Goal: Information Seeking & Learning: Learn about a topic

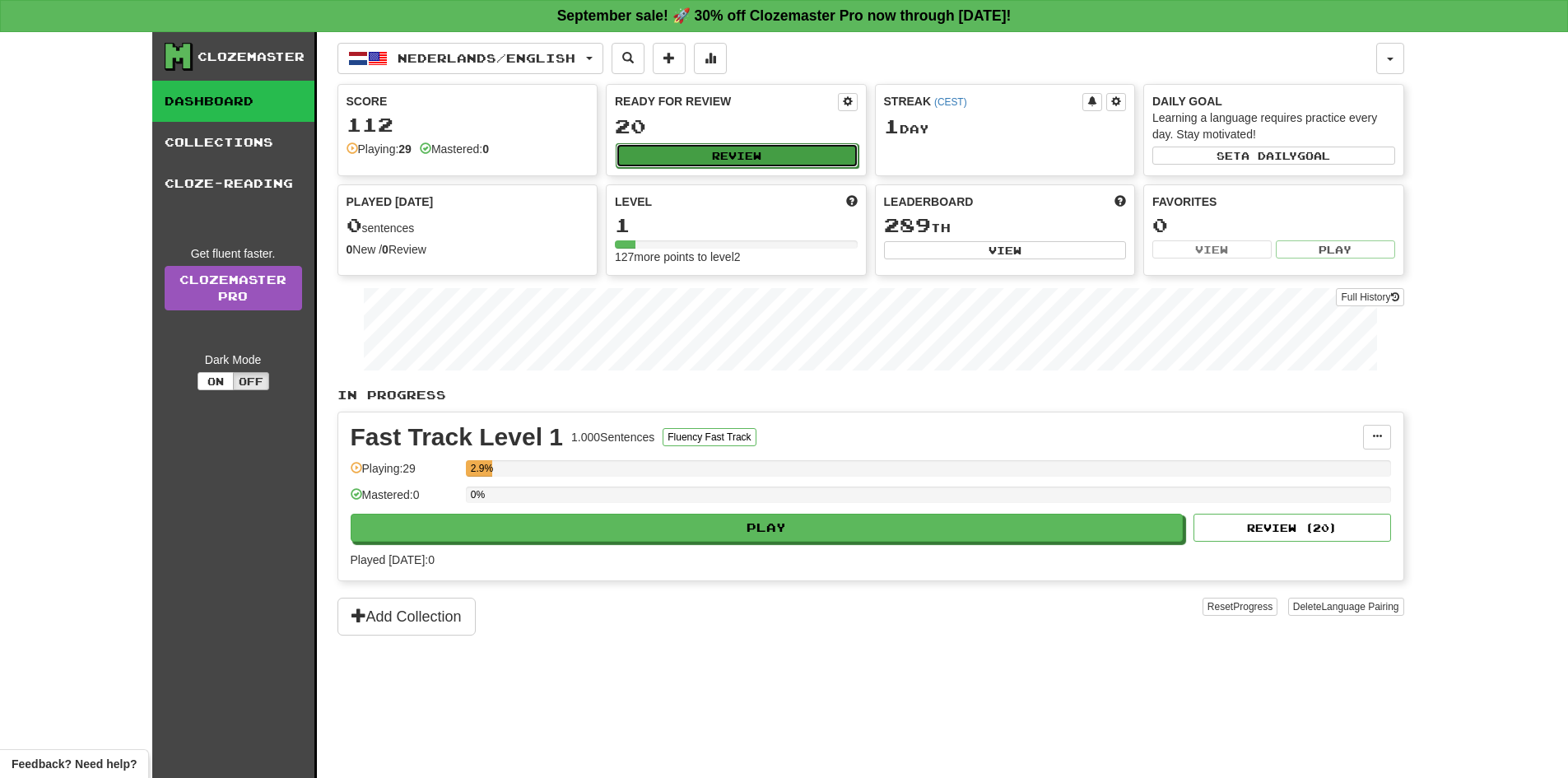
click at [799, 159] on button "Review" at bounding box center [737, 155] width 243 height 24
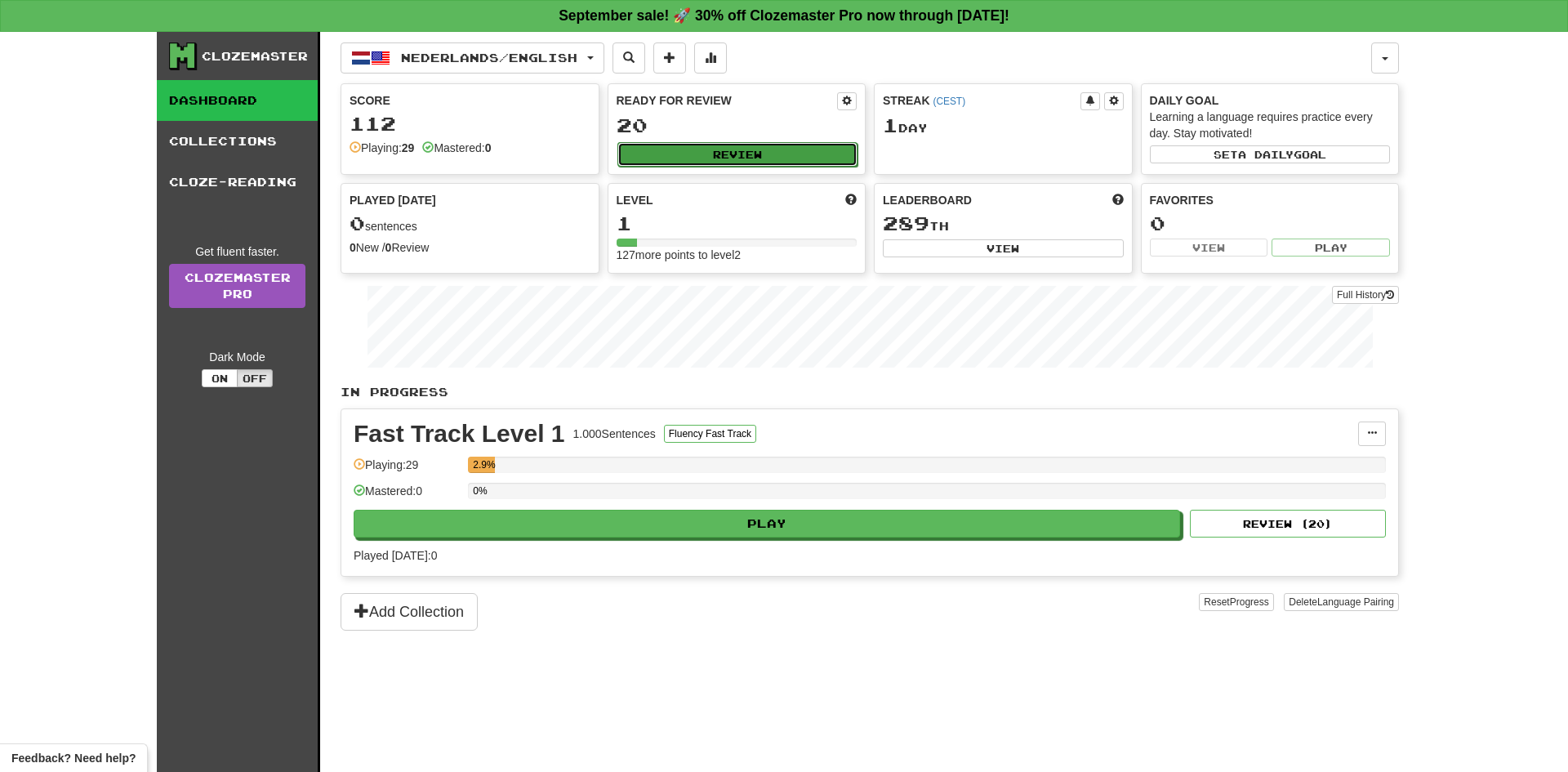
select select "**"
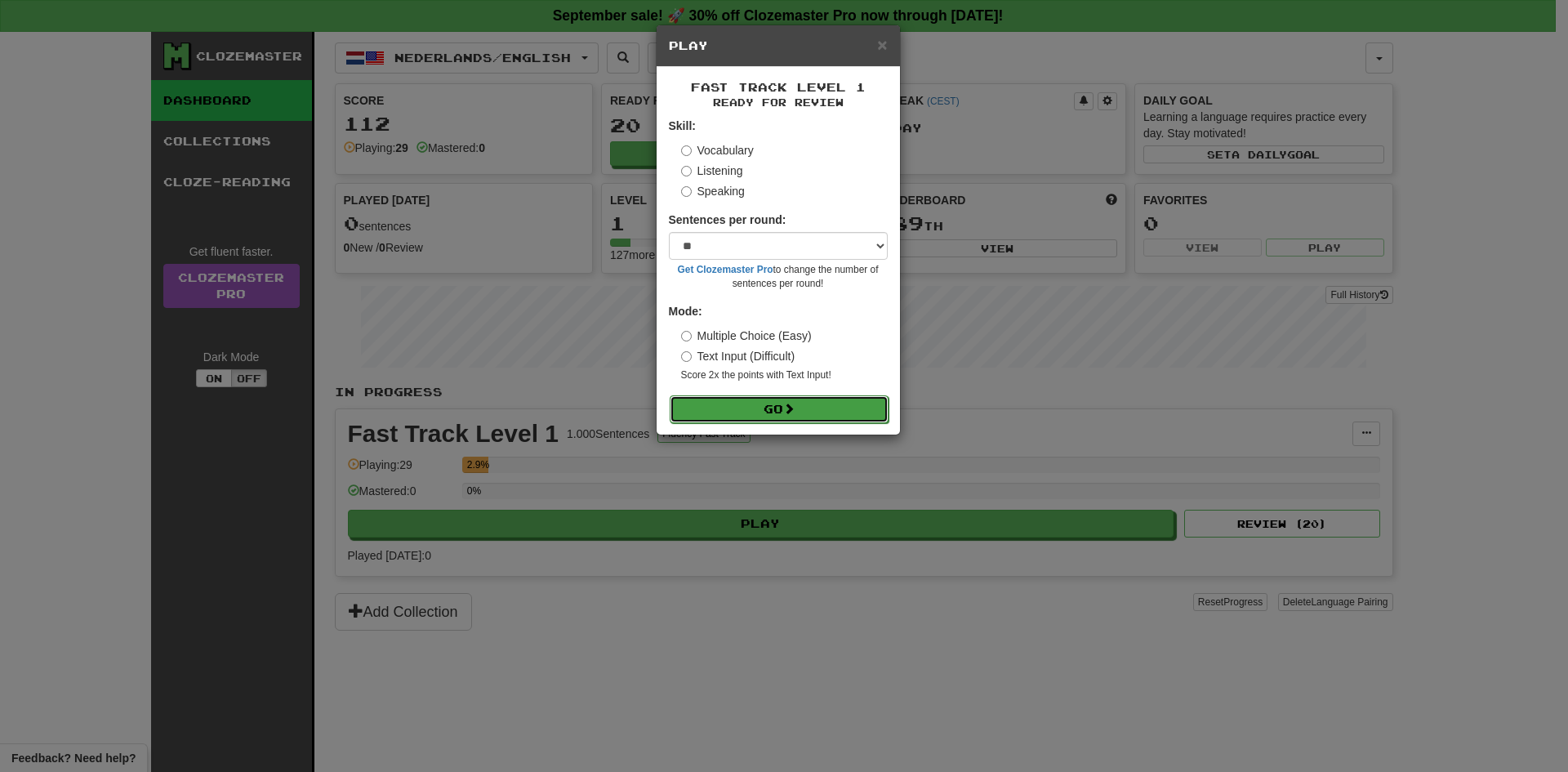
click at [765, 417] on button "Go" at bounding box center [779, 409] width 219 height 28
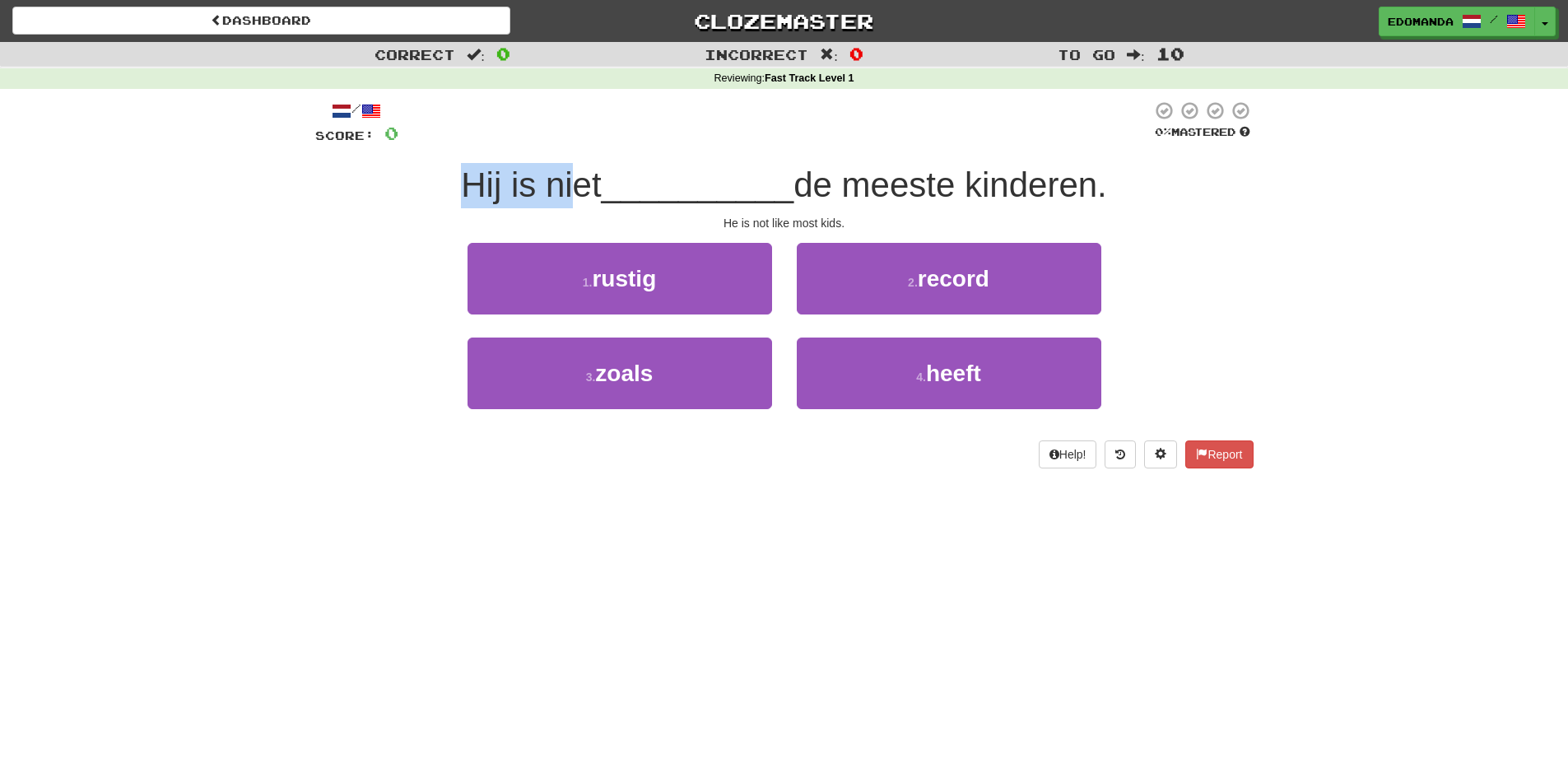
drag, startPoint x: 443, startPoint y: 195, endPoint x: 560, endPoint y: 186, distance: 117.3
click at [560, 186] on div "Hij is niet __________ de meeste kinderen." at bounding box center [784, 185] width 938 height 45
click at [592, 181] on span "Hij is niet" at bounding box center [531, 185] width 140 height 39
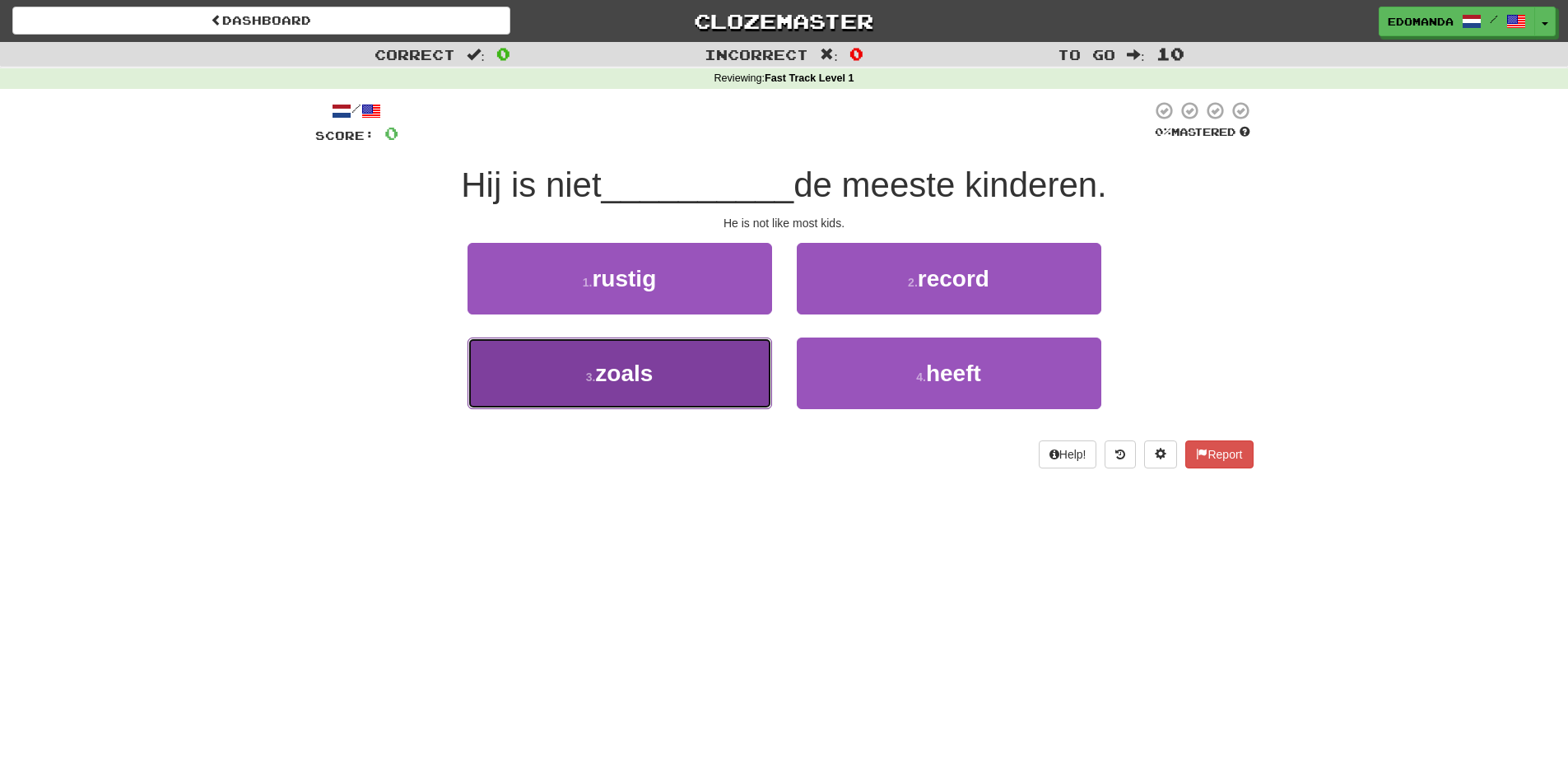
click at [577, 362] on button "3 . zoals" at bounding box center [620, 372] width 304 height 71
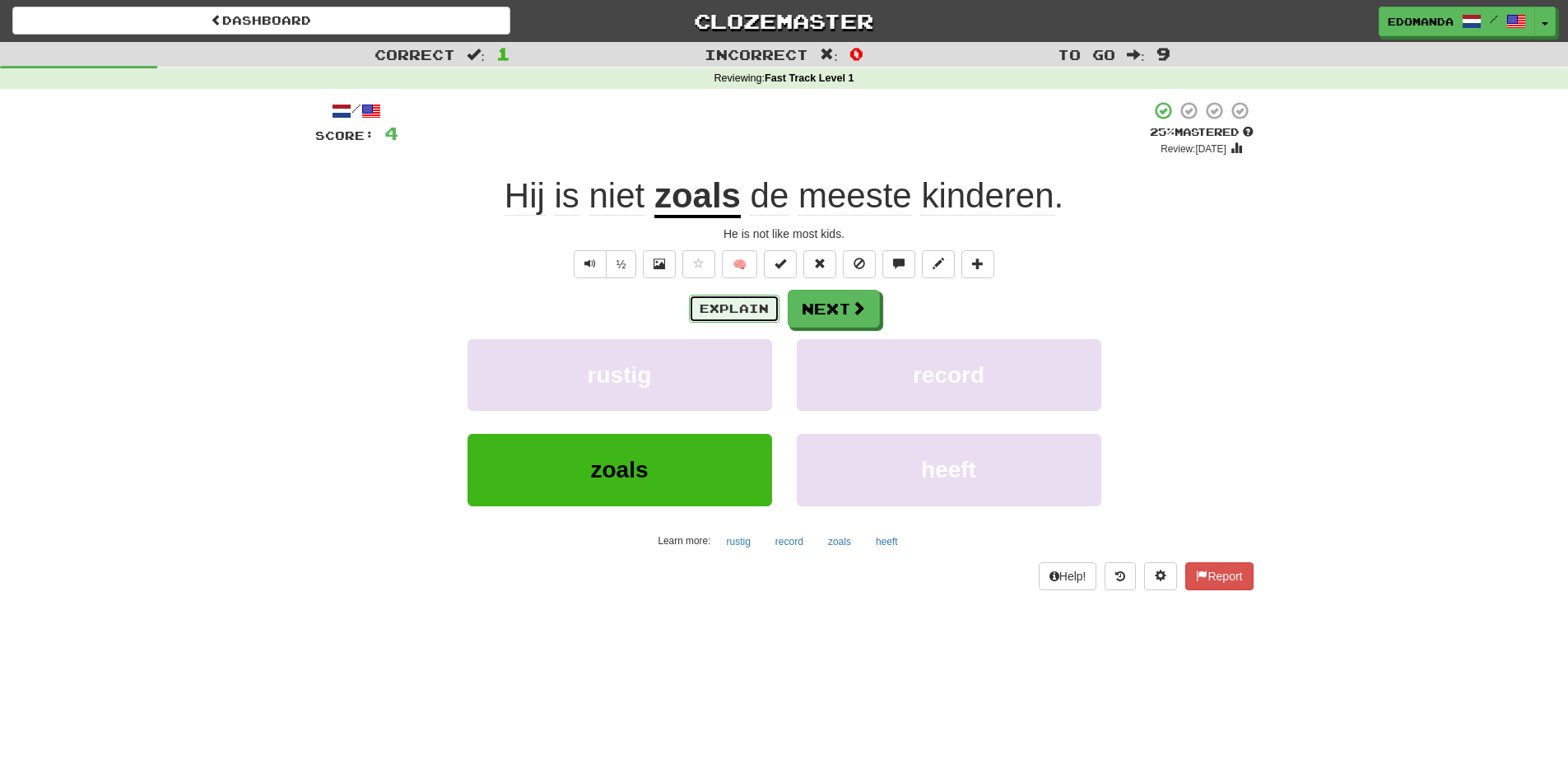
click at [734, 304] on button "Explain" at bounding box center [734, 308] width 91 height 28
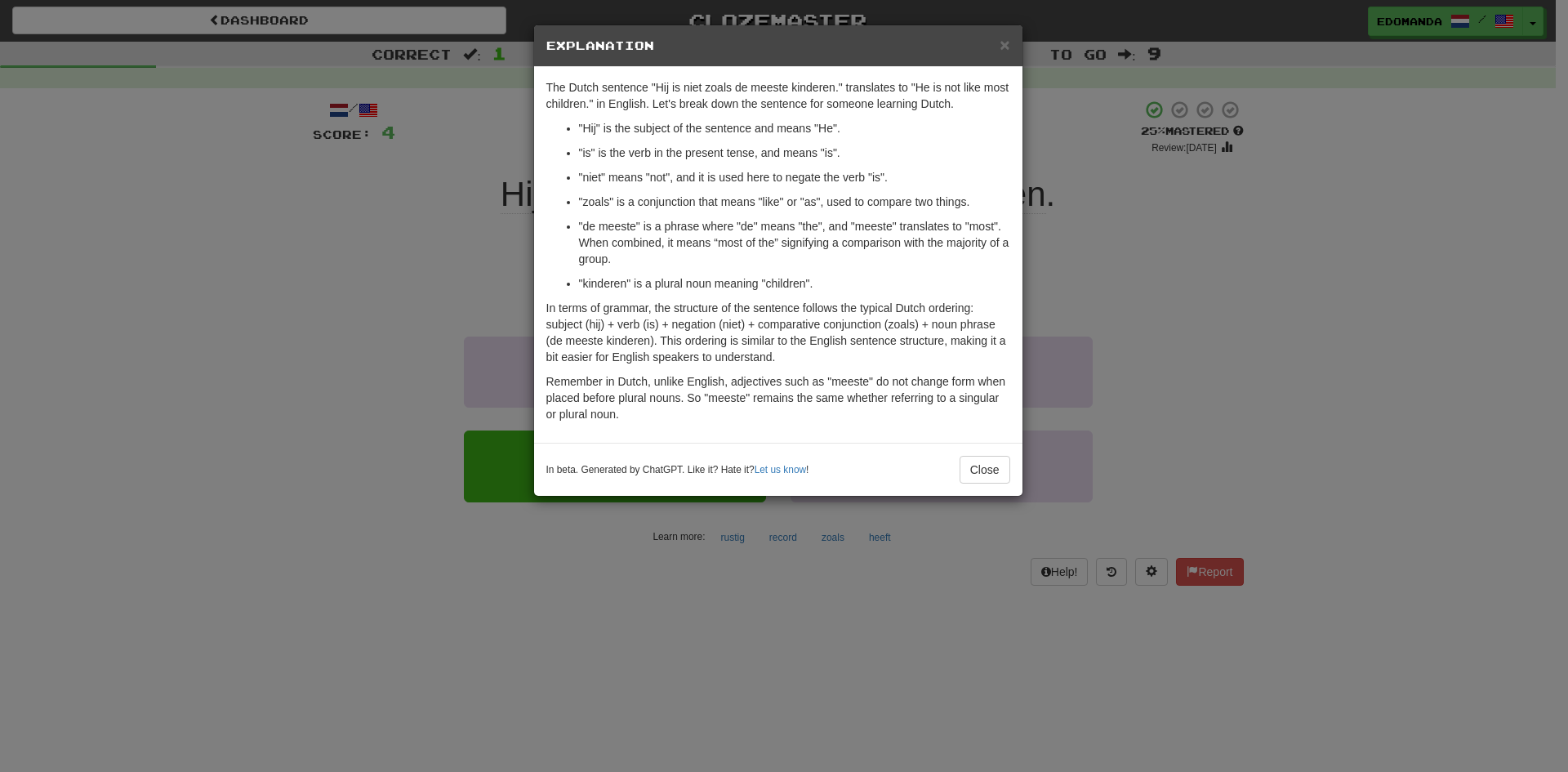
click at [301, 329] on div "× Explanation The Dutch sentence "Hij is niet zoals de meeste kinderen." transl…" at bounding box center [784, 386] width 1568 height 772
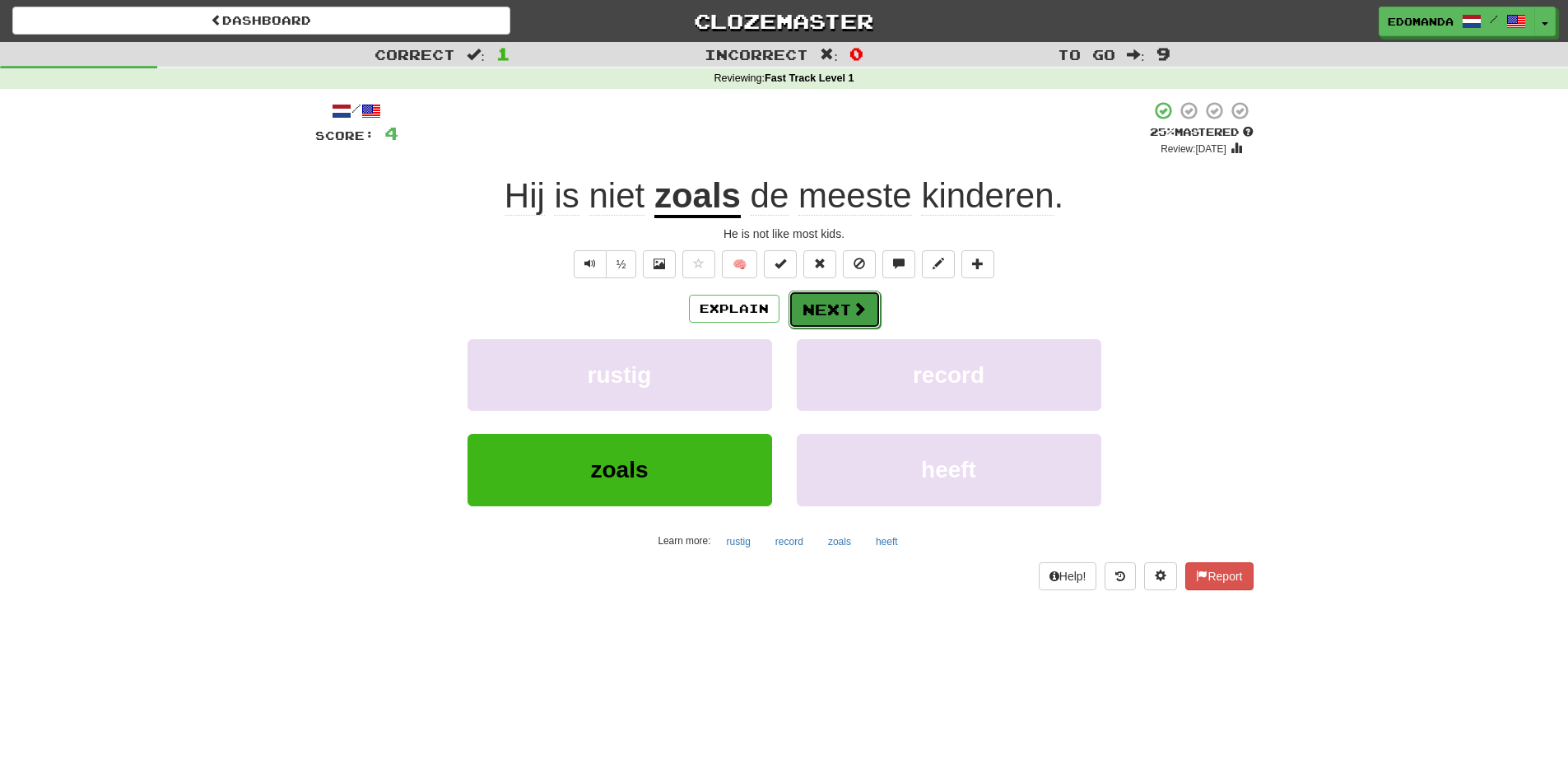
click at [846, 312] on button "Next" at bounding box center [835, 309] width 93 height 38
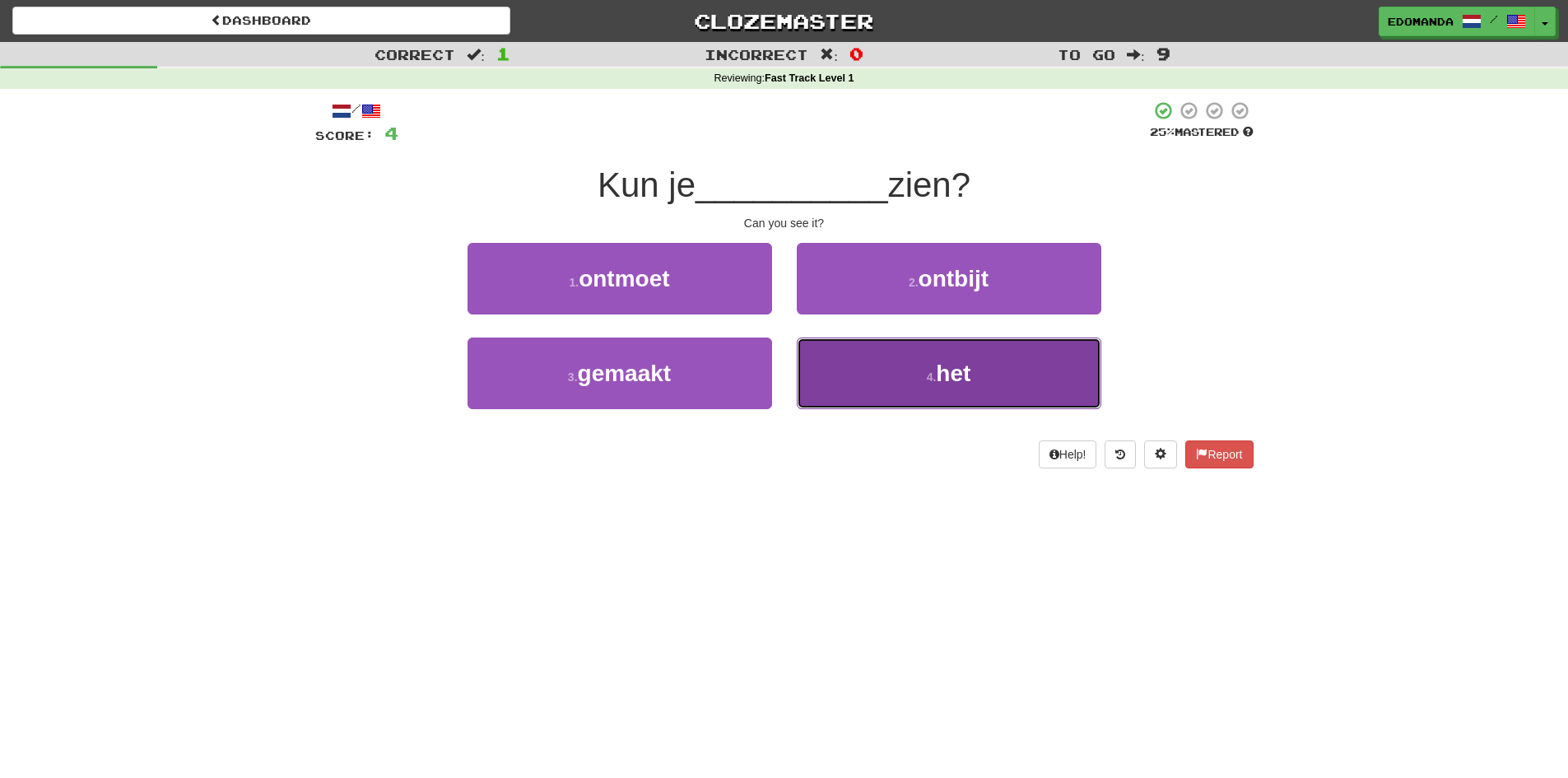
click at [885, 380] on button "4 . het" at bounding box center [949, 372] width 304 height 71
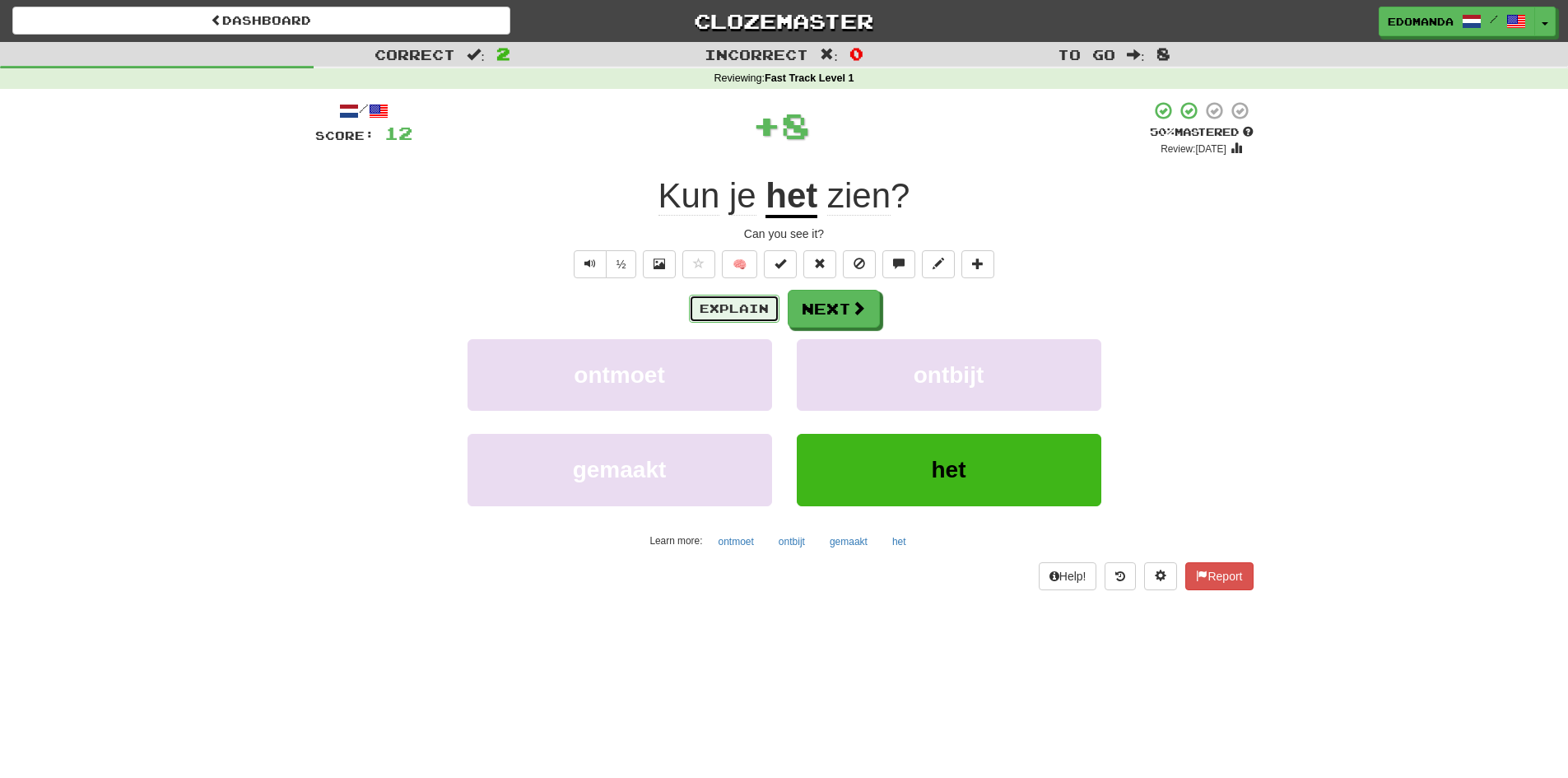
click at [743, 301] on button "Explain" at bounding box center [734, 308] width 91 height 28
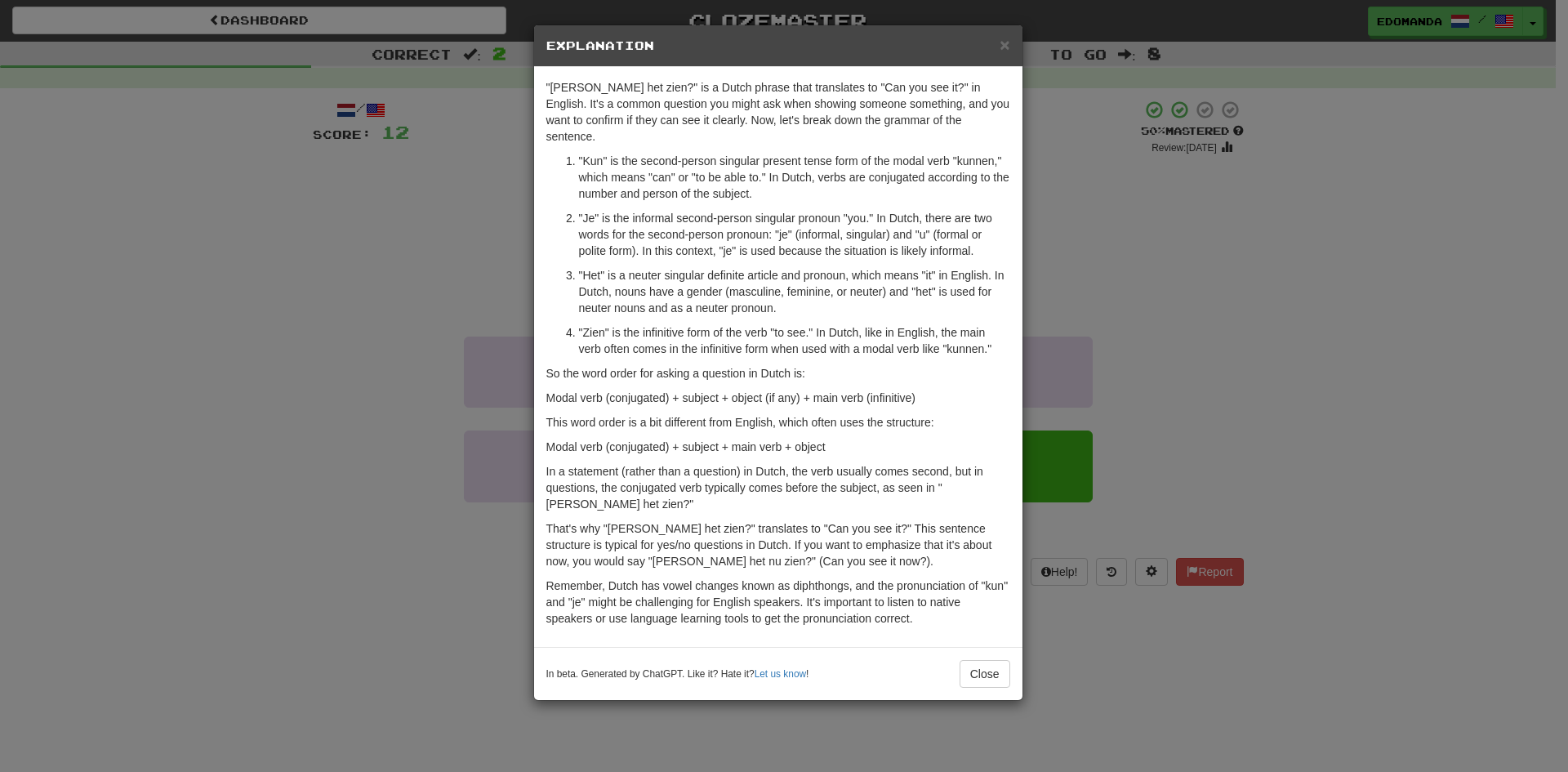
click at [1357, 339] on div "× Explanation "Kun je het zien?" is a Dutch phrase that translates to "Can you …" at bounding box center [784, 386] width 1568 height 772
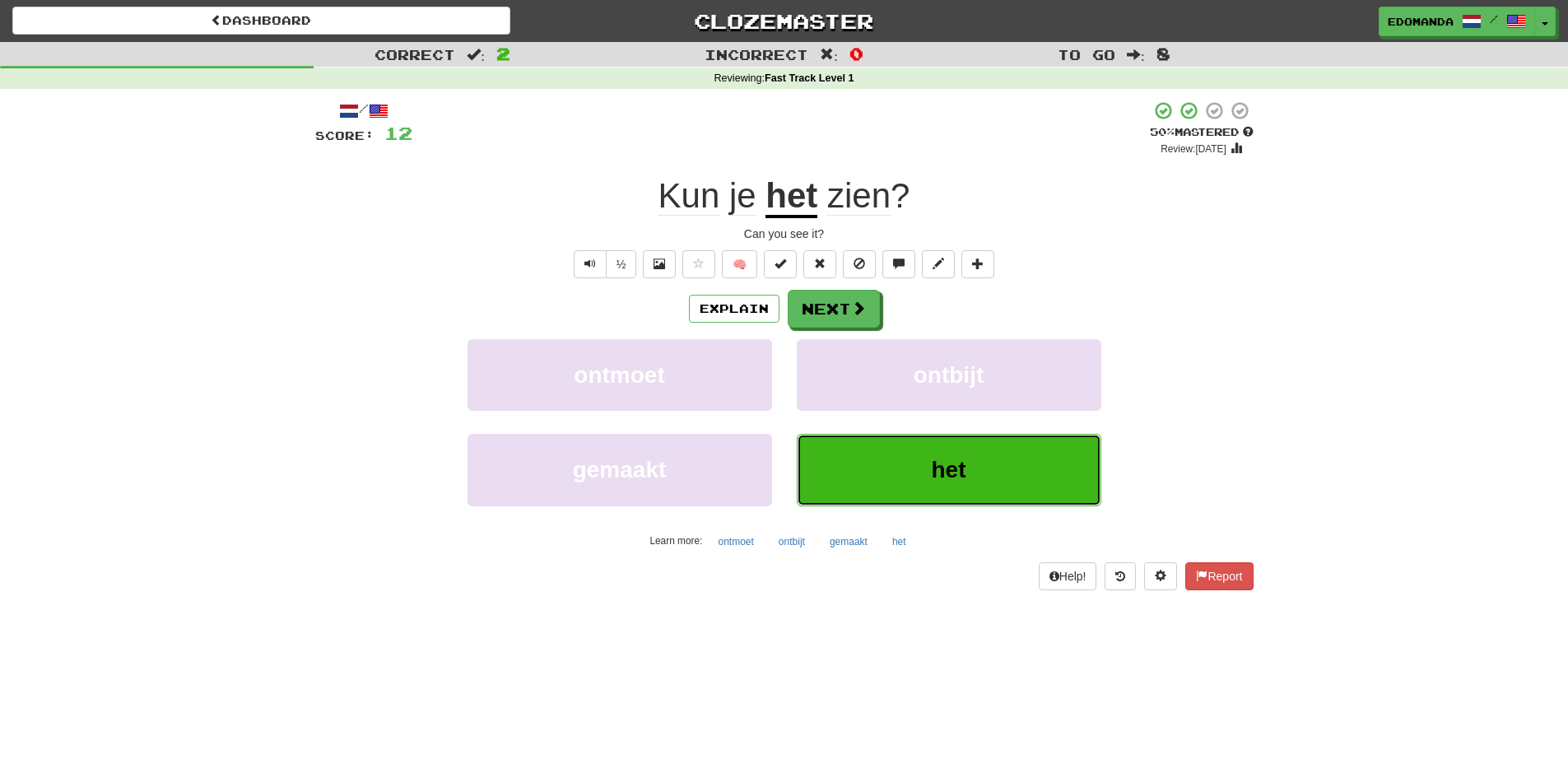
click at [934, 465] on span "het" at bounding box center [949, 470] width 34 height 25
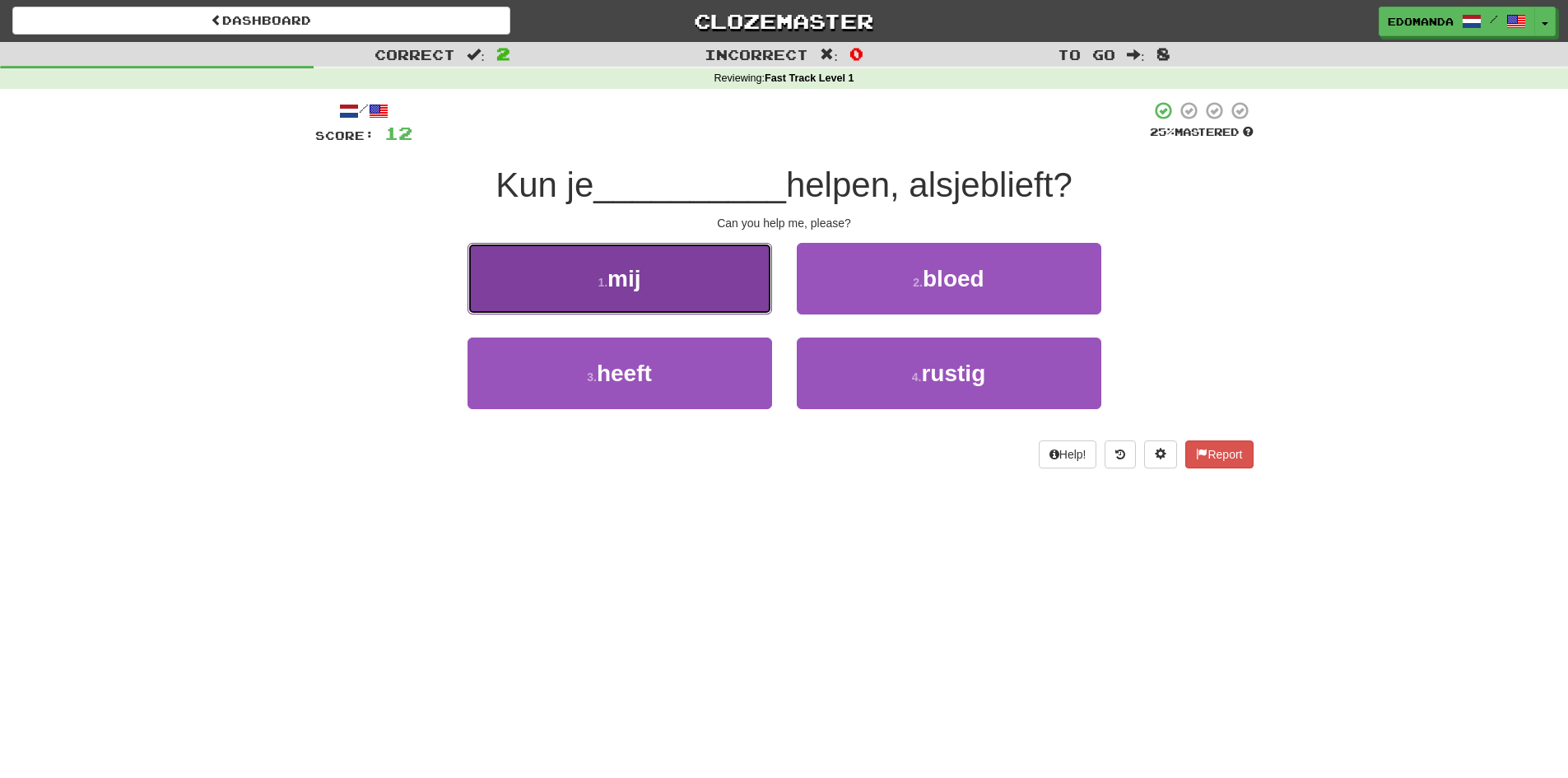
click at [558, 268] on button "1 . mij" at bounding box center [620, 278] width 304 height 71
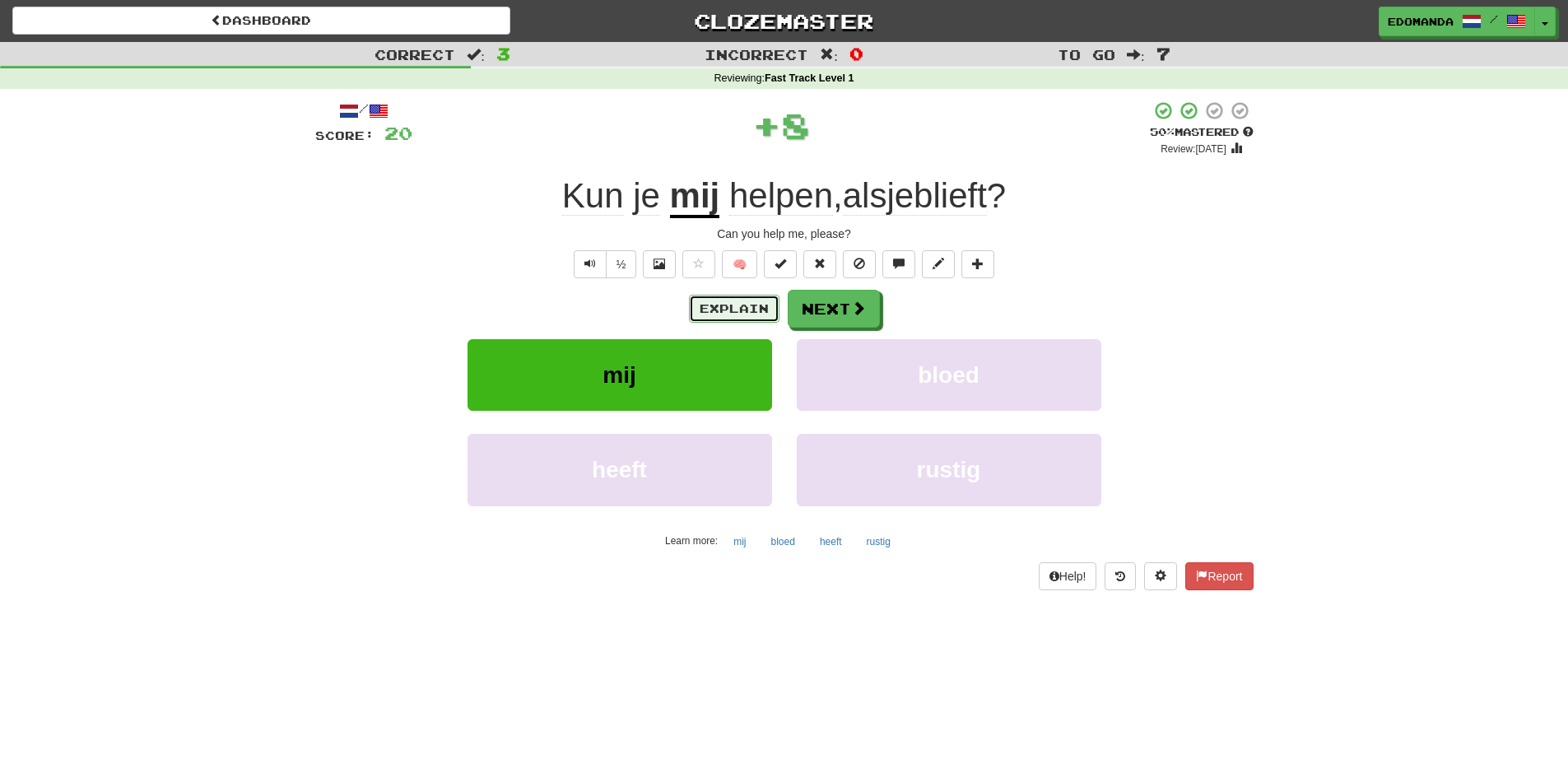
click at [708, 301] on button "Explain" at bounding box center [734, 308] width 91 height 28
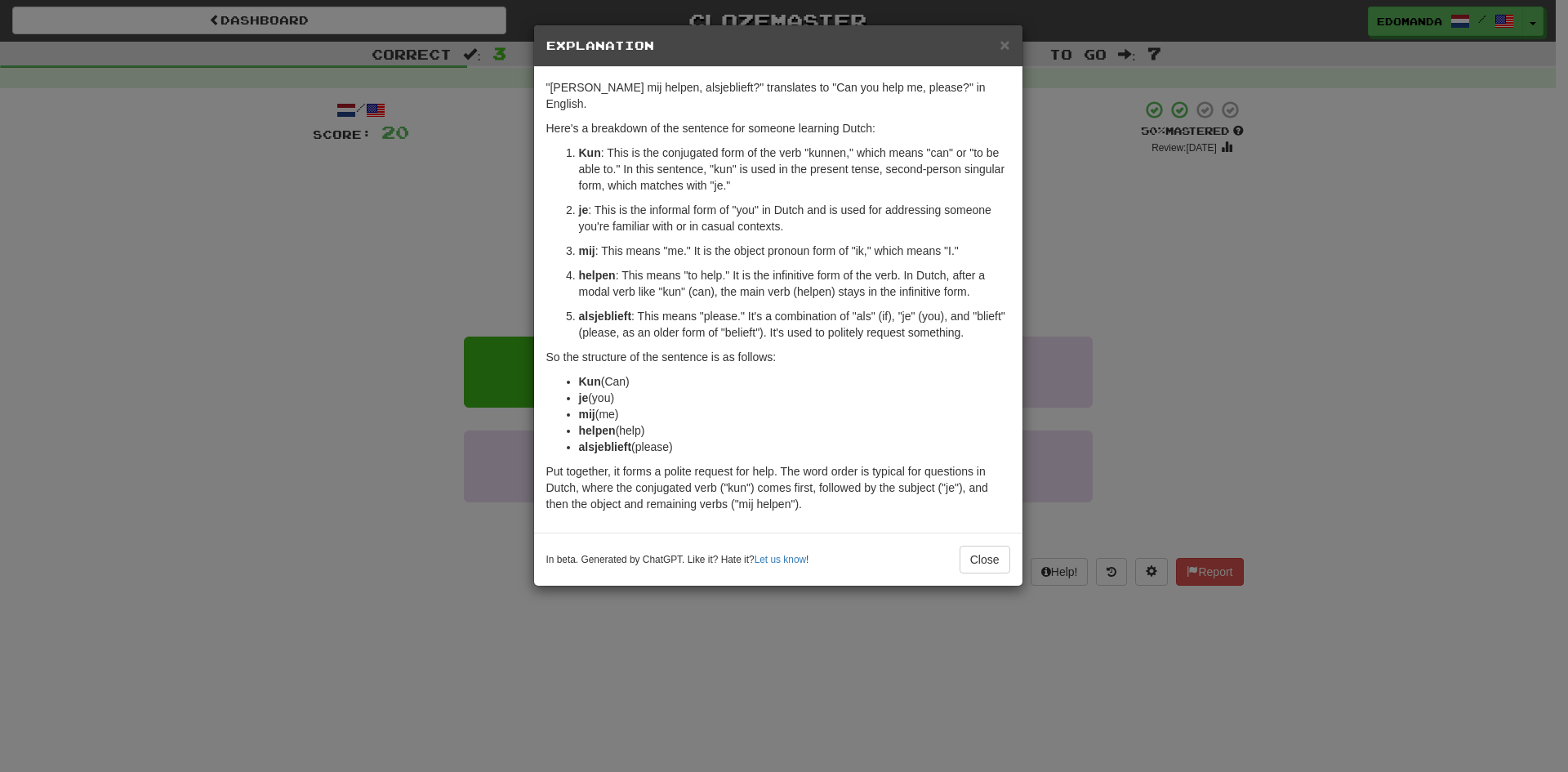
click at [303, 471] on div "× Explanation "Kun je mij helpen, alsjeblieft?" translates to "Can you help me,…" at bounding box center [784, 386] width 1568 height 772
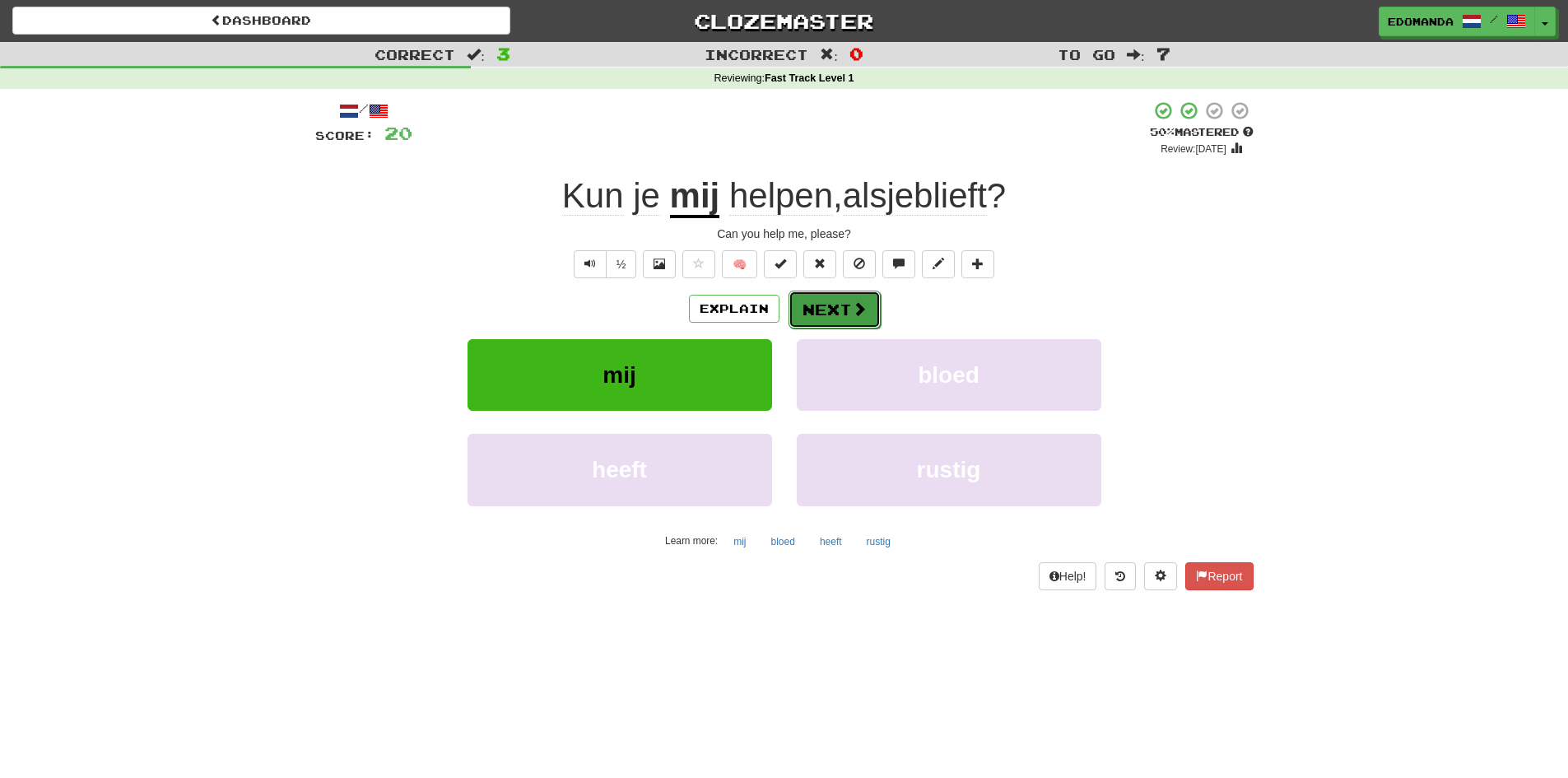
click at [831, 317] on button "Next" at bounding box center [835, 309] width 93 height 38
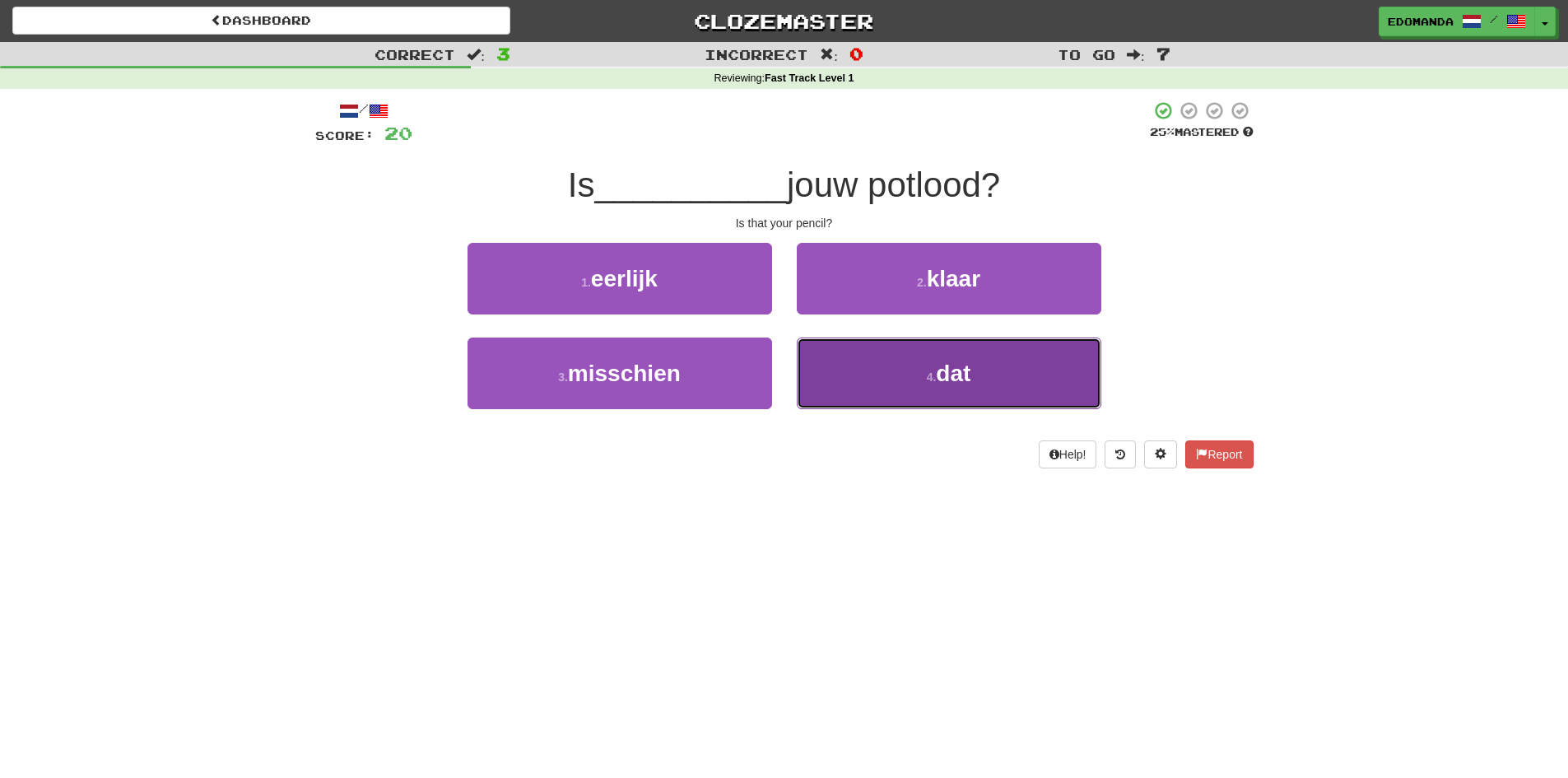
click at [880, 346] on button "4 . dat" at bounding box center [949, 372] width 304 height 71
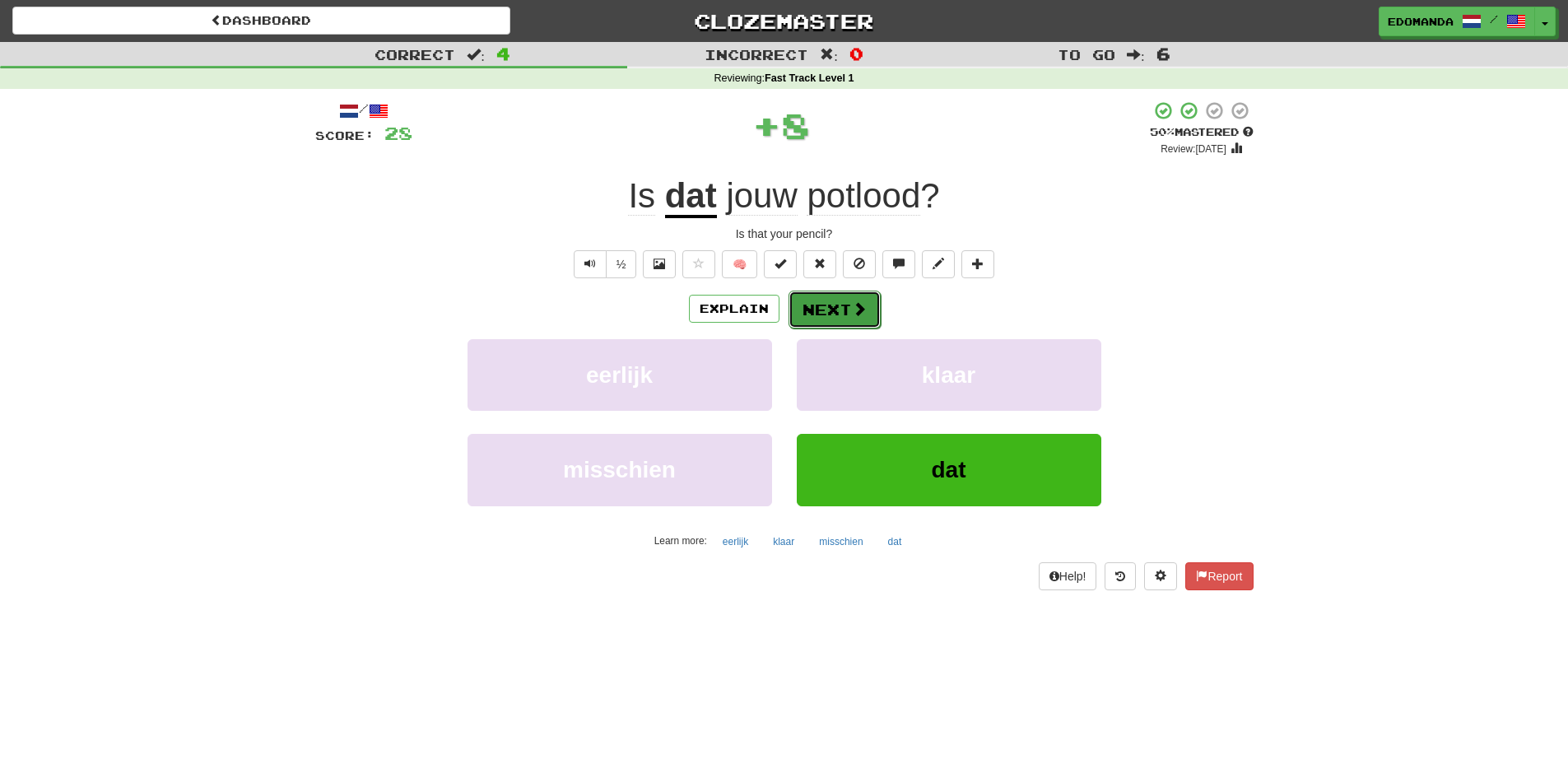
click at [842, 308] on button "Next" at bounding box center [835, 309] width 93 height 38
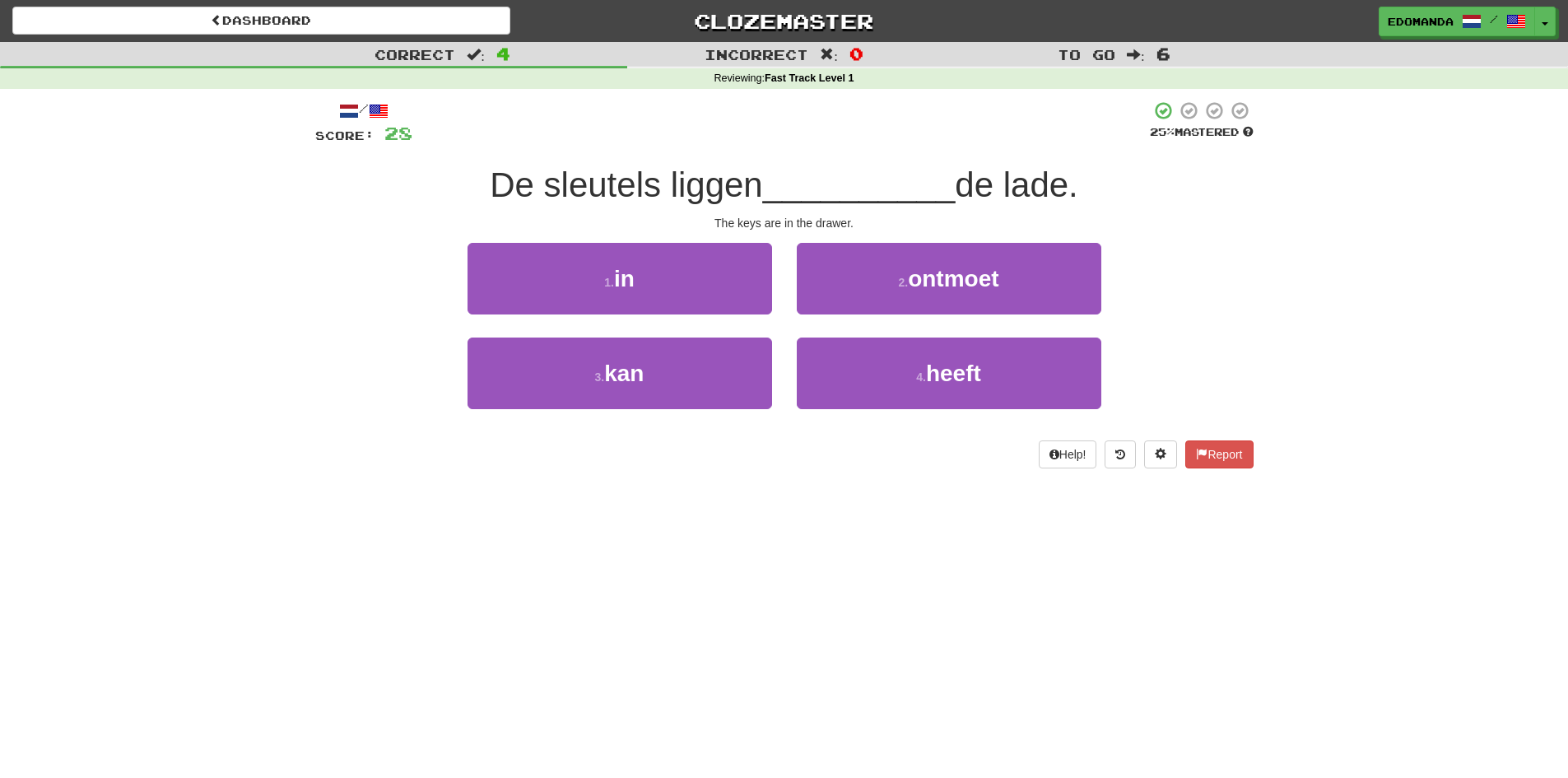
click at [568, 197] on span "De sleutels liggen" at bounding box center [626, 185] width 273 height 39
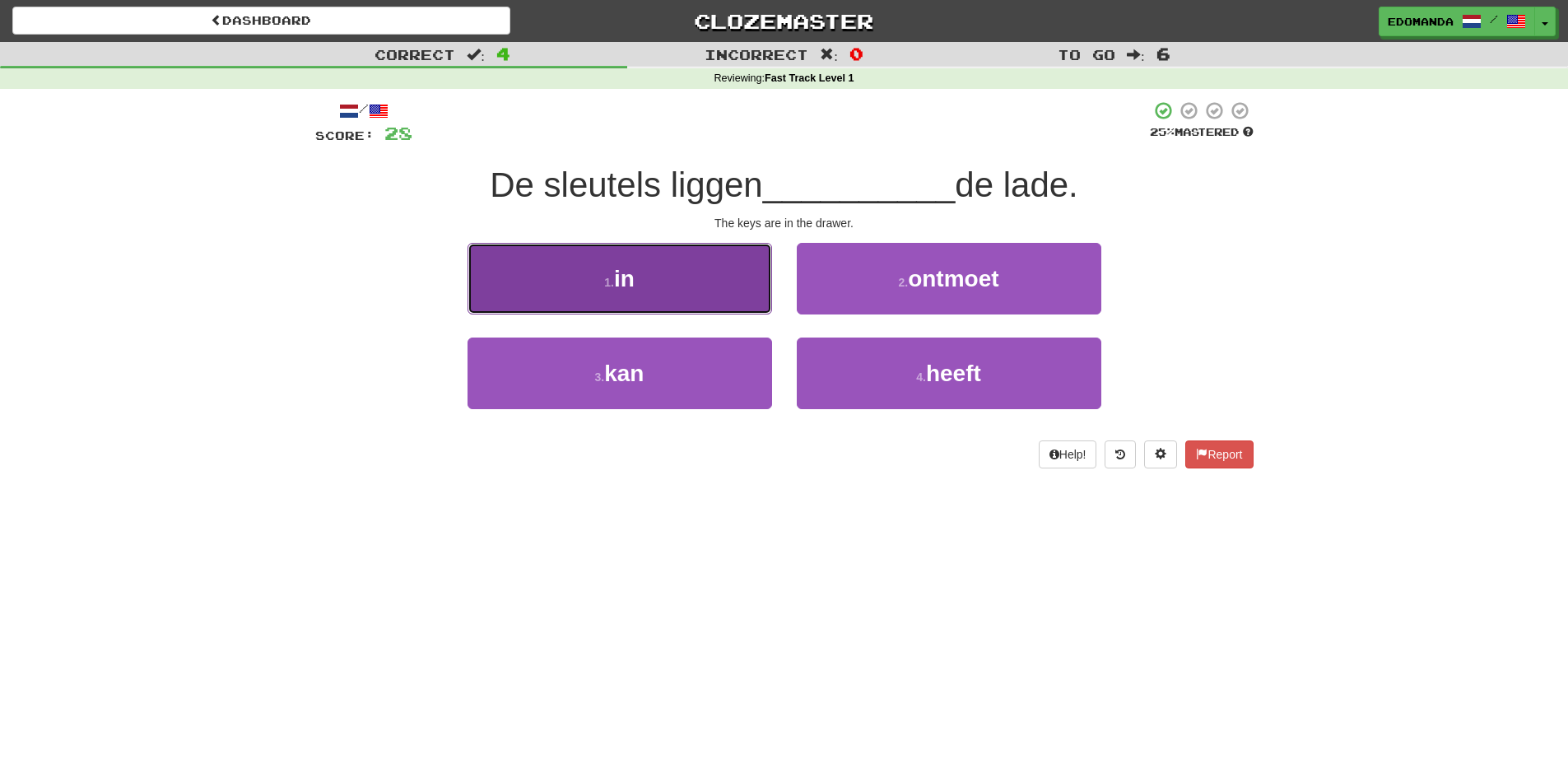
click at [632, 296] on button "1 . in" at bounding box center [620, 278] width 304 height 71
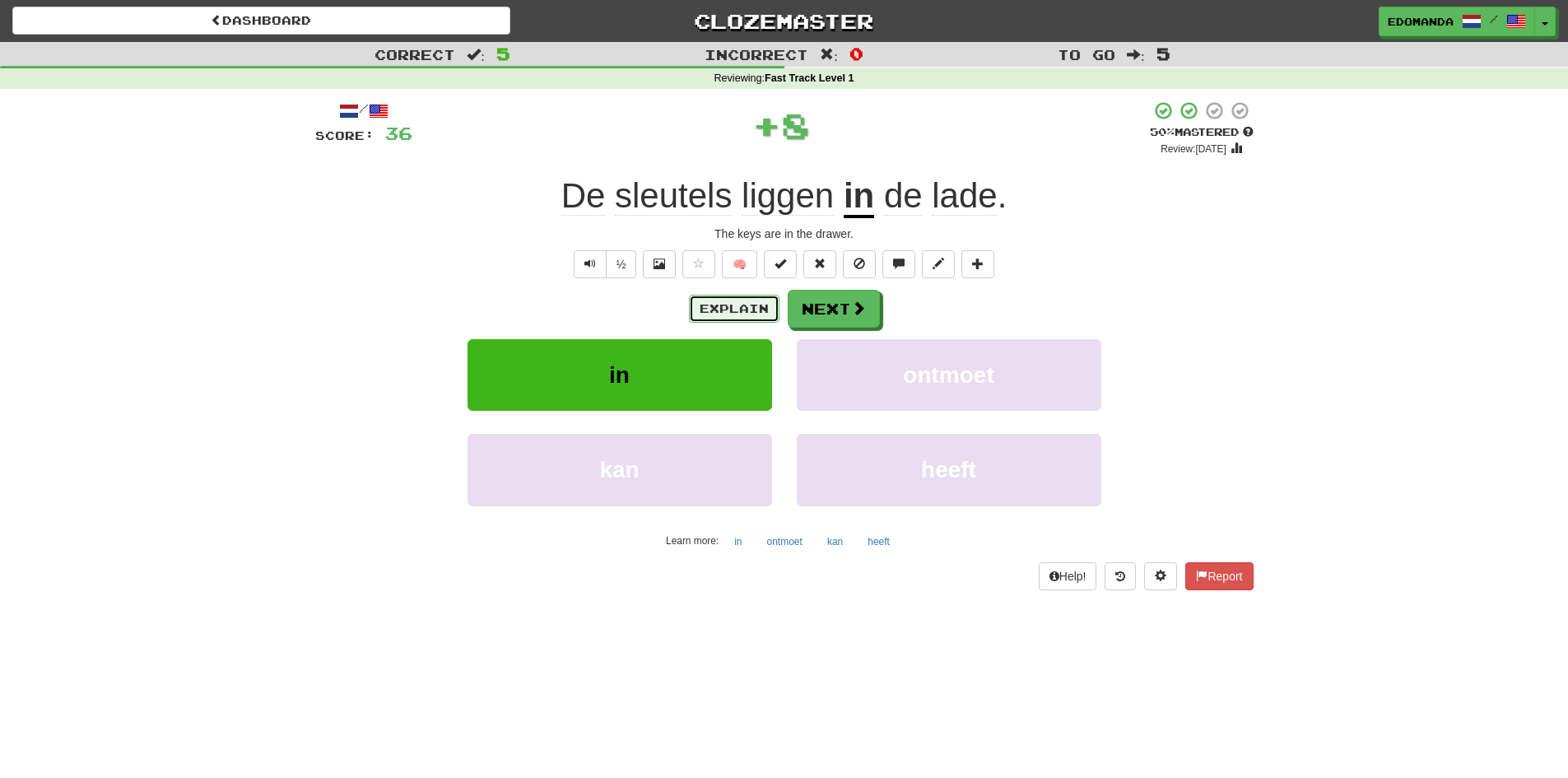
click at [712, 294] on button "Explain" at bounding box center [734, 308] width 91 height 28
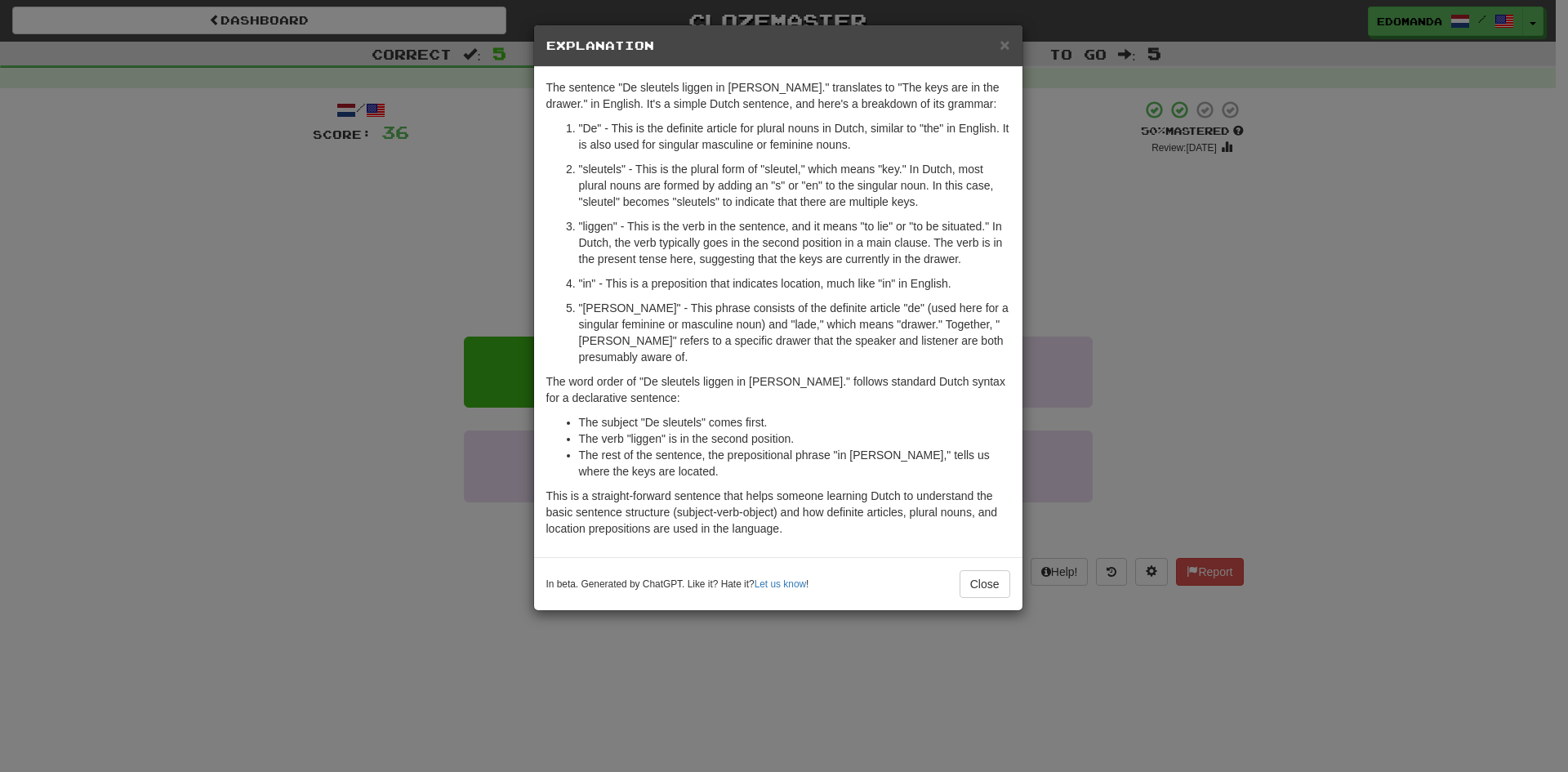
click at [444, 322] on div "× Explanation The sentence "De sleutels liggen in de lade." translates to "The …" at bounding box center [784, 386] width 1568 height 772
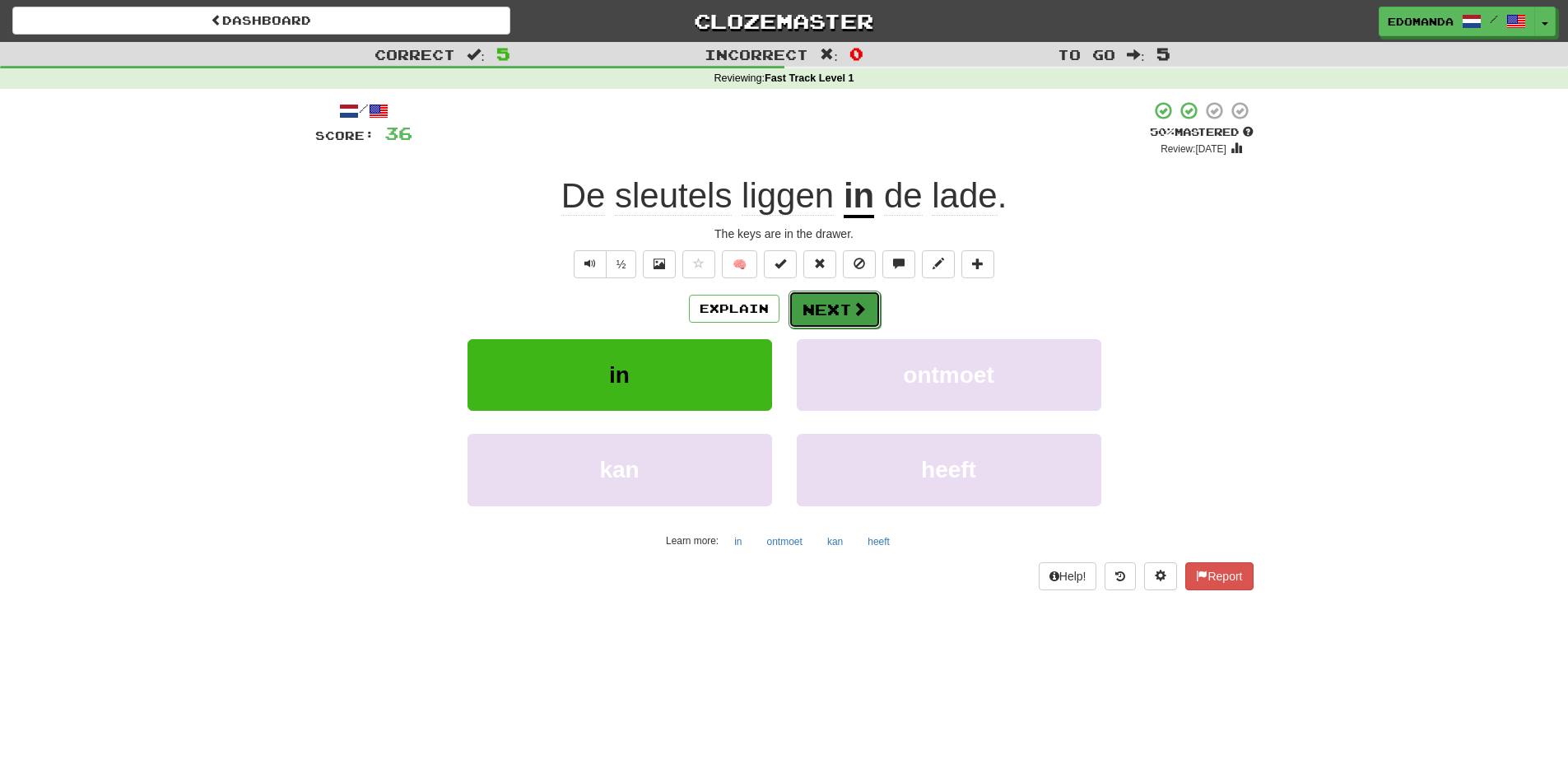
click at [802, 295] on button "Next" at bounding box center [835, 309] width 93 height 38
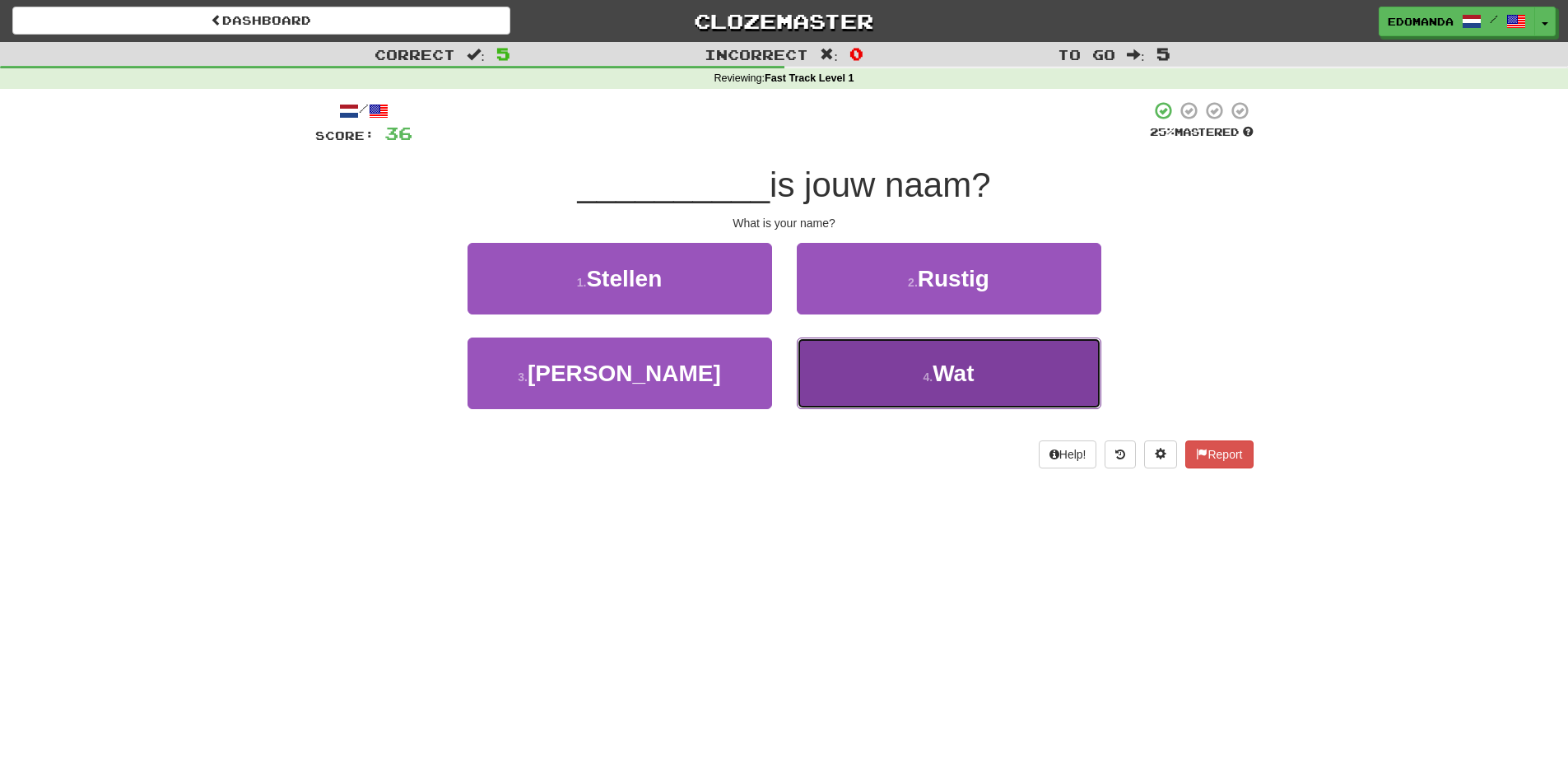
click at [843, 370] on button "4 . Wat" at bounding box center [949, 372] width 304 height 71
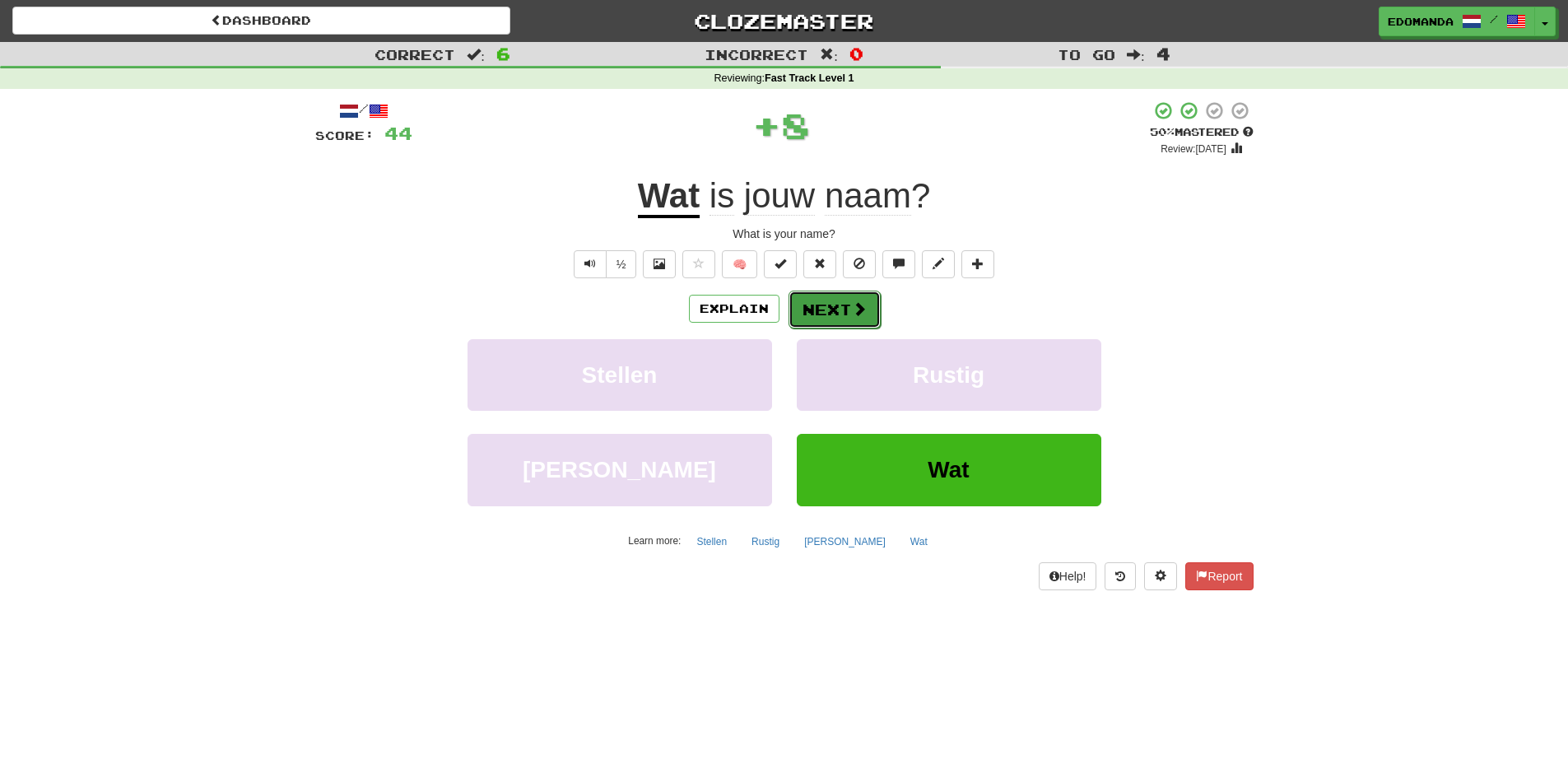
click at [844, 293] on button "Next" at bounding box center [835, 309] width 93 height 38
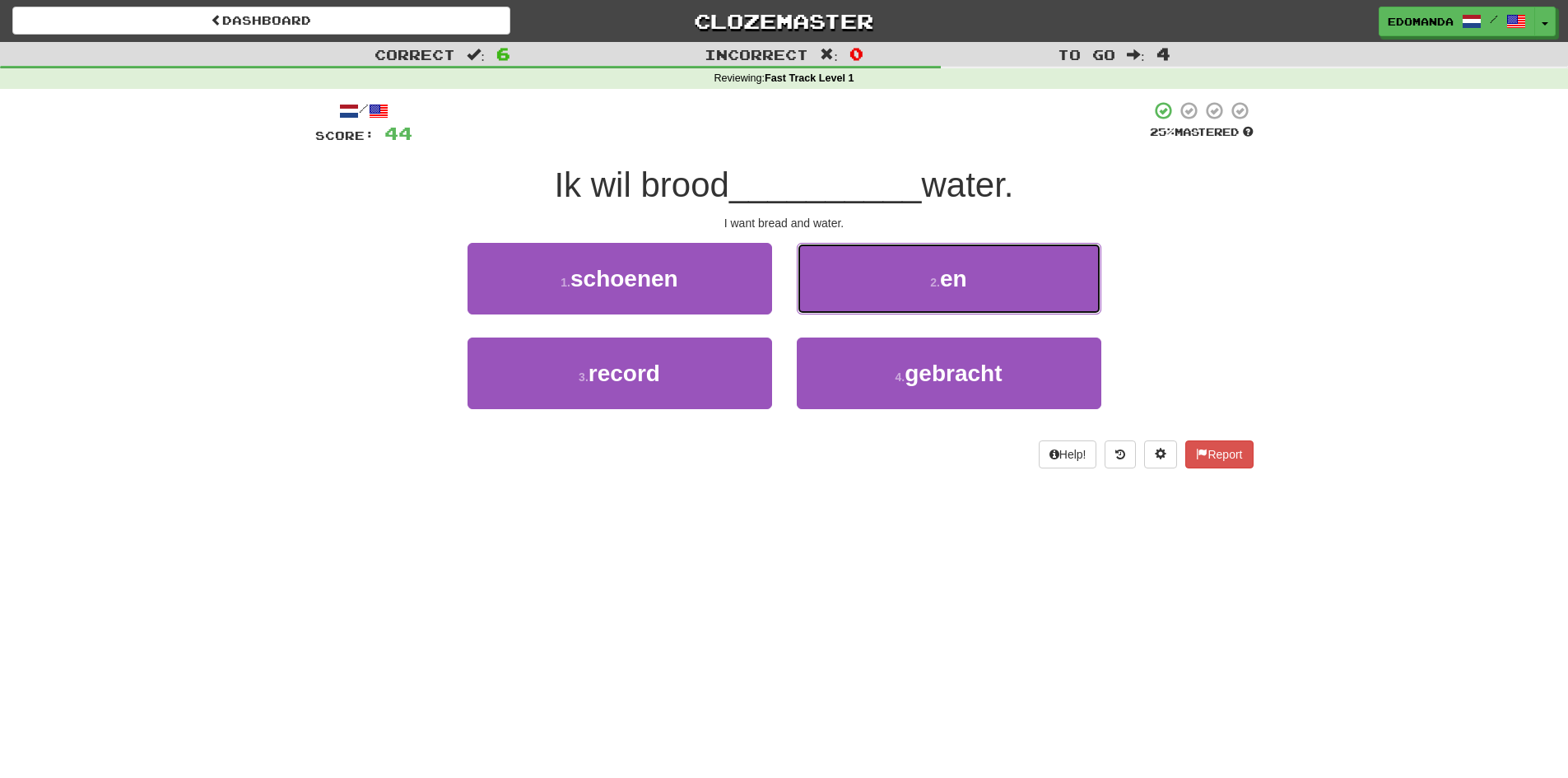
click at [844, 293] on button "2 . en" at bounding box center [949, 278] width 304 height 71
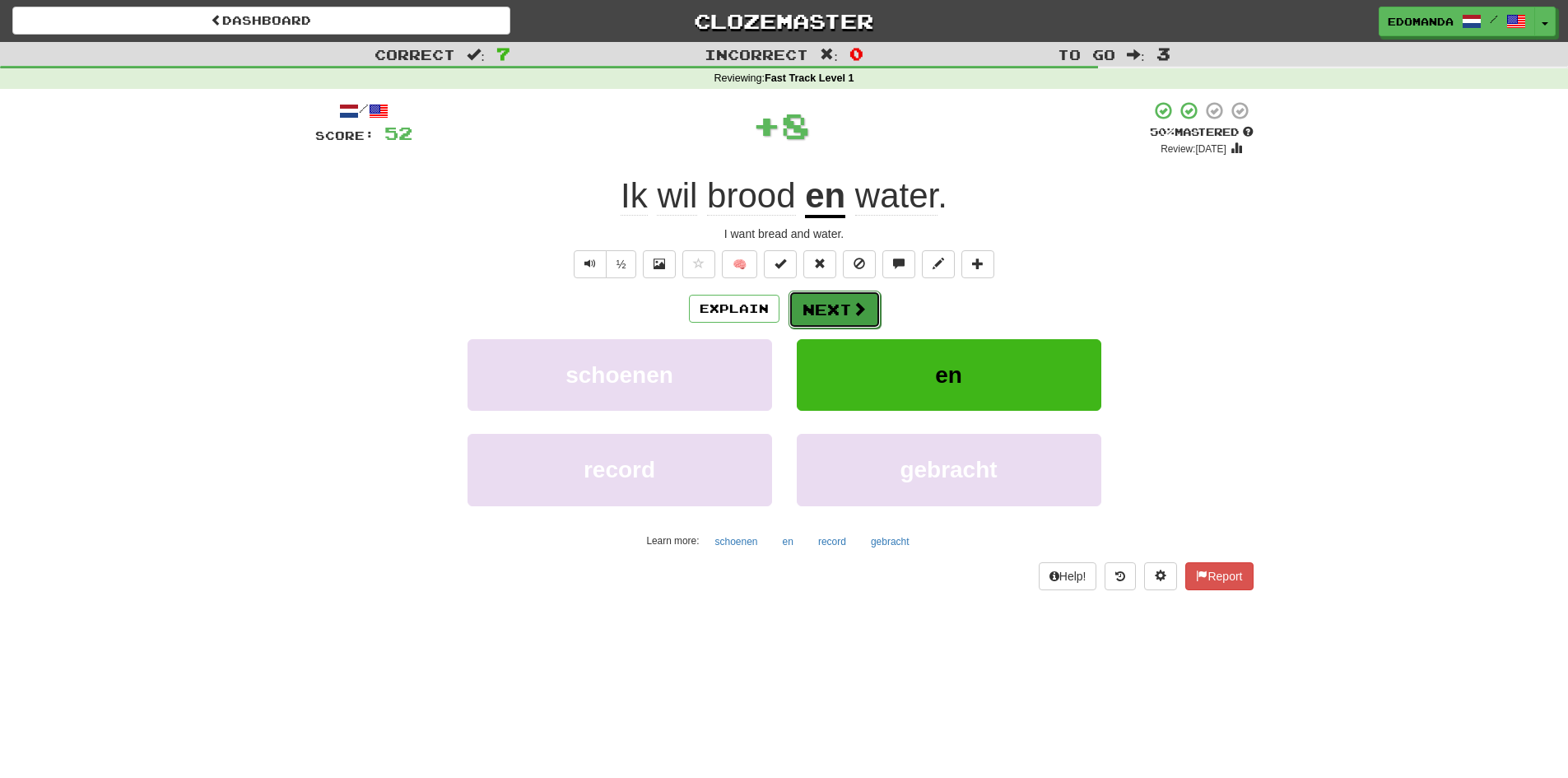
click at [843, 298] on button "Next" at bounding box center [835, 309] width 93 height 38
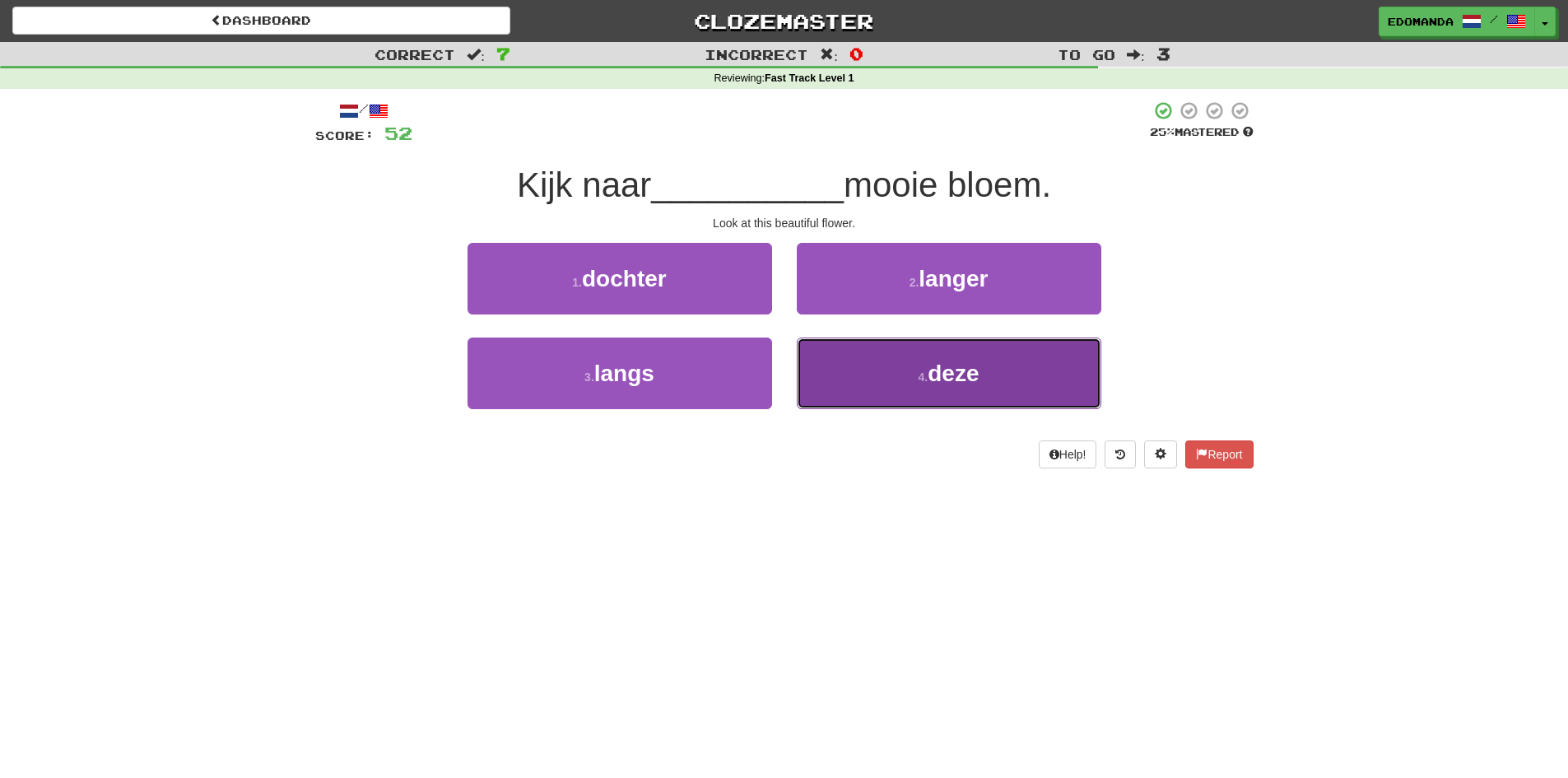
click at [908, 386] on button "4 . deze" at bounding box center [949, 372] width 304 height 71
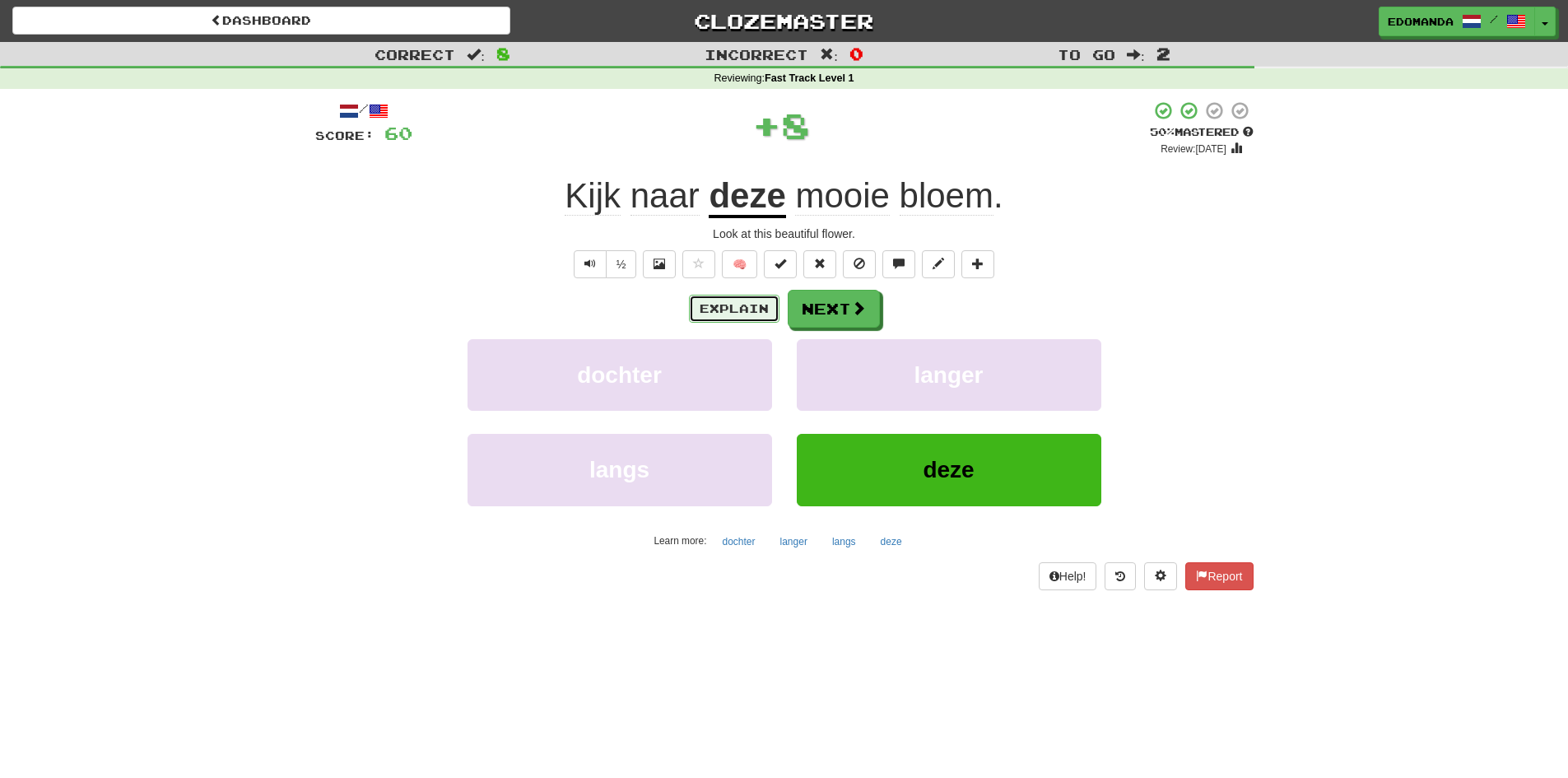
click at [705, 297] on button "Explain" at bounding box center [734, 308] width 91 height 28
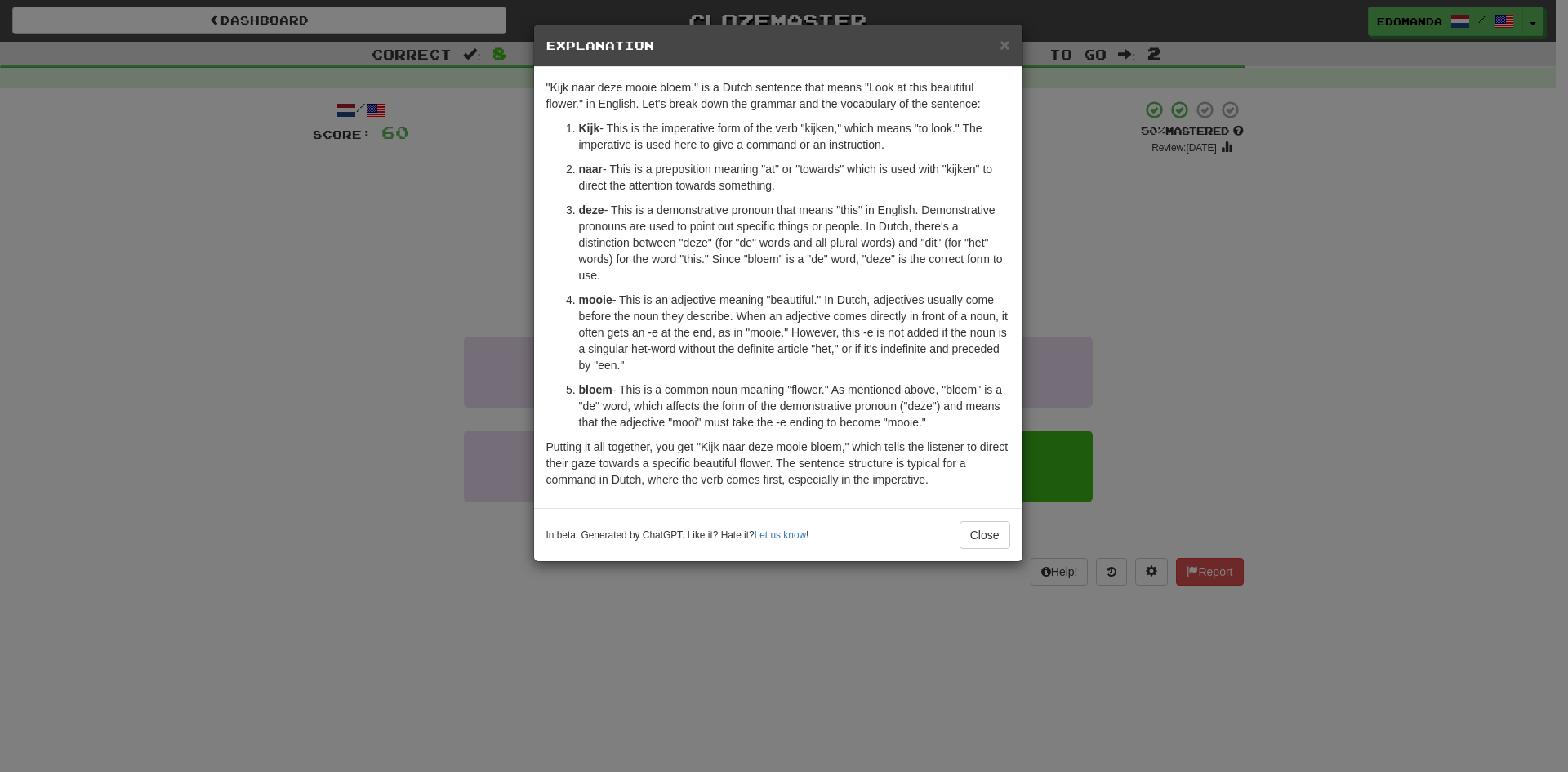
click at [385, 348] on div "× Explanation "Kijk naar deze mooie bloem." is a Dutch sentence that means "Loo…" at bounding box center [784, 386] width 1568 height 772
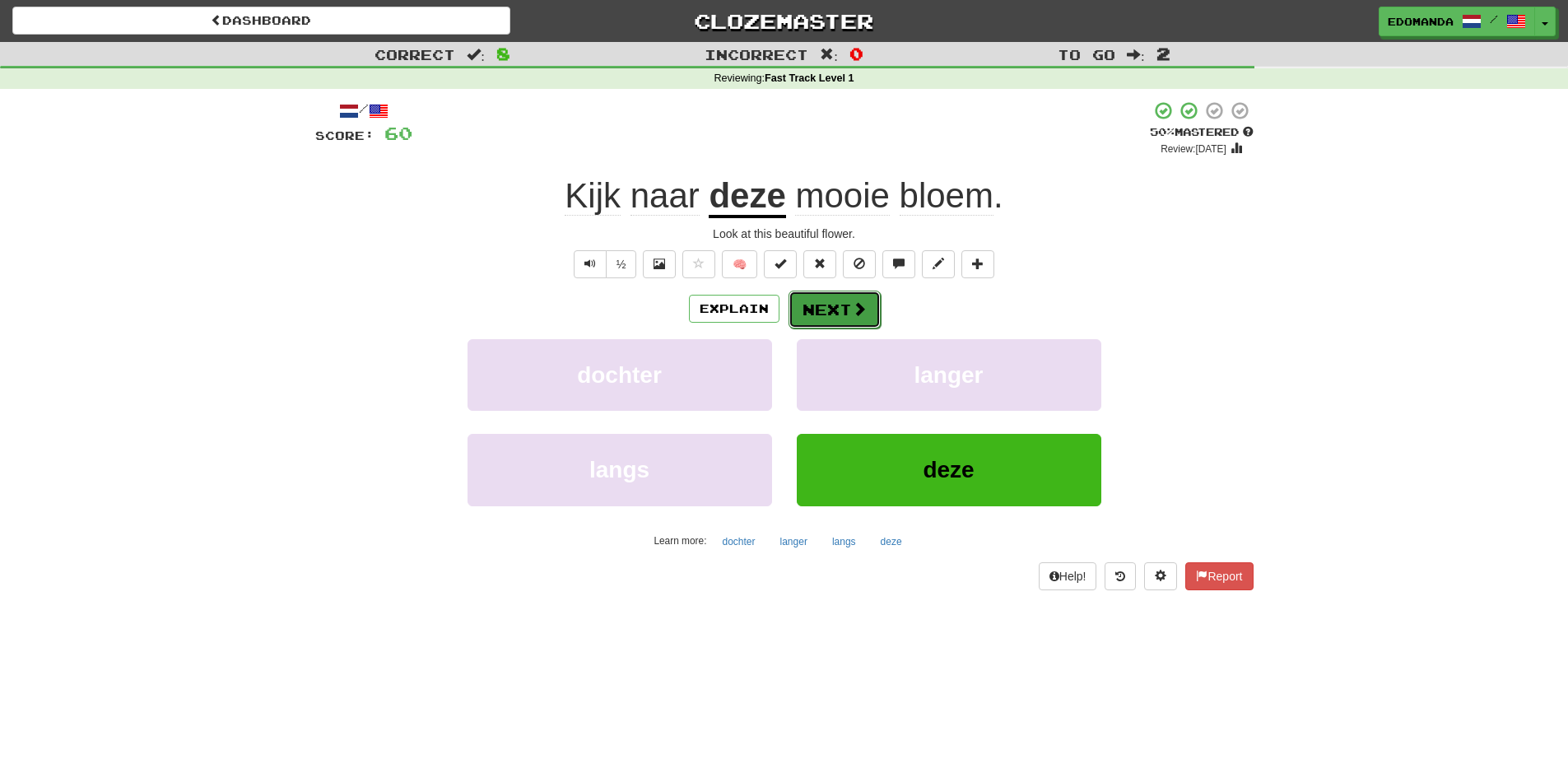
click at [839, 314] on button "Next" at bounding box center [835, 309] width 93 height 38
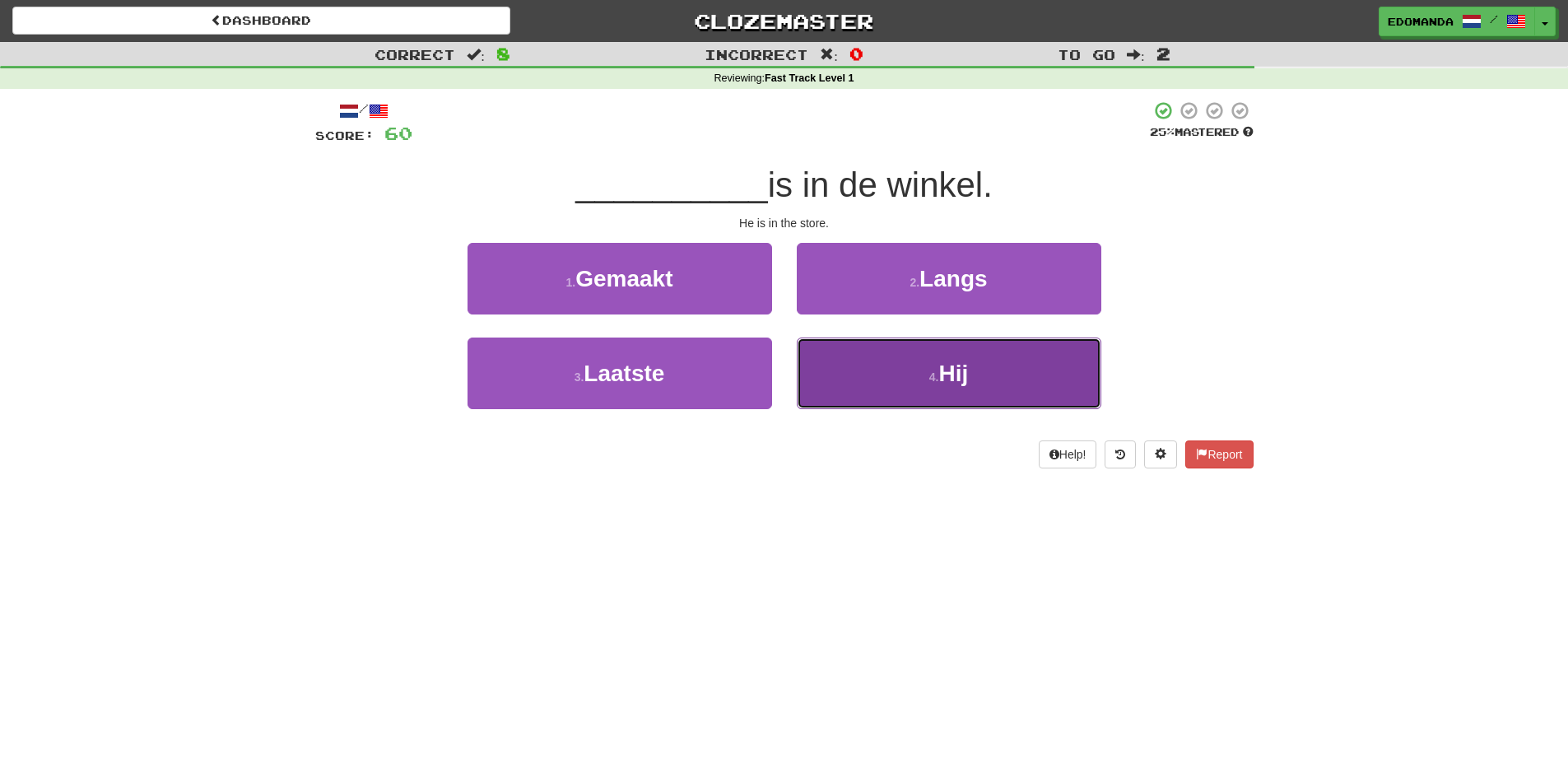
click at [870, 363] on button "4 . Hij" at bounding box center [949, 372] width 304 height 71
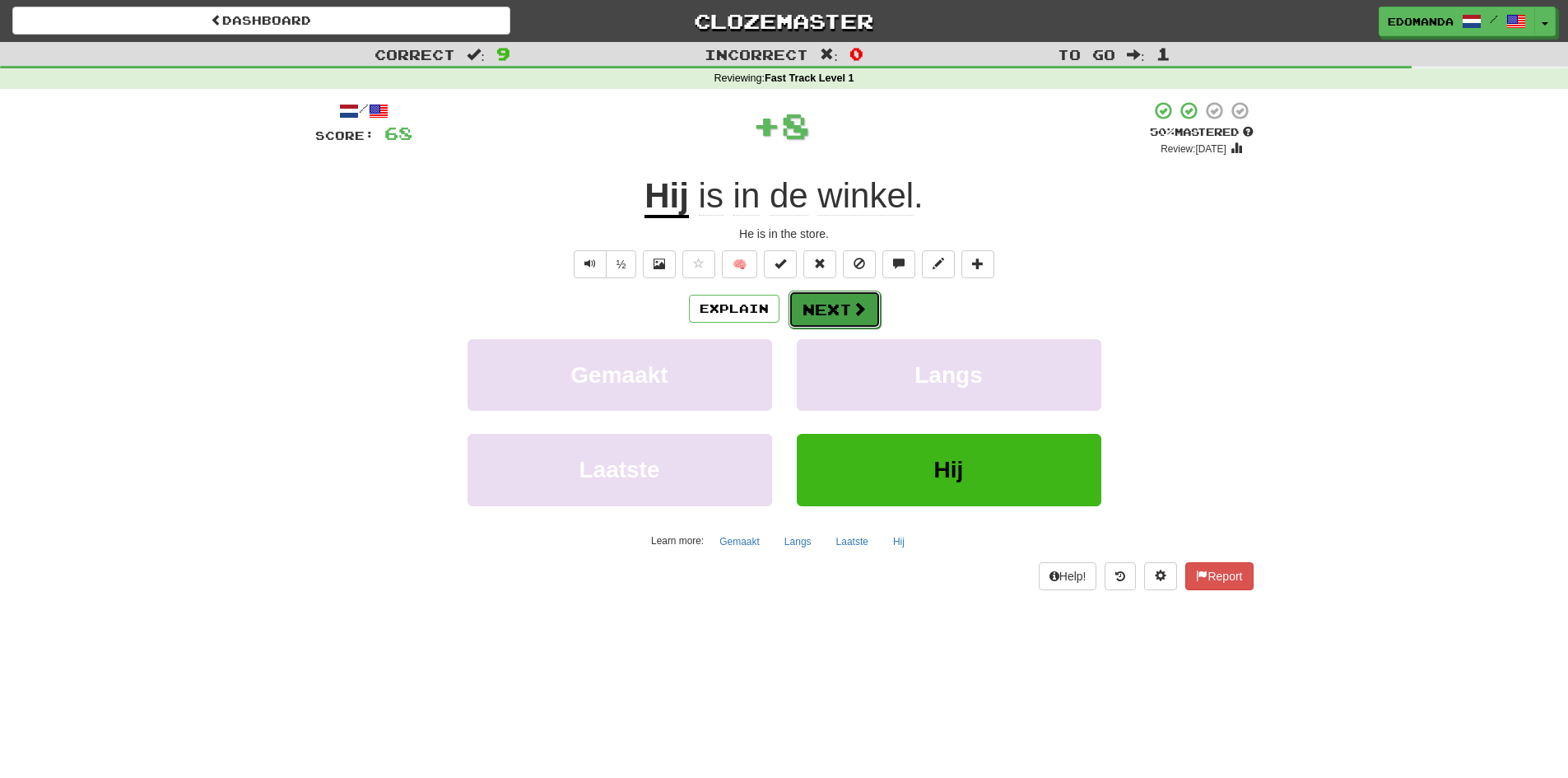
click at [817, 309] on button "Next" at bounding box center [835, 309] width 93 height 38
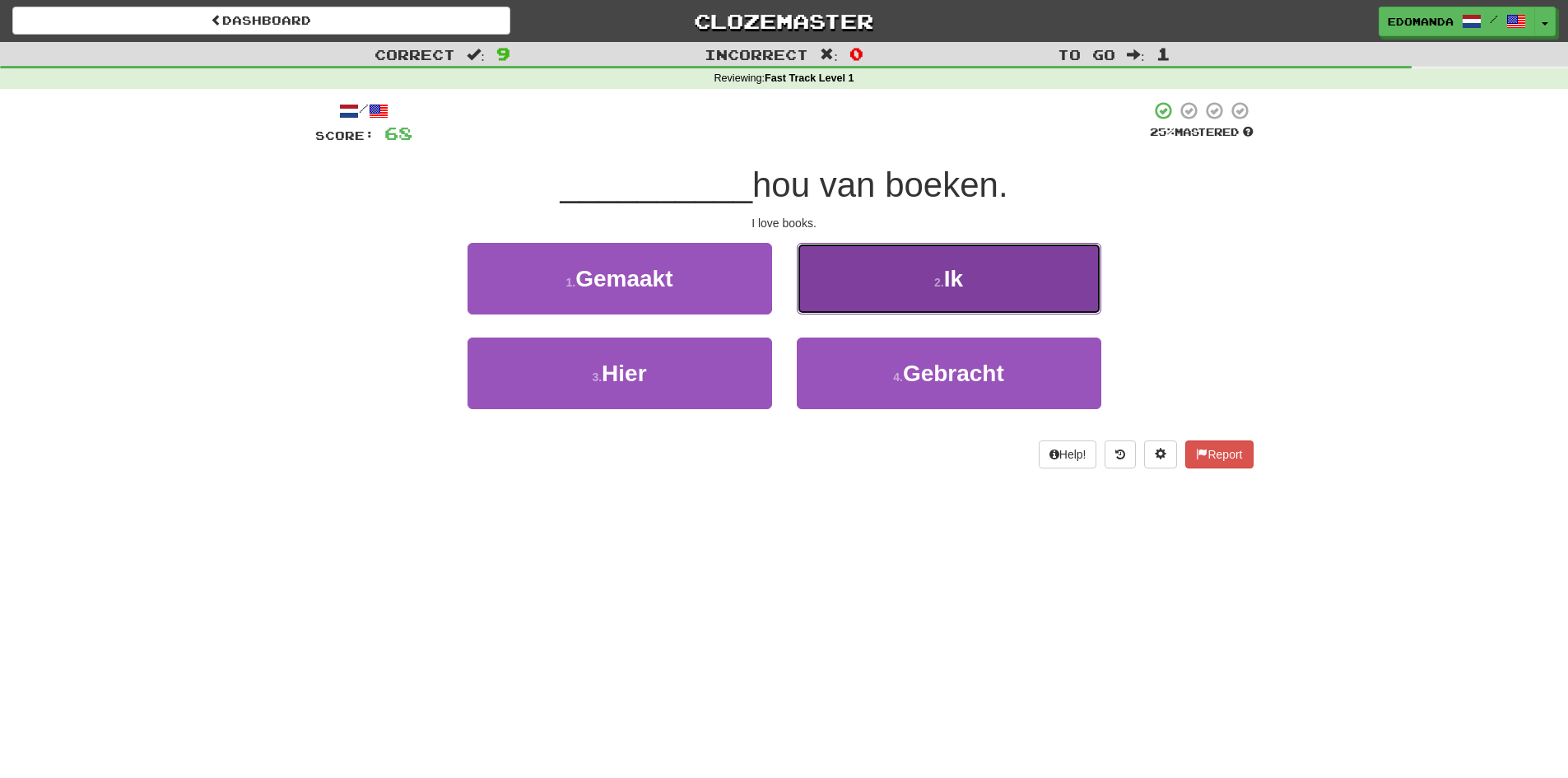
click at [848, 290] on button "2 . Ik" at bounding box center [949, 278] width 304 height 71
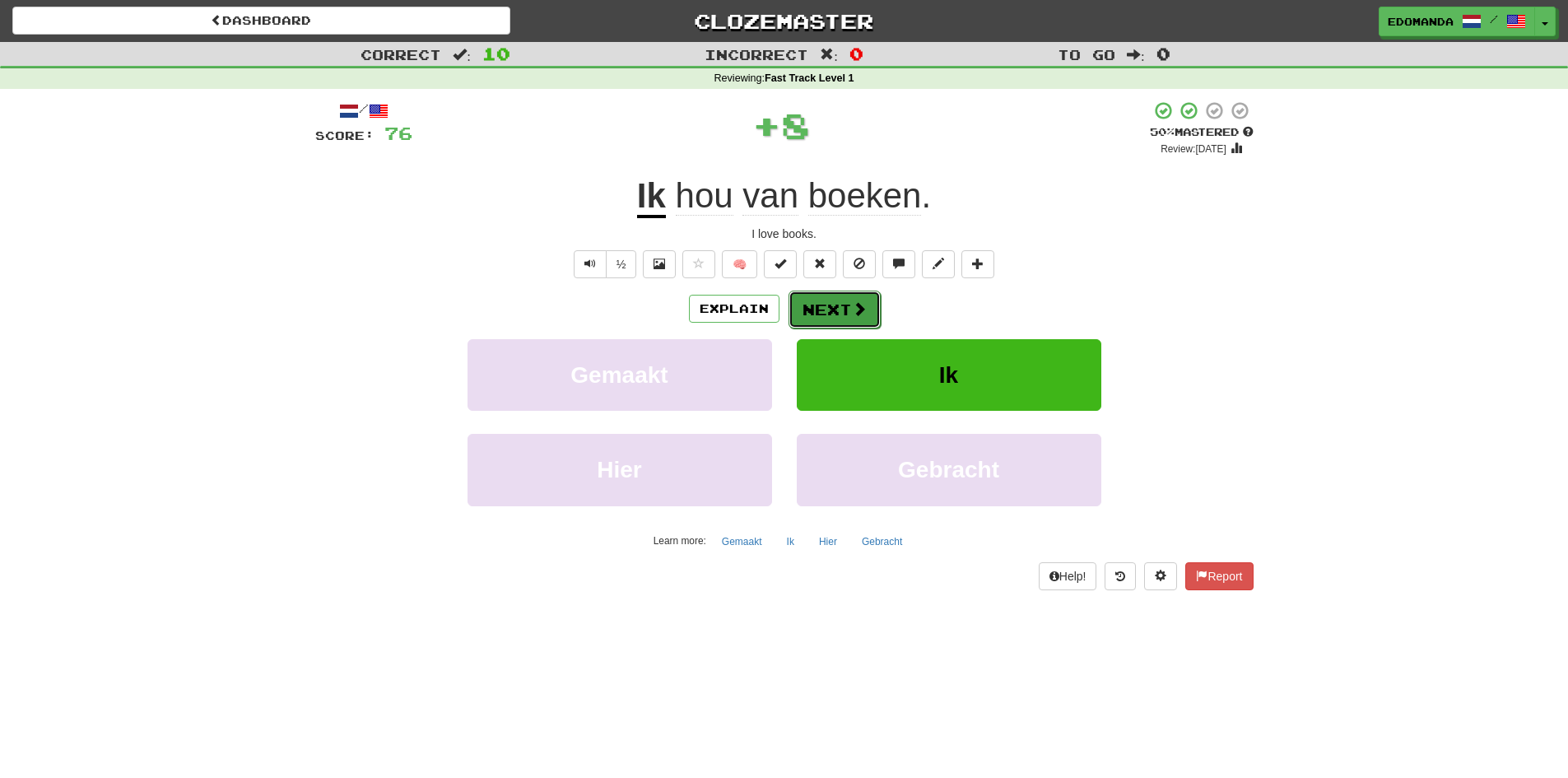
click at [830, 308] on button "Next" at bounding box center [835, 309] width 93 height 38
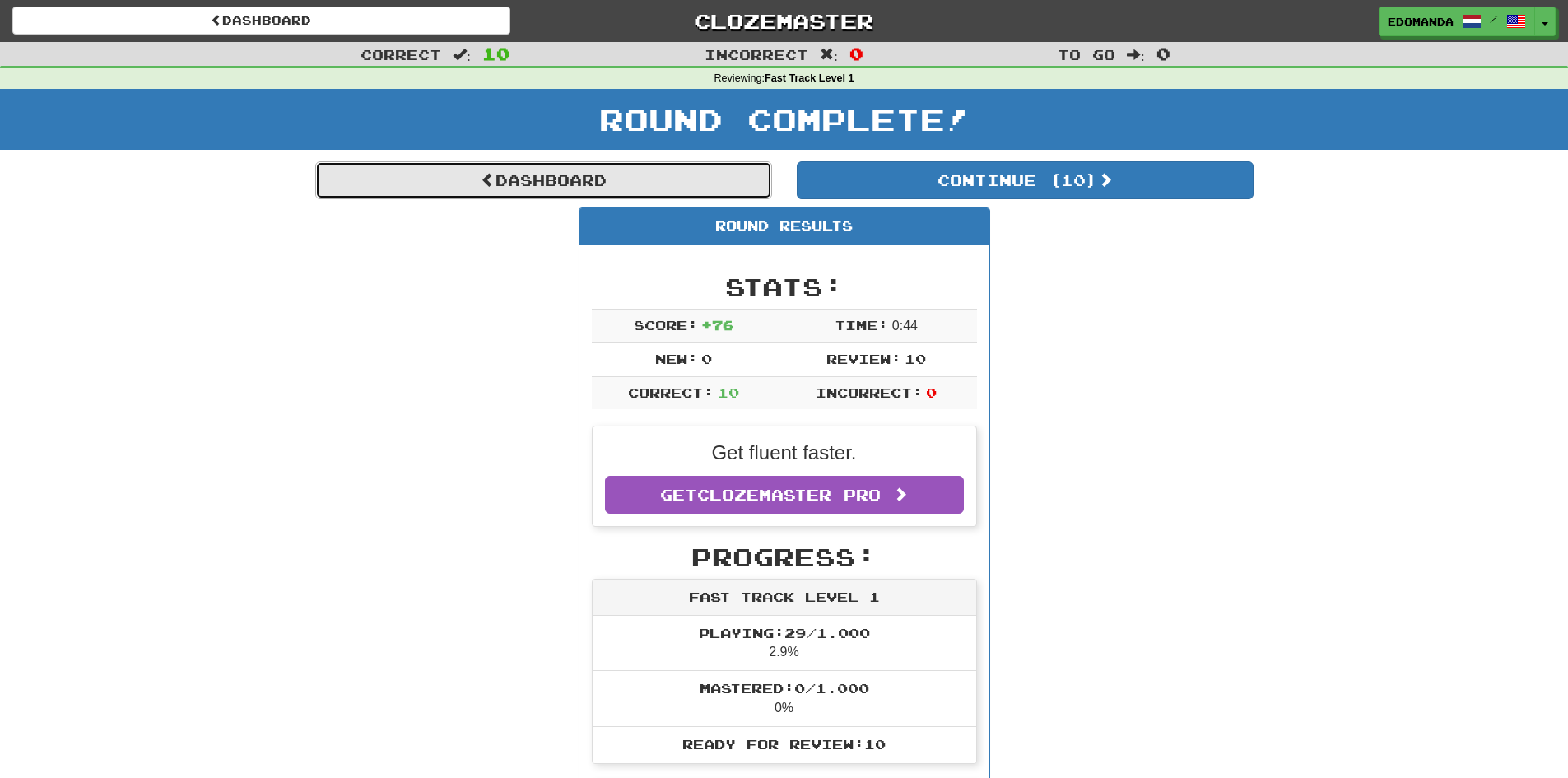
click at [465, 191] on link "Dashboard" at bounding box center [543, 179] width 457 height 38
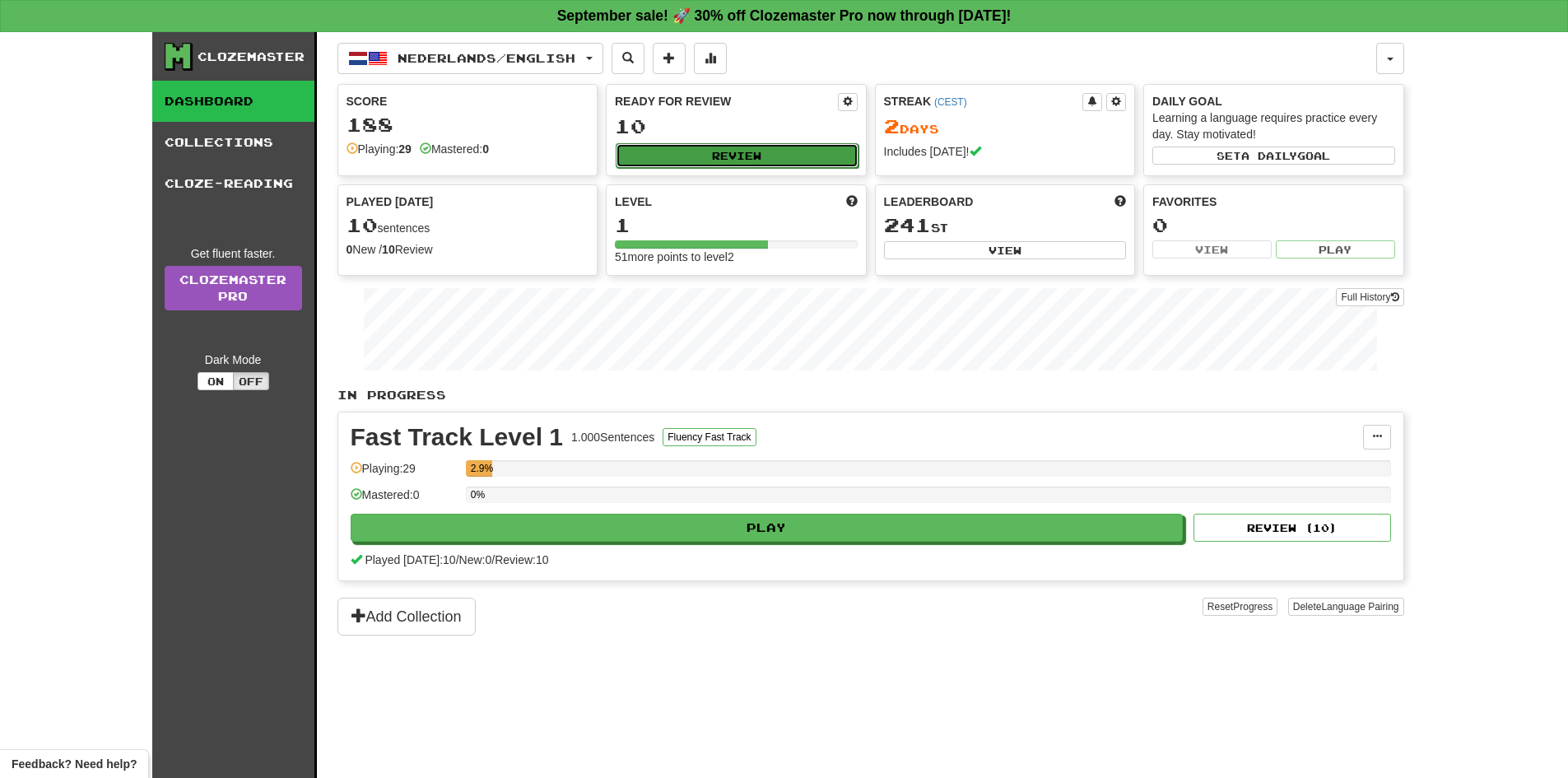
click at [662, 156] on button "Review" at bounding box center [737, 155] width 243 height 24
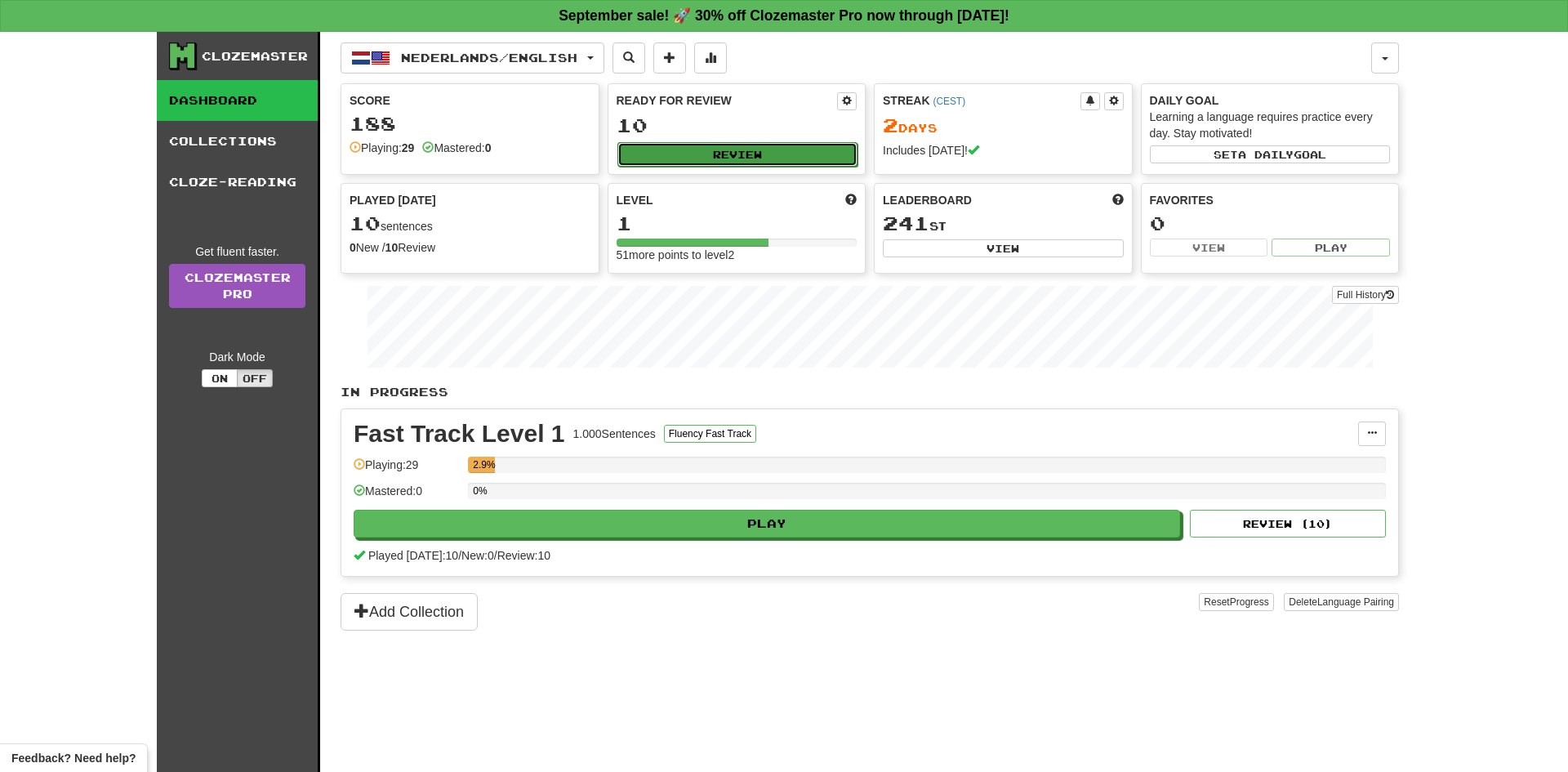
select select "**"
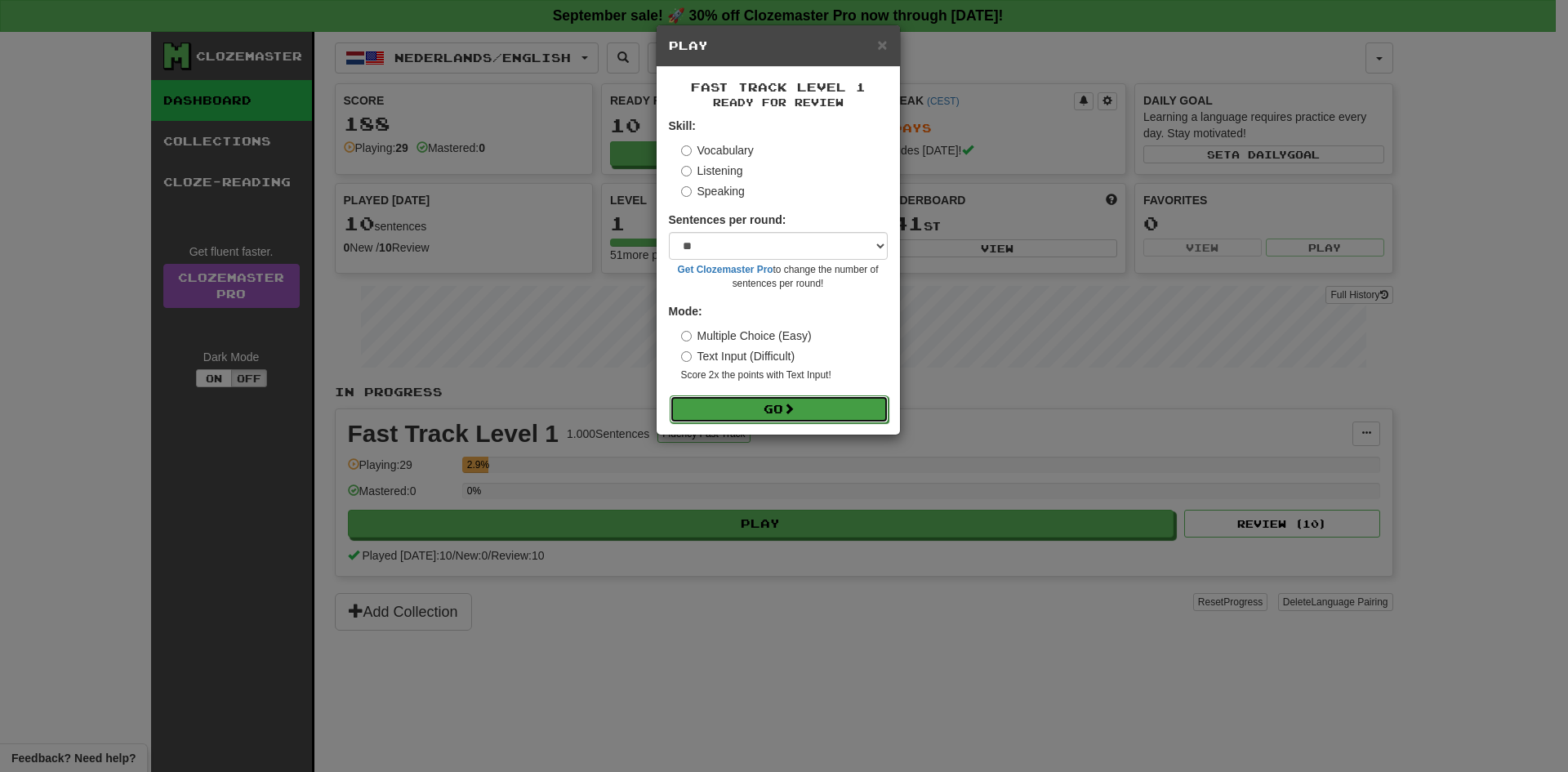
click at [732, 399] on button "Go" at bounding box center [779, 409] width 219 height 28
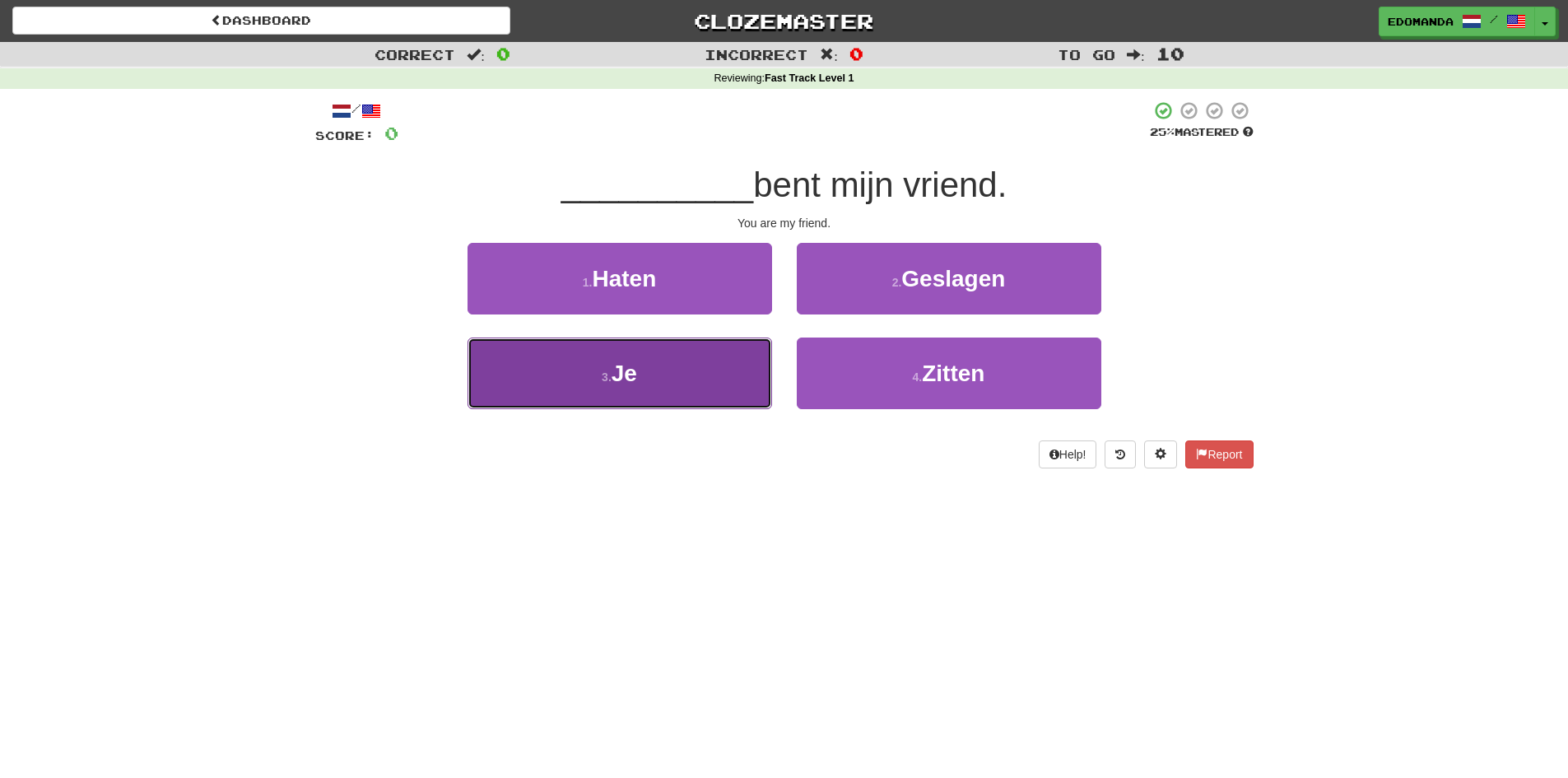
click at [643, 388] on button "3 . Je" at bounding box center [620, 372] width 304 height 71
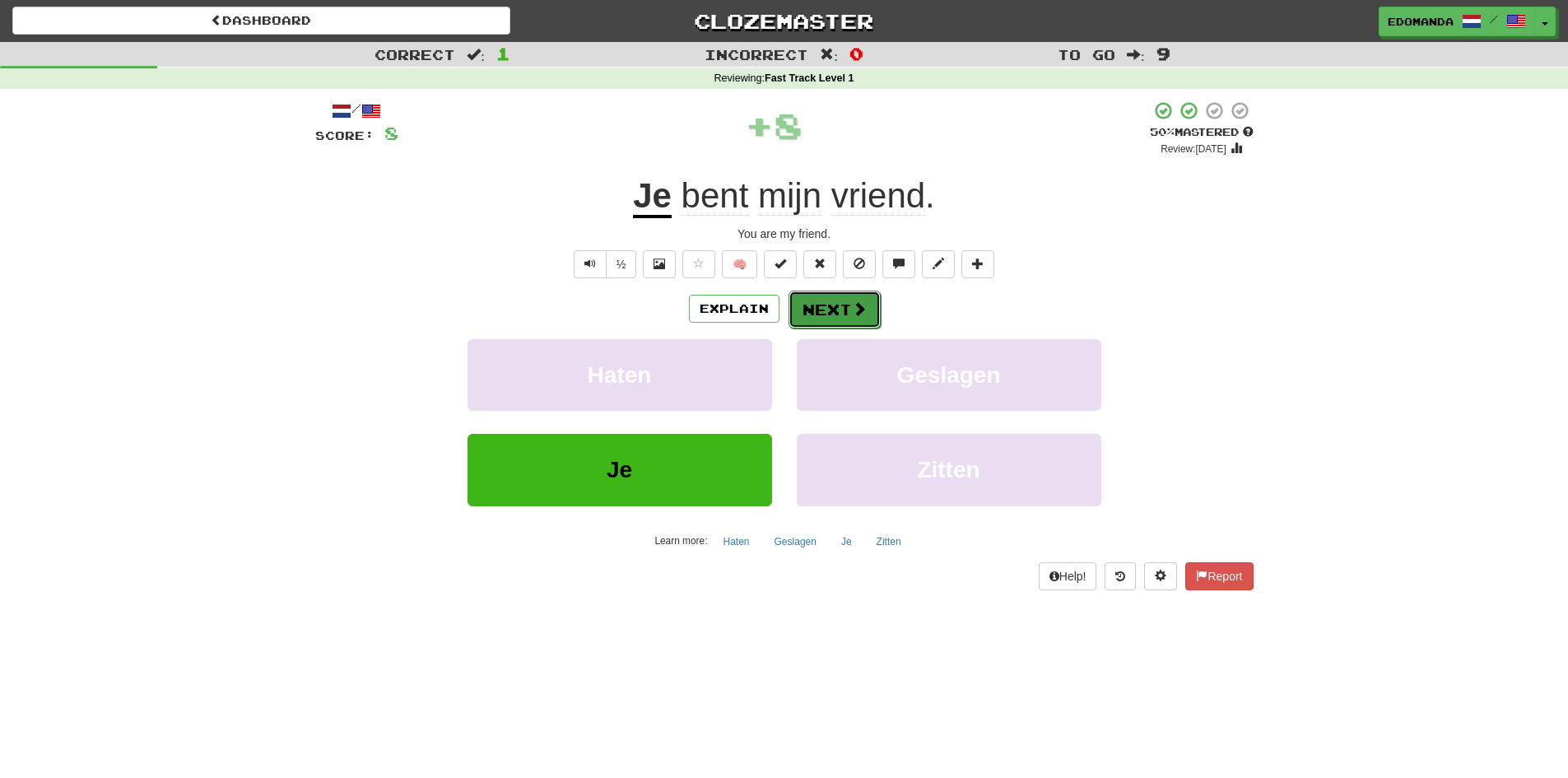
click at [819, 307] on button "Next" at bounding box center [835, 309] width 93 height 38
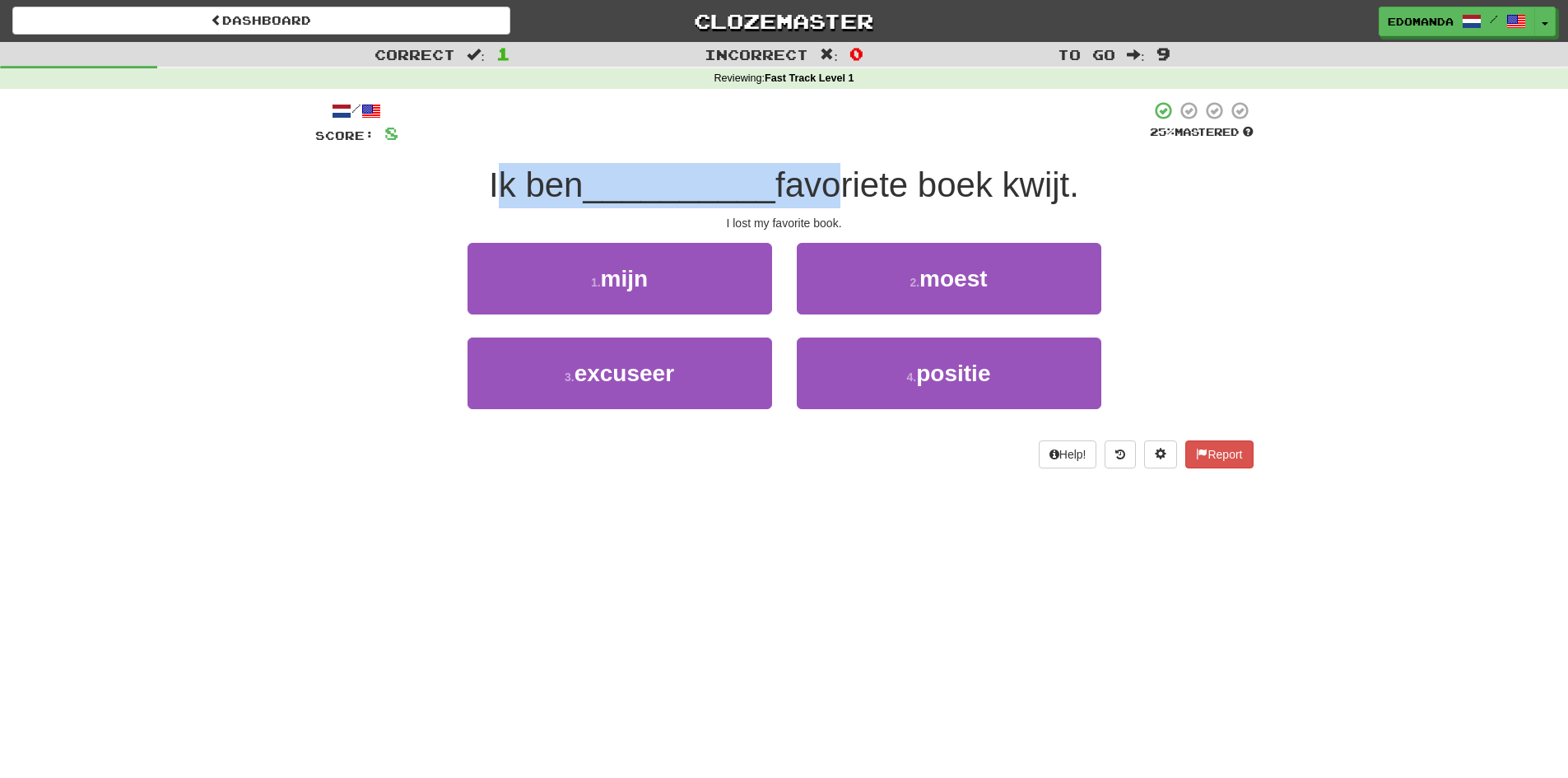
drag, startPoint x: 494, startPoint y: 198, endPoint x: 826, endPoint y: 192, distance: 332.1
click at [826, 192] on div "Ik ben __________ favoriete boek kwijt." at bounding box center [784, 185] width 938 height 45
click at [711, 167] on span "__________" at bounding box center [680, 185] width 193 height 39
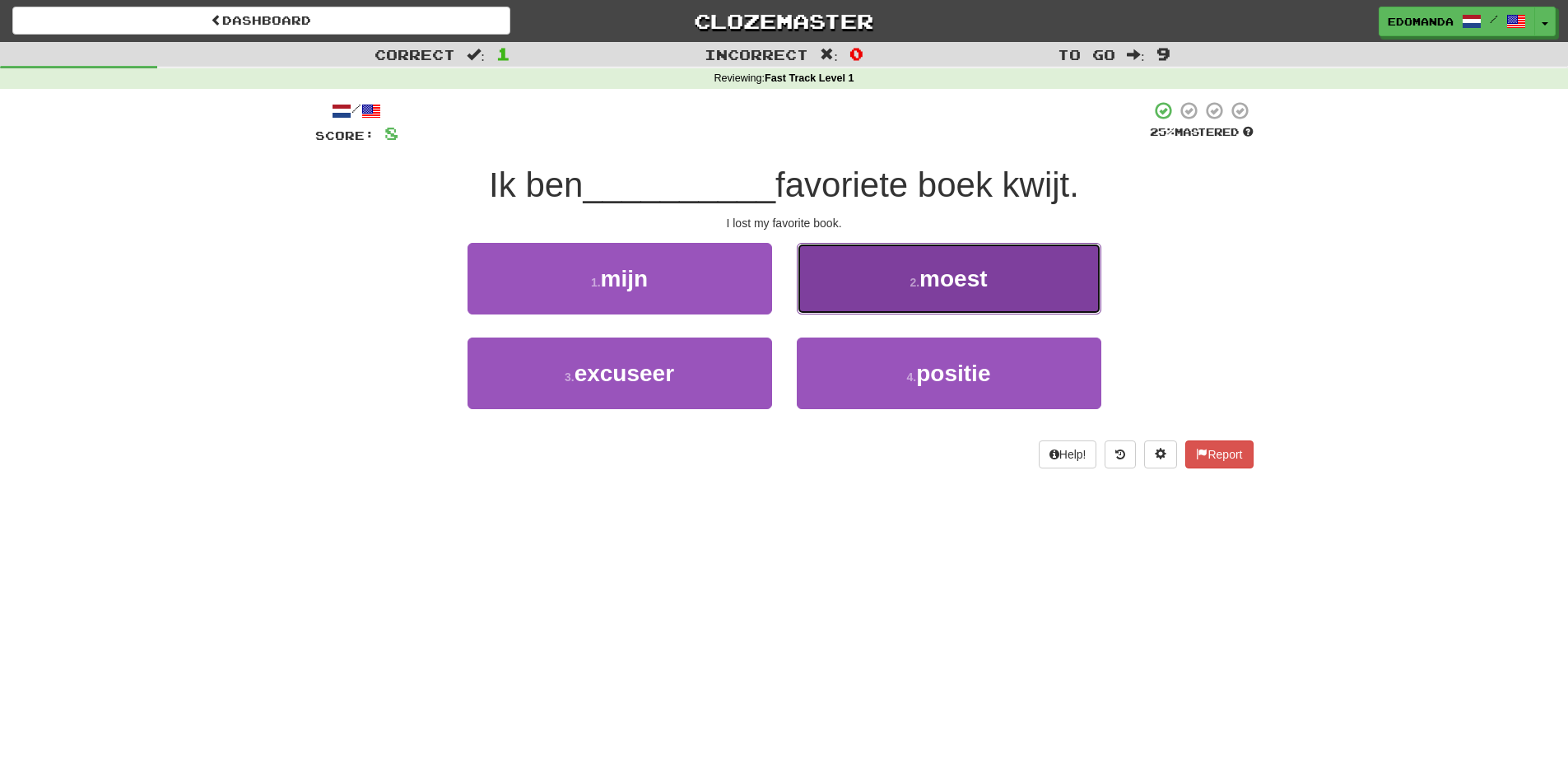
click at [843, 313] on button "2 . moest" at bounding box center [949, 278] width 304 height 71
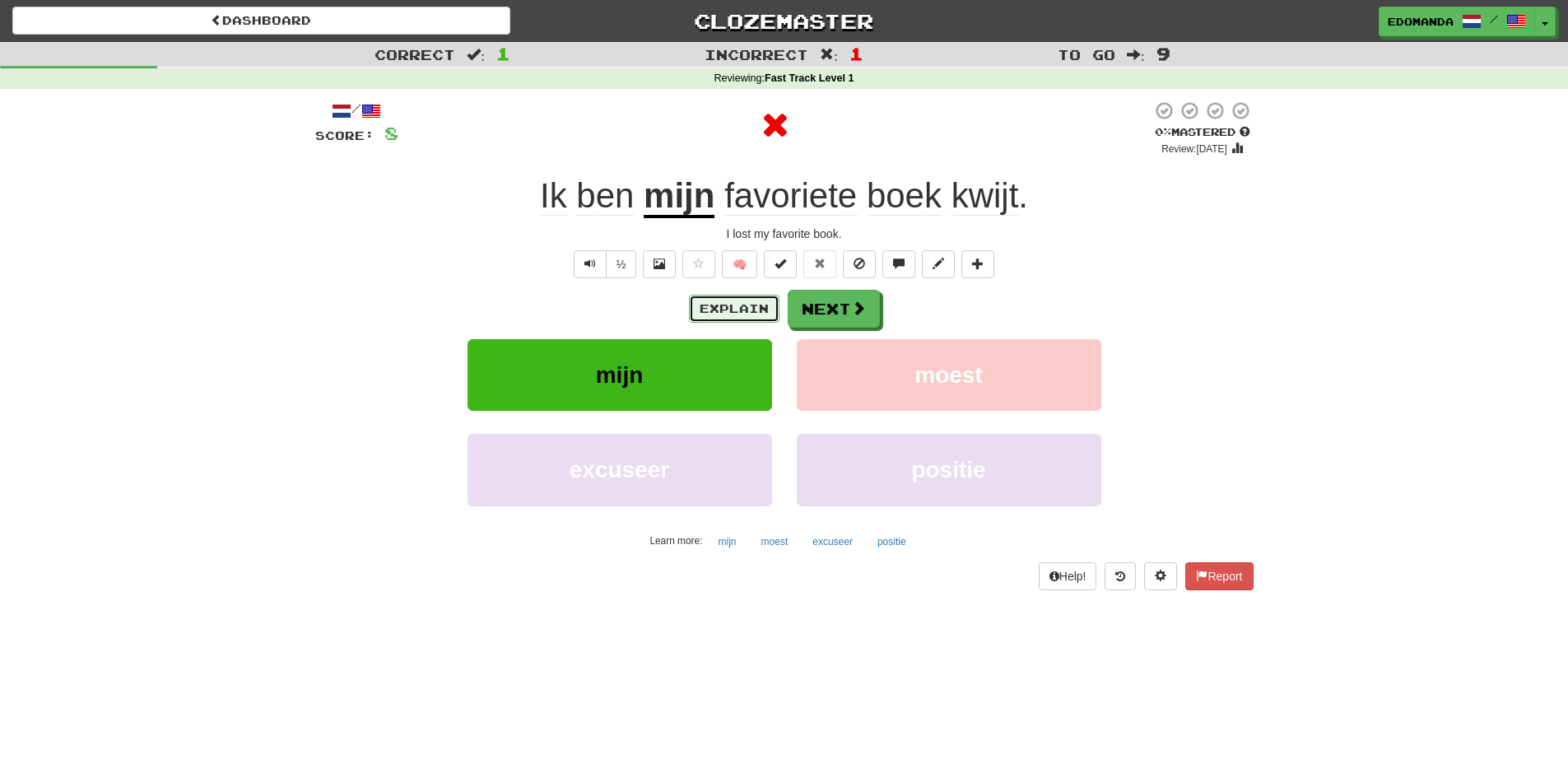
click at [718, 309] on button "Explain" at bounding box center [734, 308] width 91 height 28
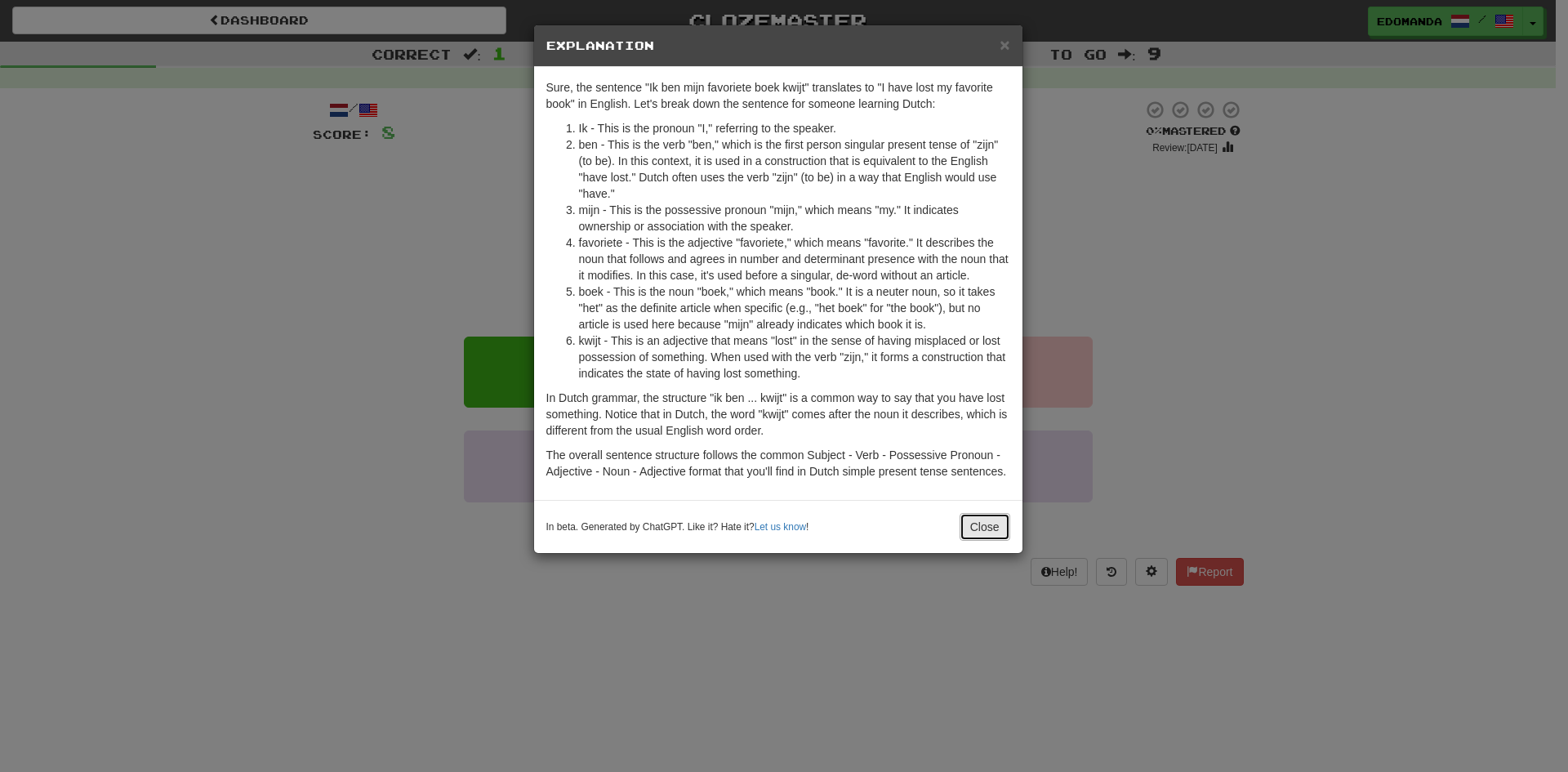
click at [978, 522] on button "Close" at bounding box center [985, 526] width 50 height 28
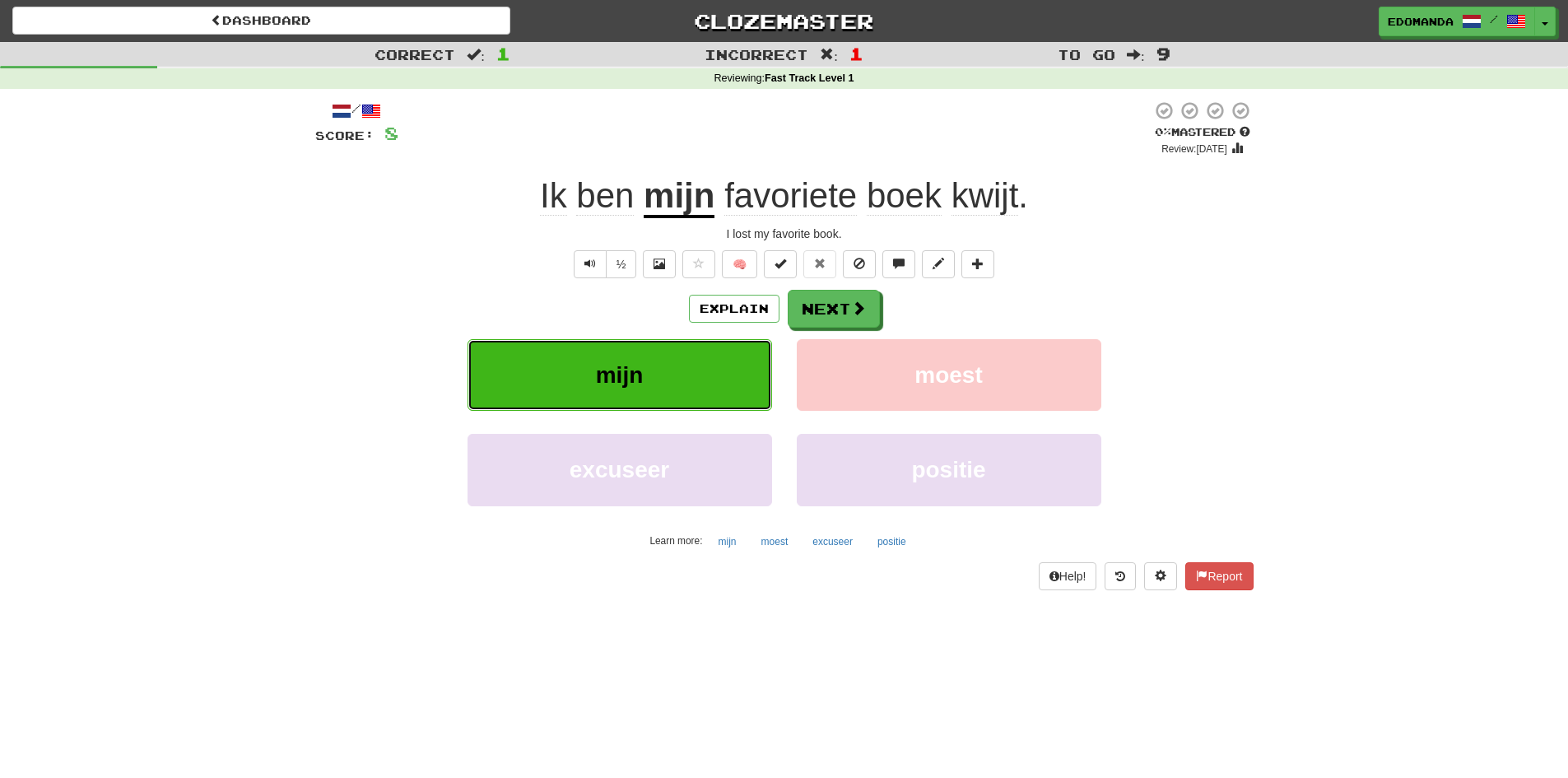
click at [747, 355] on button "mijn" at bounding box center [620, 374] width 304 height 71
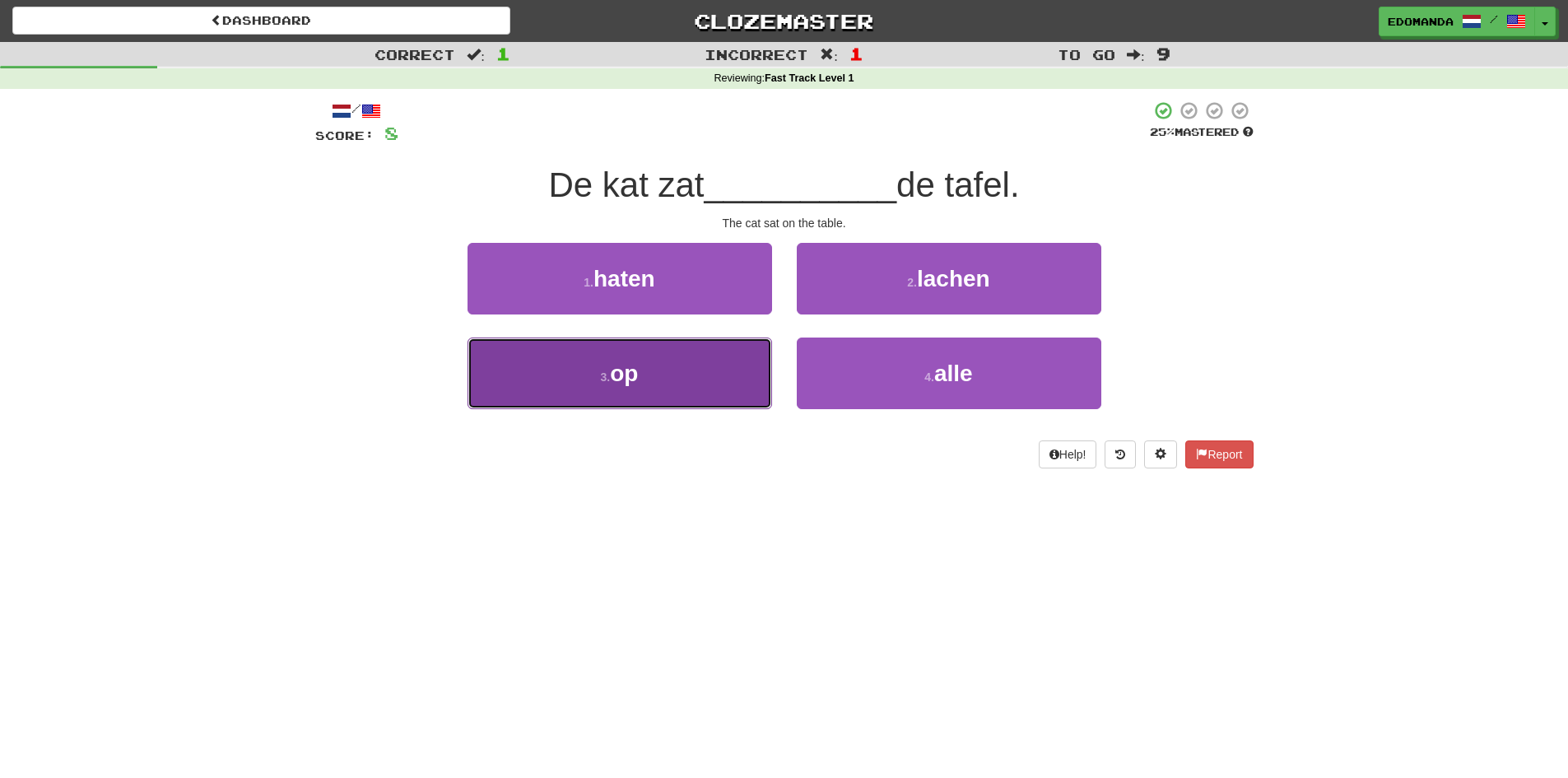
click at [633, 380] on span "op" at bounding box center [624, 373] width 28 height 25
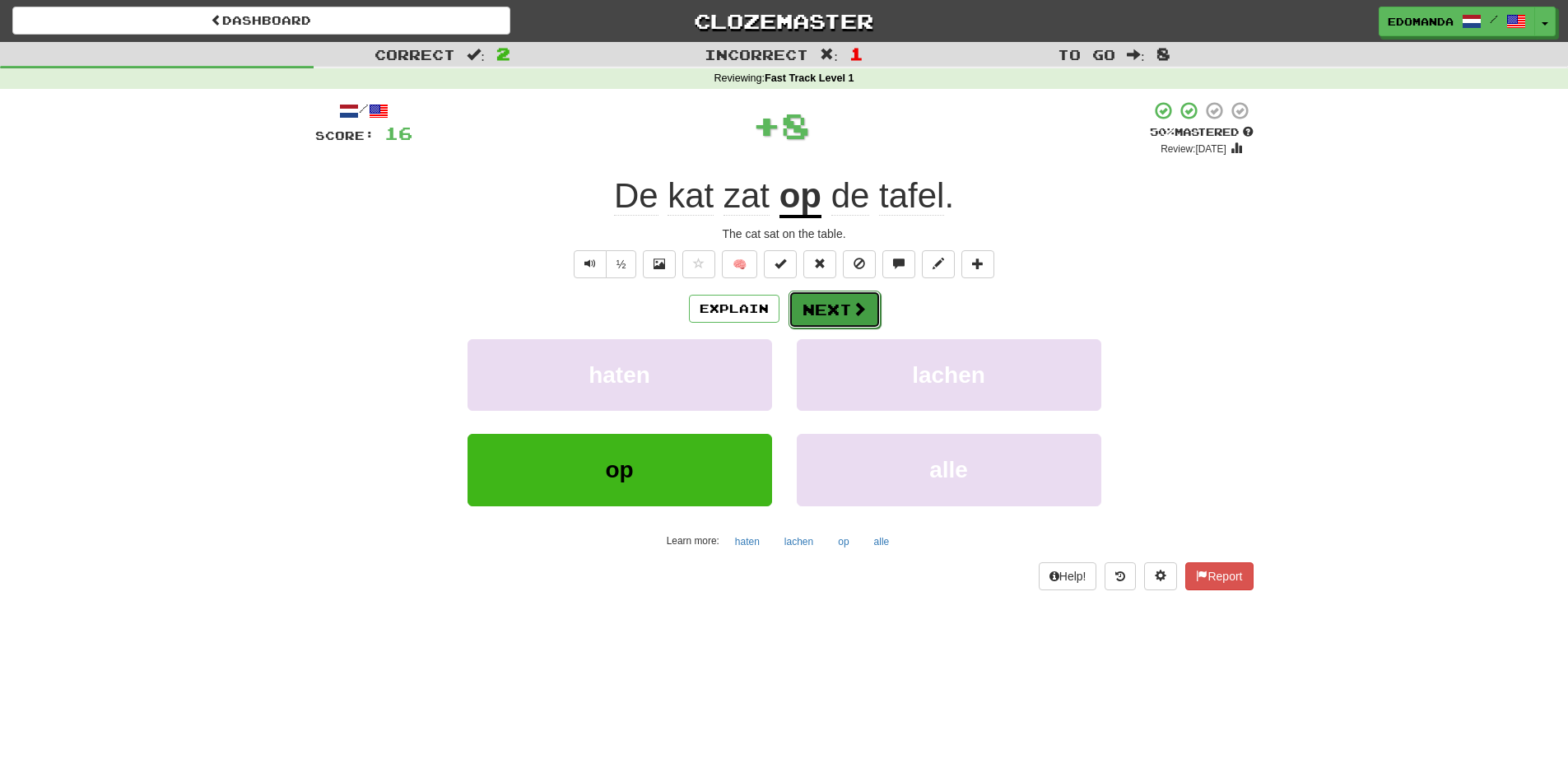
click at [843, 307] on button "Next" at bounding box center [835, 309] width 93 height 38
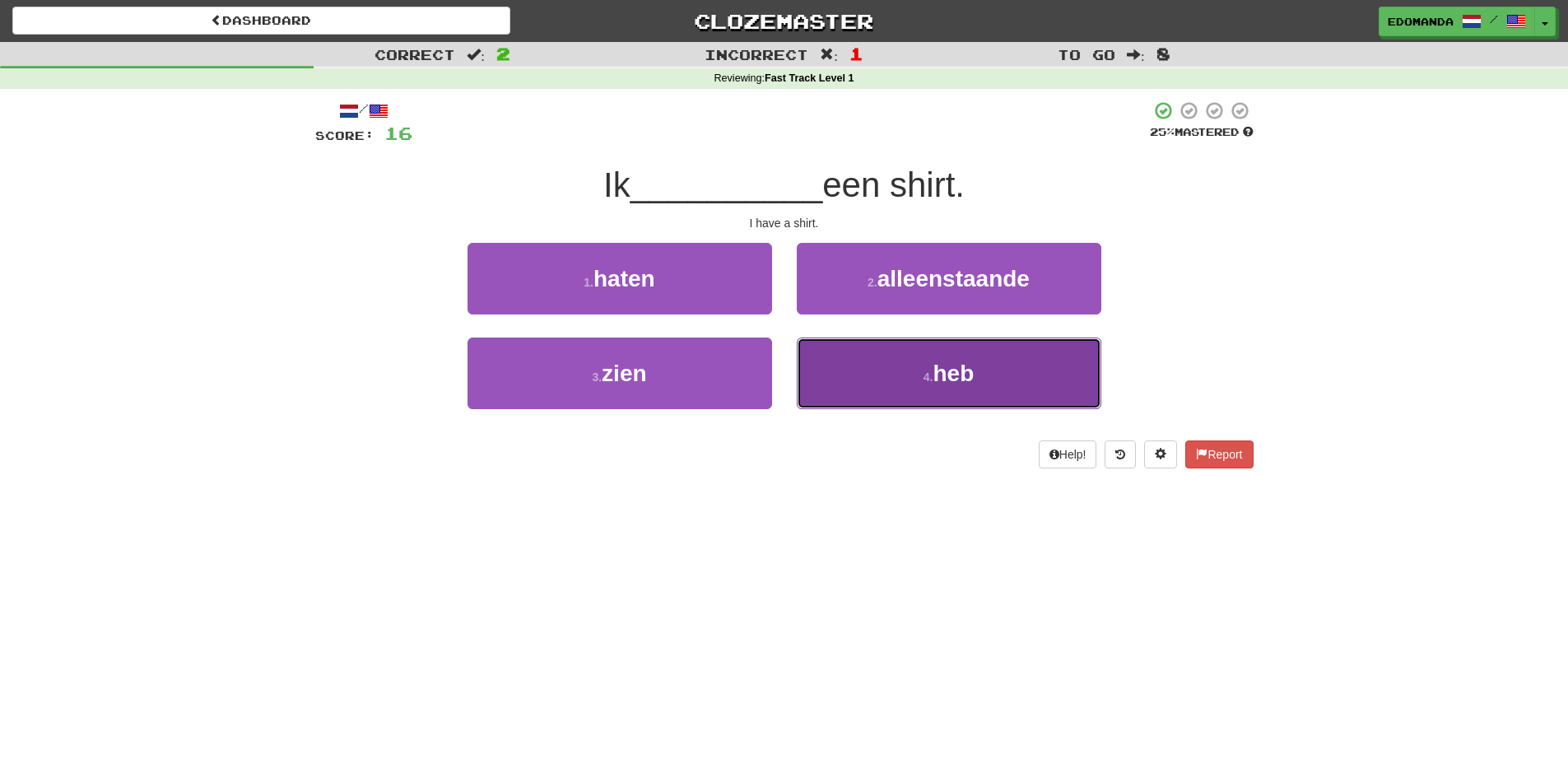
click at [954, 384] on span "heb" at bounding box center [954, 373] width 41 height 25
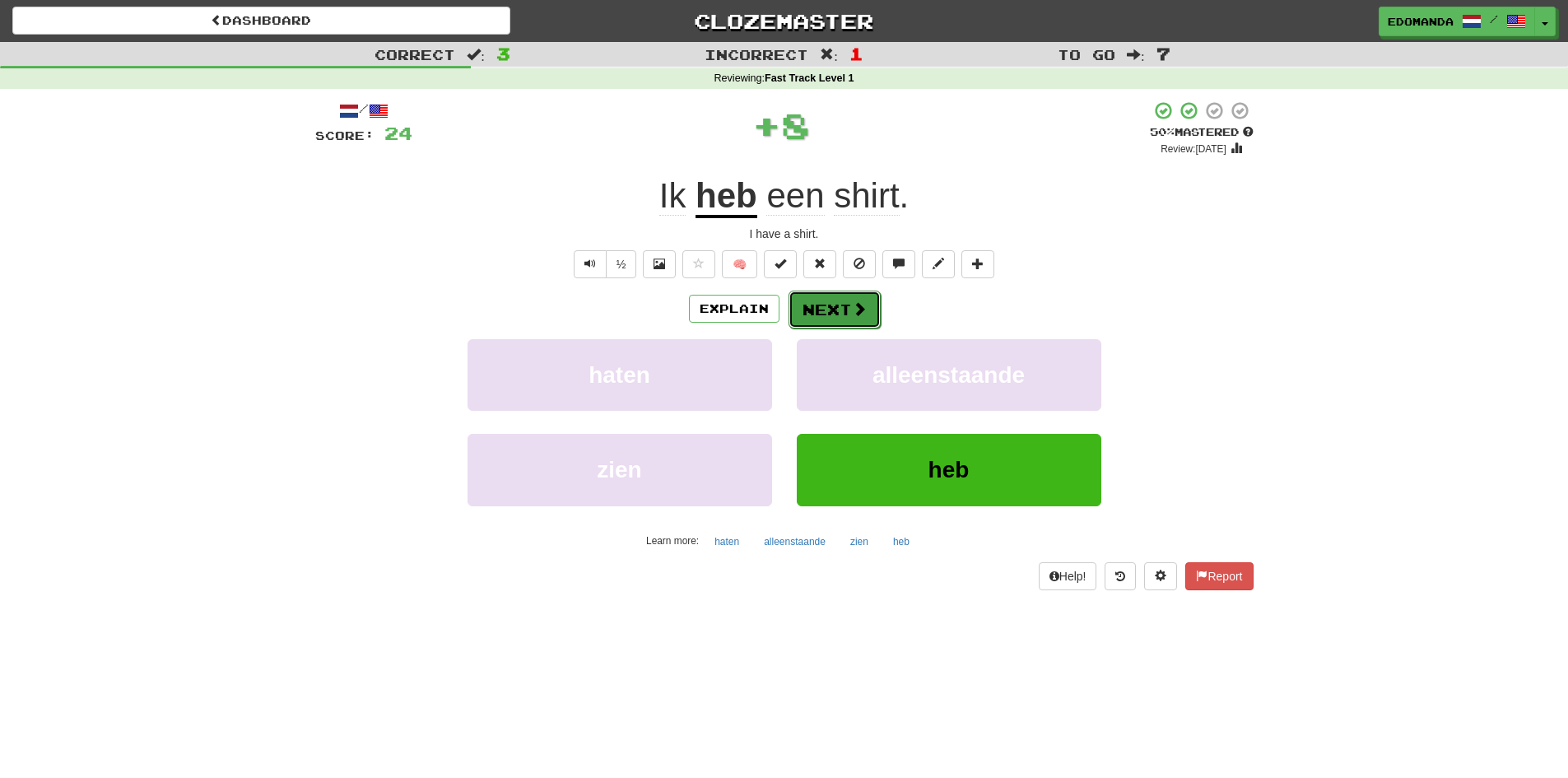
click at [822, 320] on button "Next" at bounding box center [835, 309] width 93 height 38
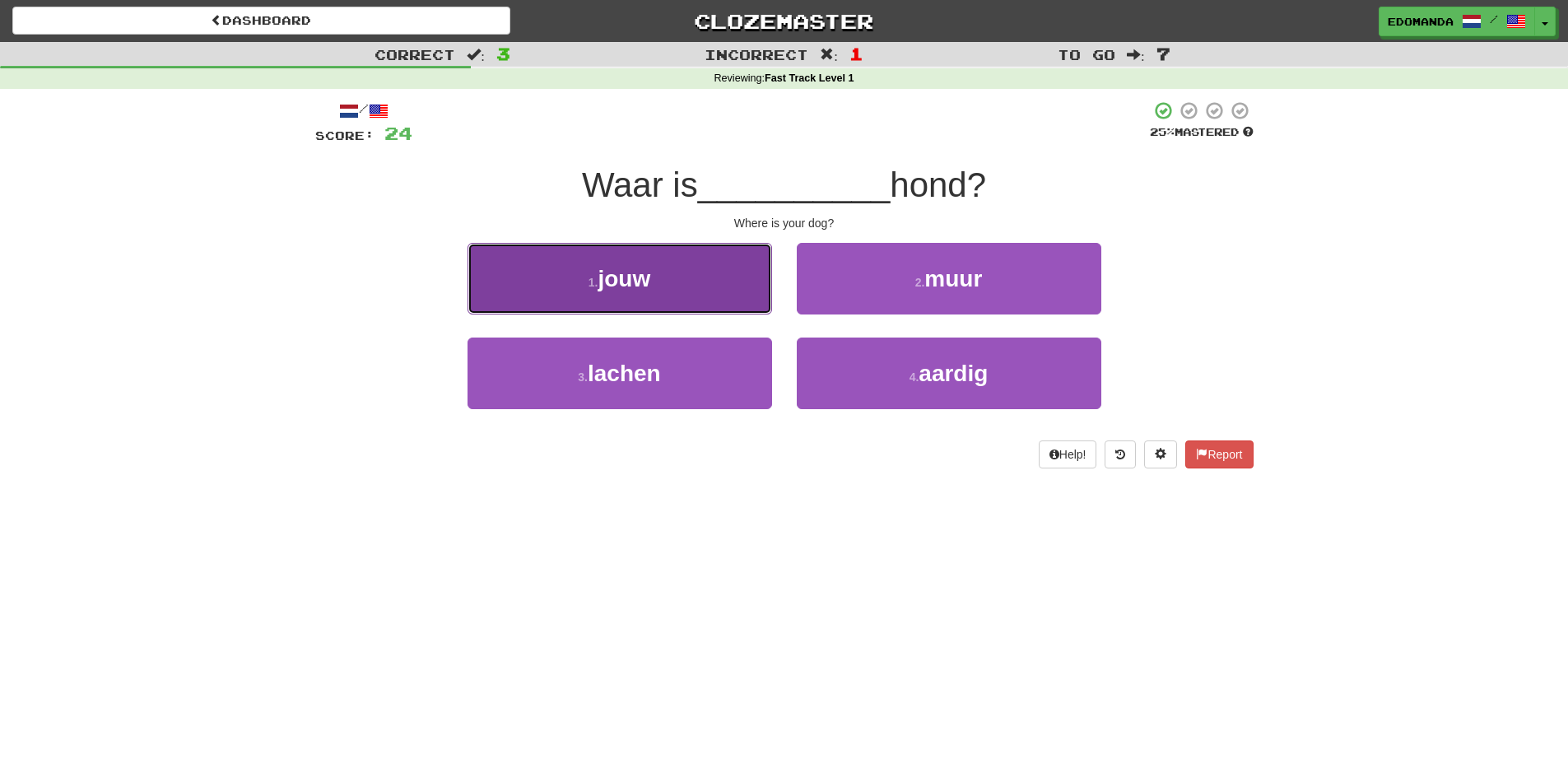
click at [654, 270] on button "1 . jouw" at bounding box center [620, 278] width 304 height 71
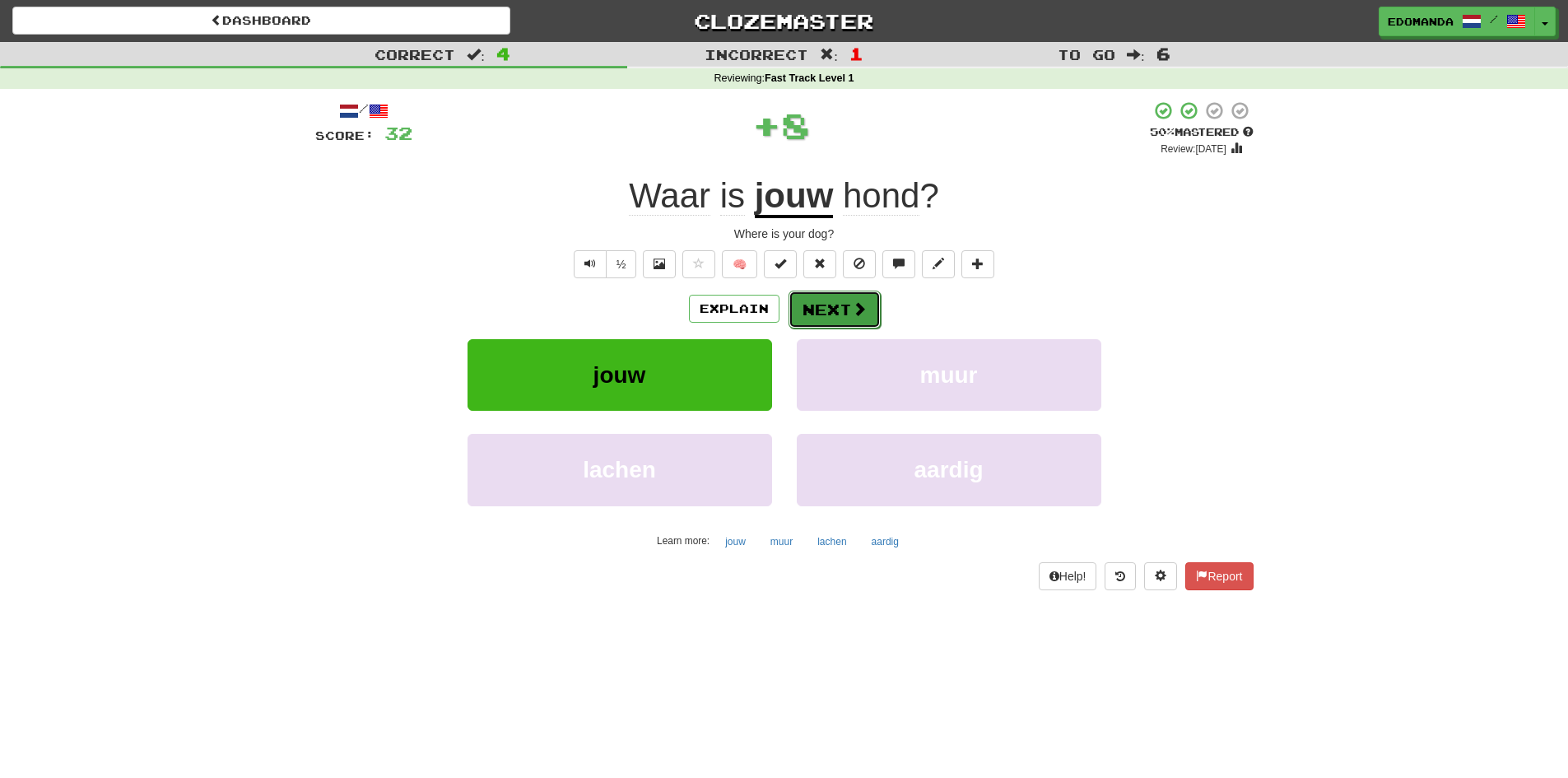
click at [818, 309] on button "Next" at bounding box center [835, 309] width 93 height 38
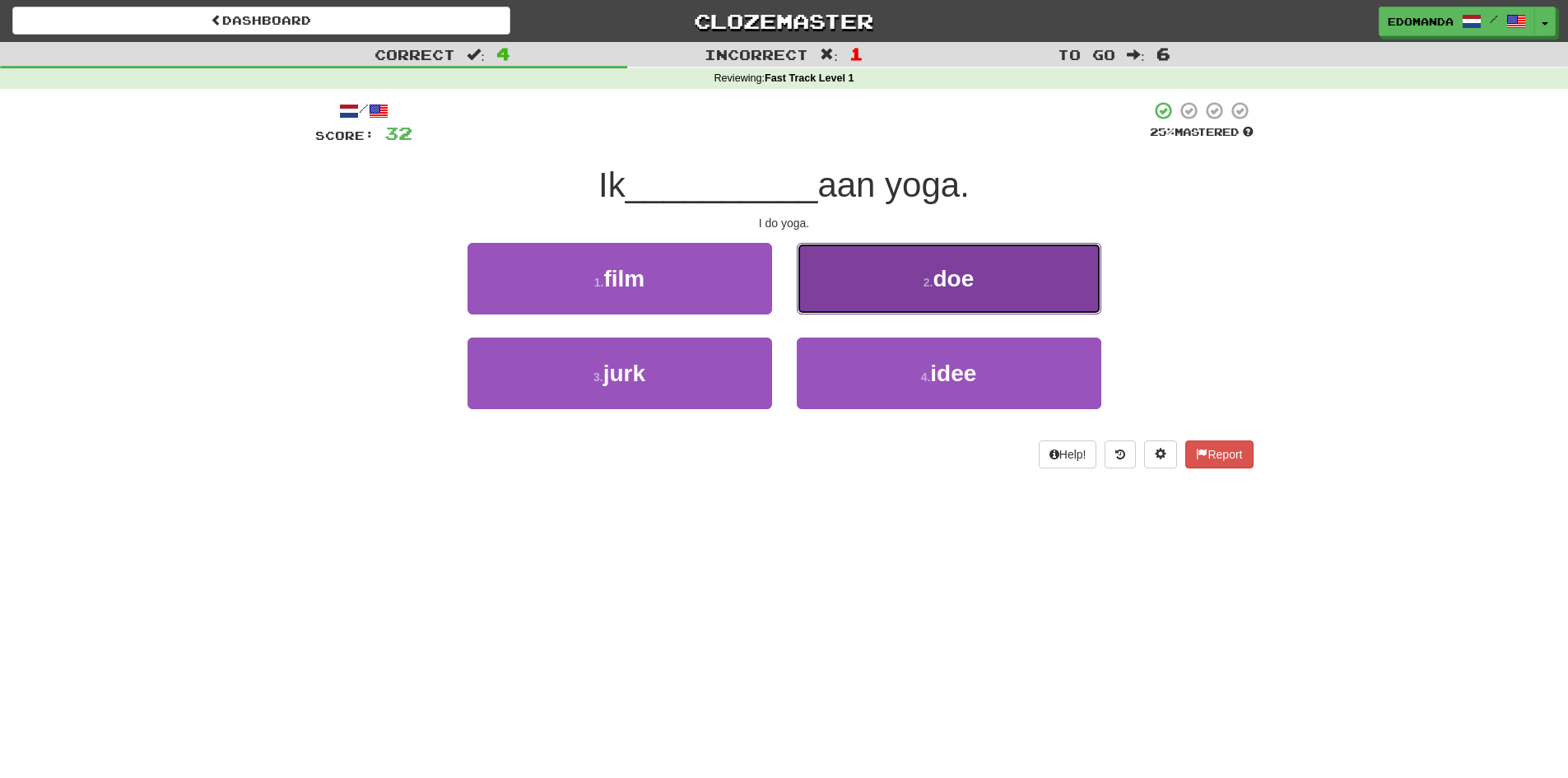
click at [848, 293] on button "2 . doe" at bounding box center [949, 278] width 304 height 71
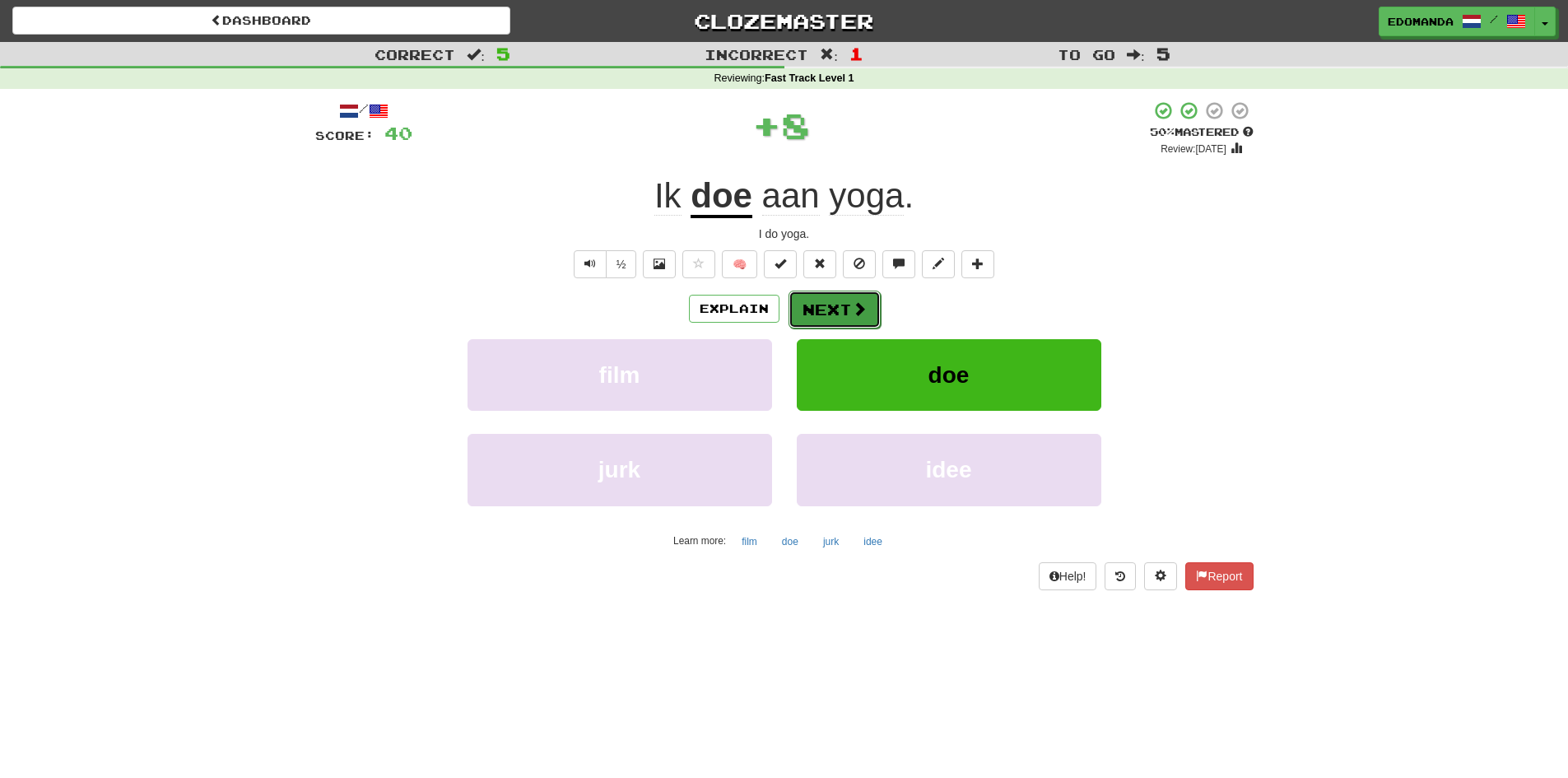
click at [843, 296] on button "Next" at bounding box center [835, 309] width 93 height 38
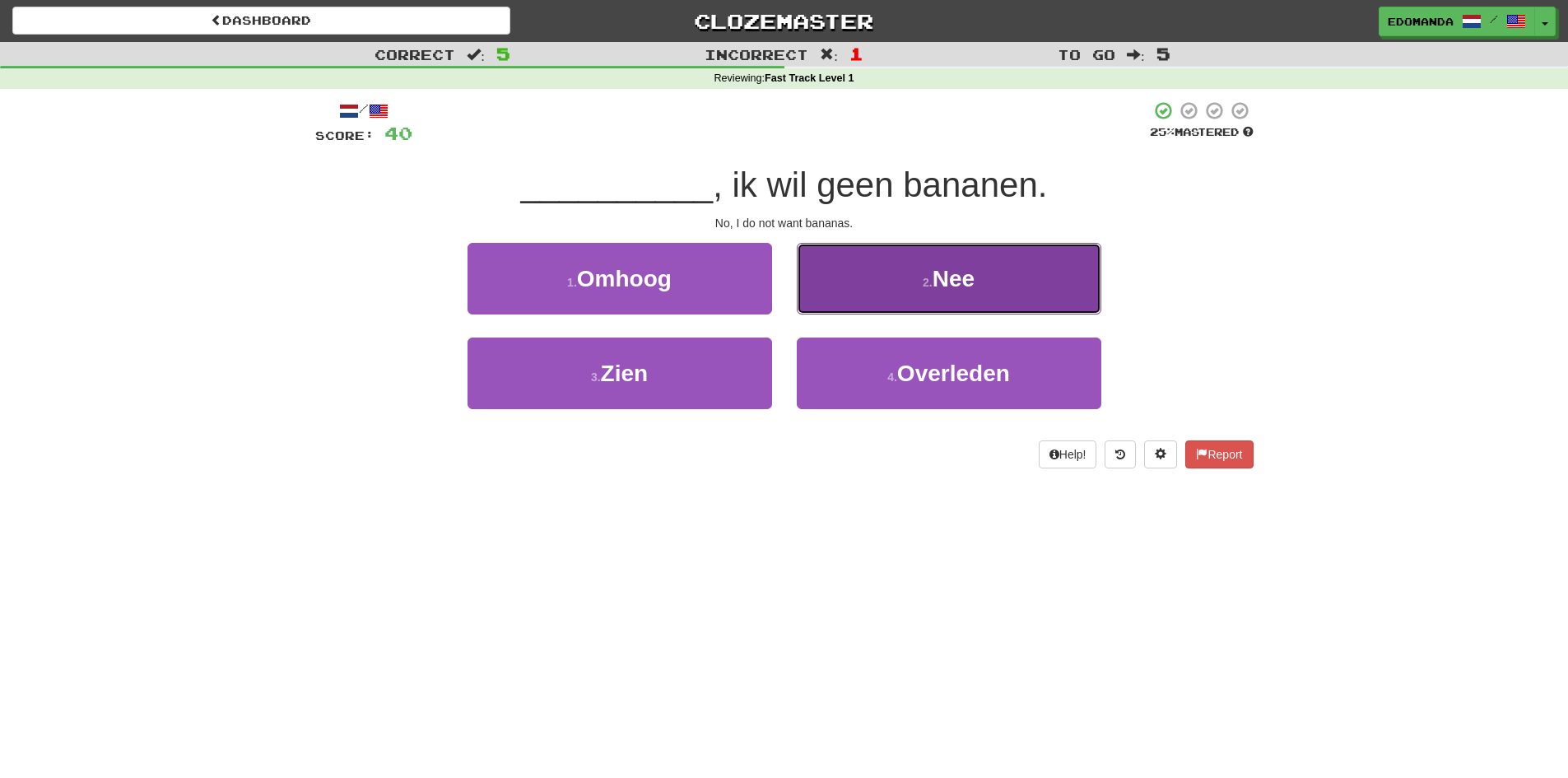
click at [882, 299] on button "2 . Nee" at bounding box center [949, 278] width 304 height 71
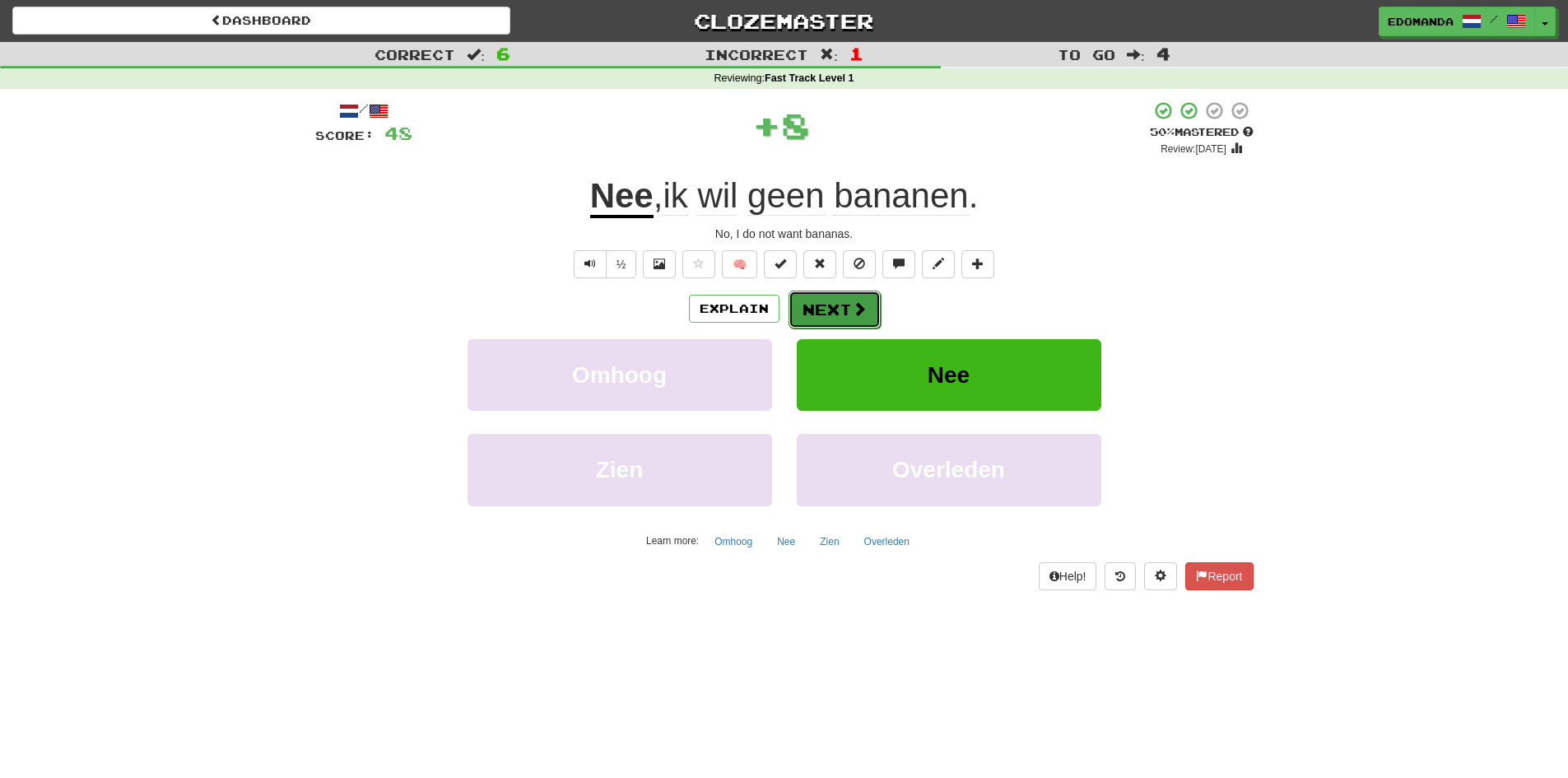
click at [817, 307] on button "Next" at bounding box center [835, 309] width 93 height 38
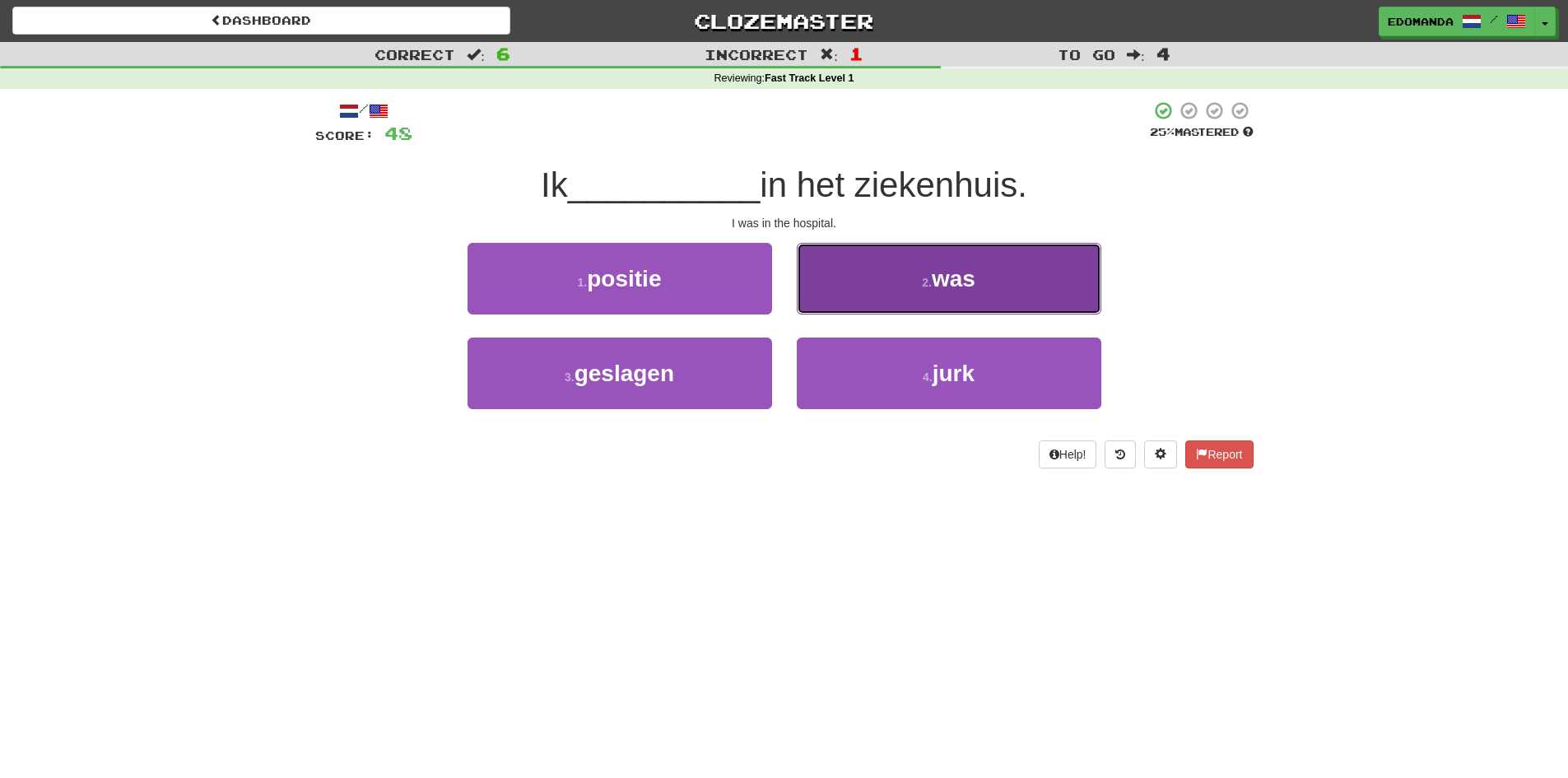
click at [875, 301] on button "2 . was" at bounding box center [949, 278] width 304 height 71
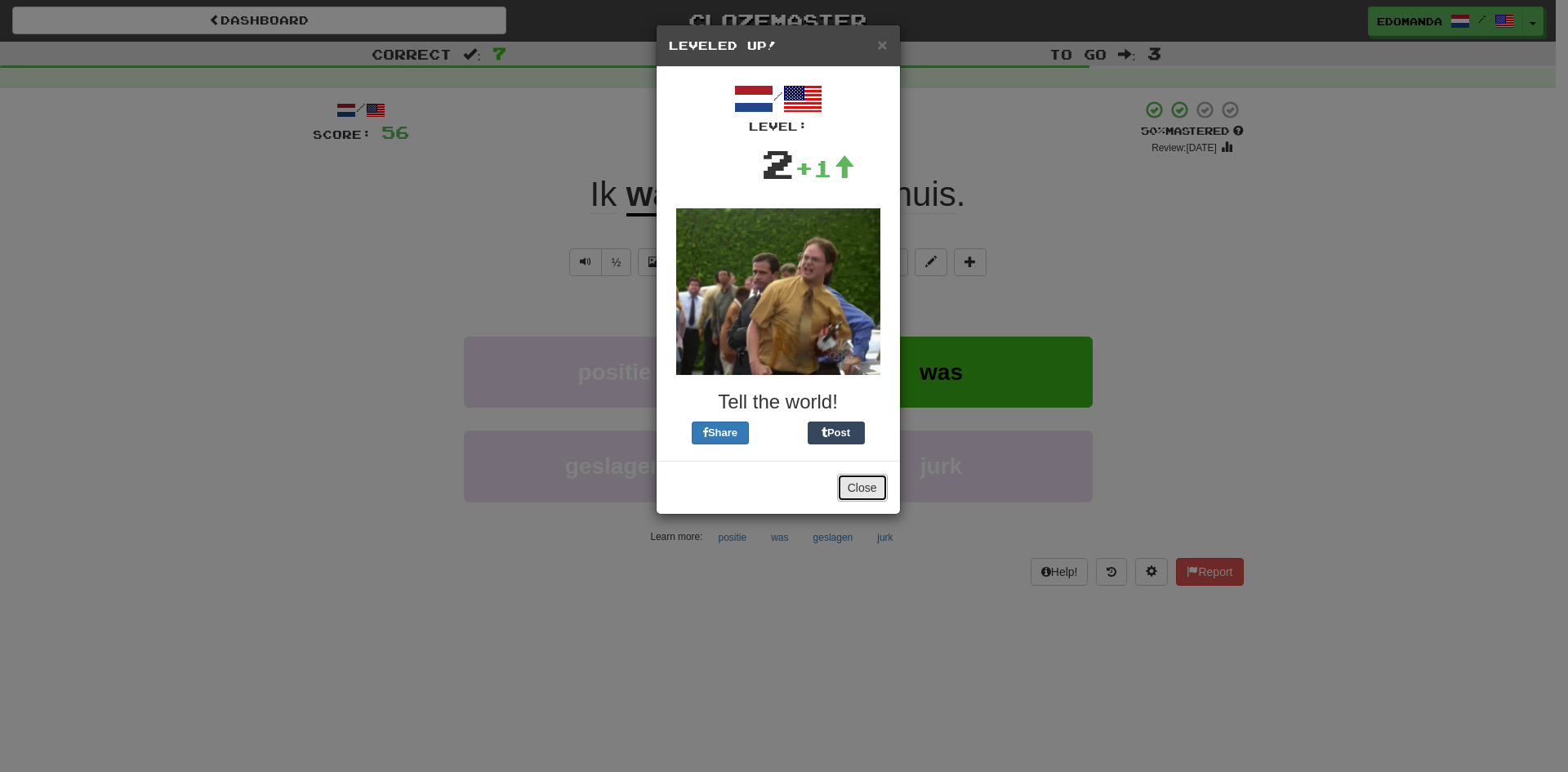
click at [869, 475] on button "Close" at bounding box center [862, 488] width 50 height 28
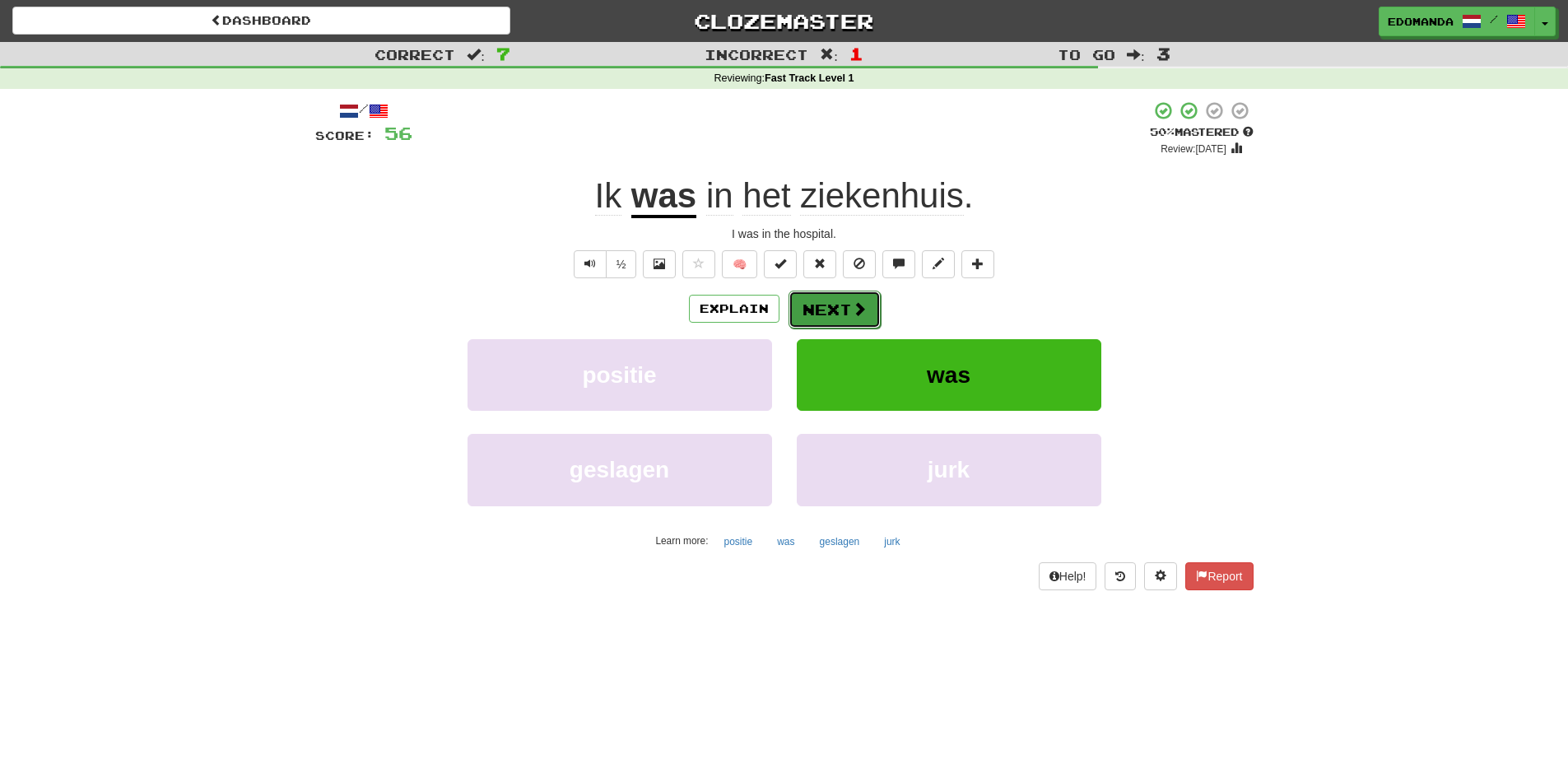
click at [843, 306] on button "Next" at bounding box center [835, 309] width 93 height 38
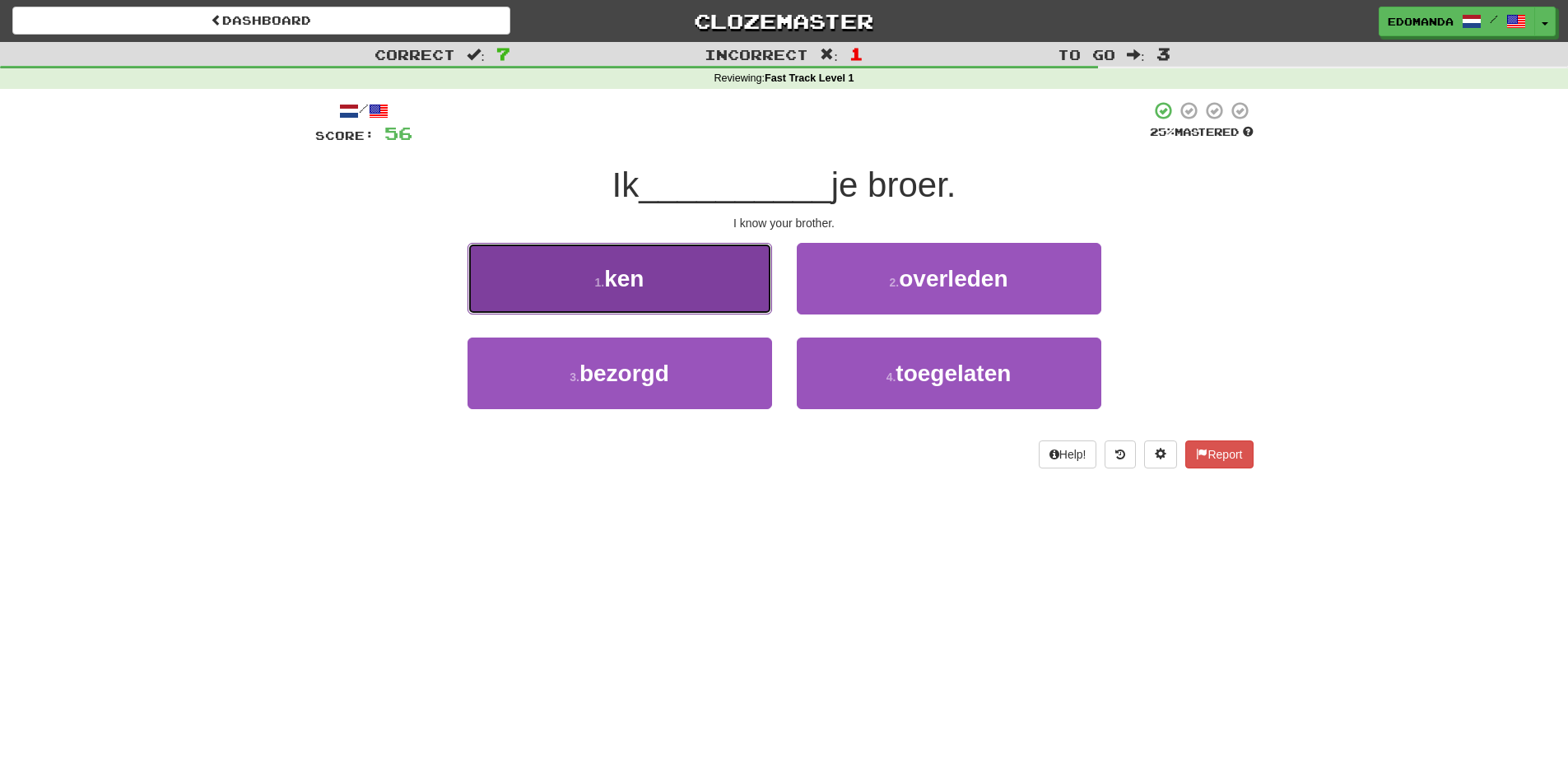
click at [707, 268] on button "1 . ken" at bounding box center [620, 278] width 304 height 71
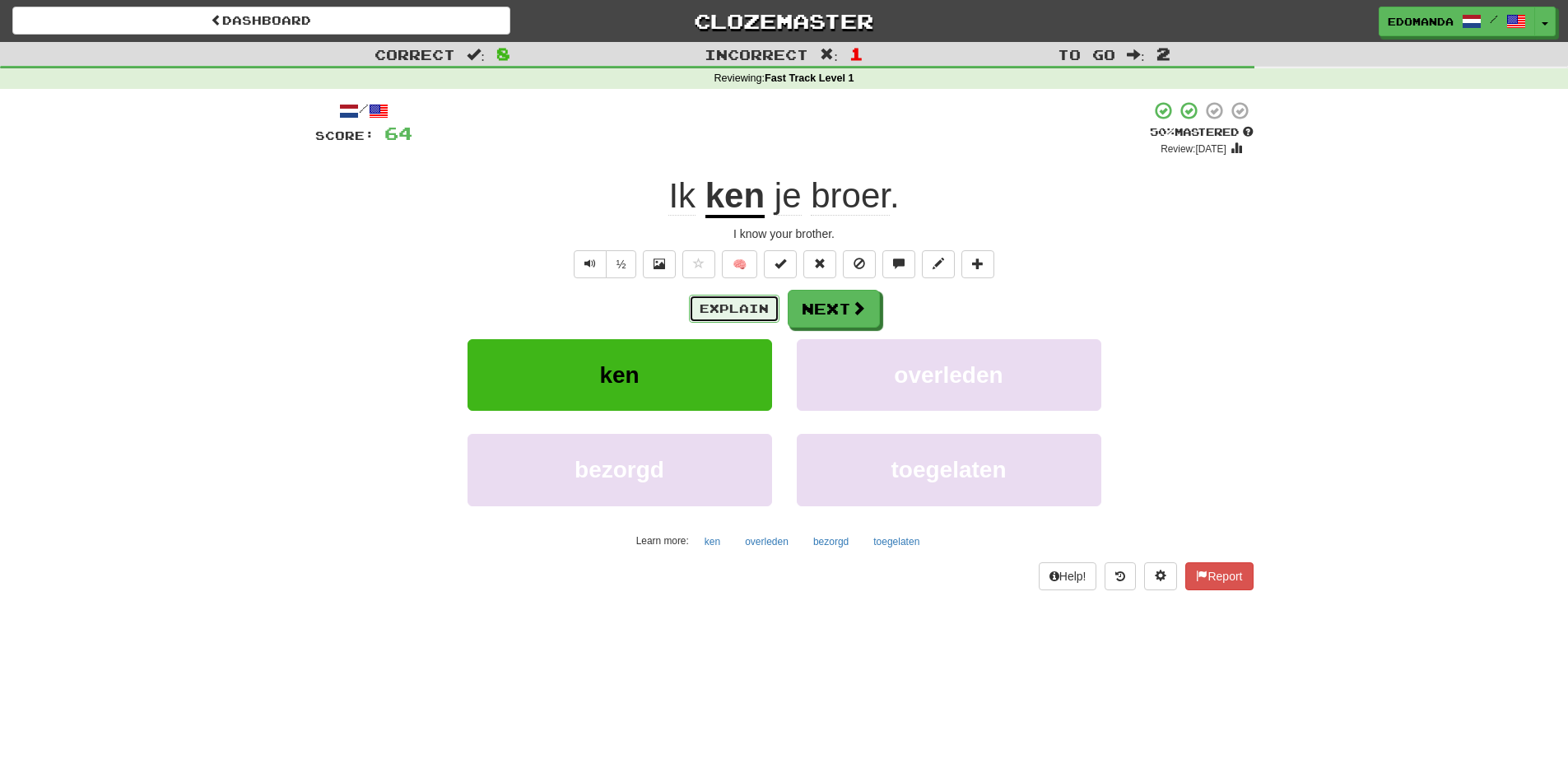
click at [726, 315] on button "Explain" at bounding box center [734, 308] width 91 height 28
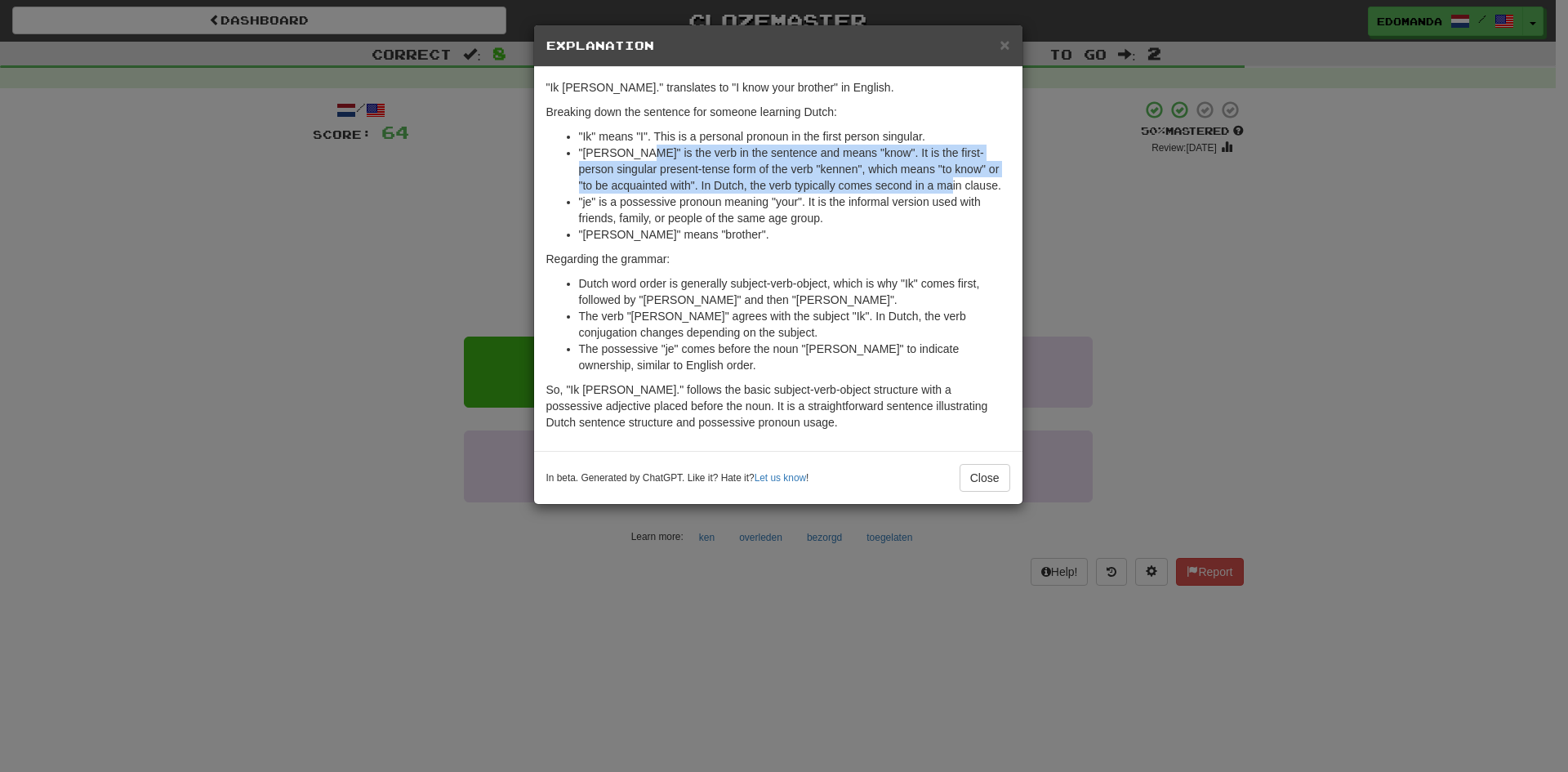
drag, startPoint x: 627, startPoint y: 156, endPoint x: 911, endPoint y: 179, distance: 284.9
click at [911, 179] on li ""ken" is the verb in the sentence and means "know". It is the first-person sing…" at bounding box center [795, 168] width 431 height 49
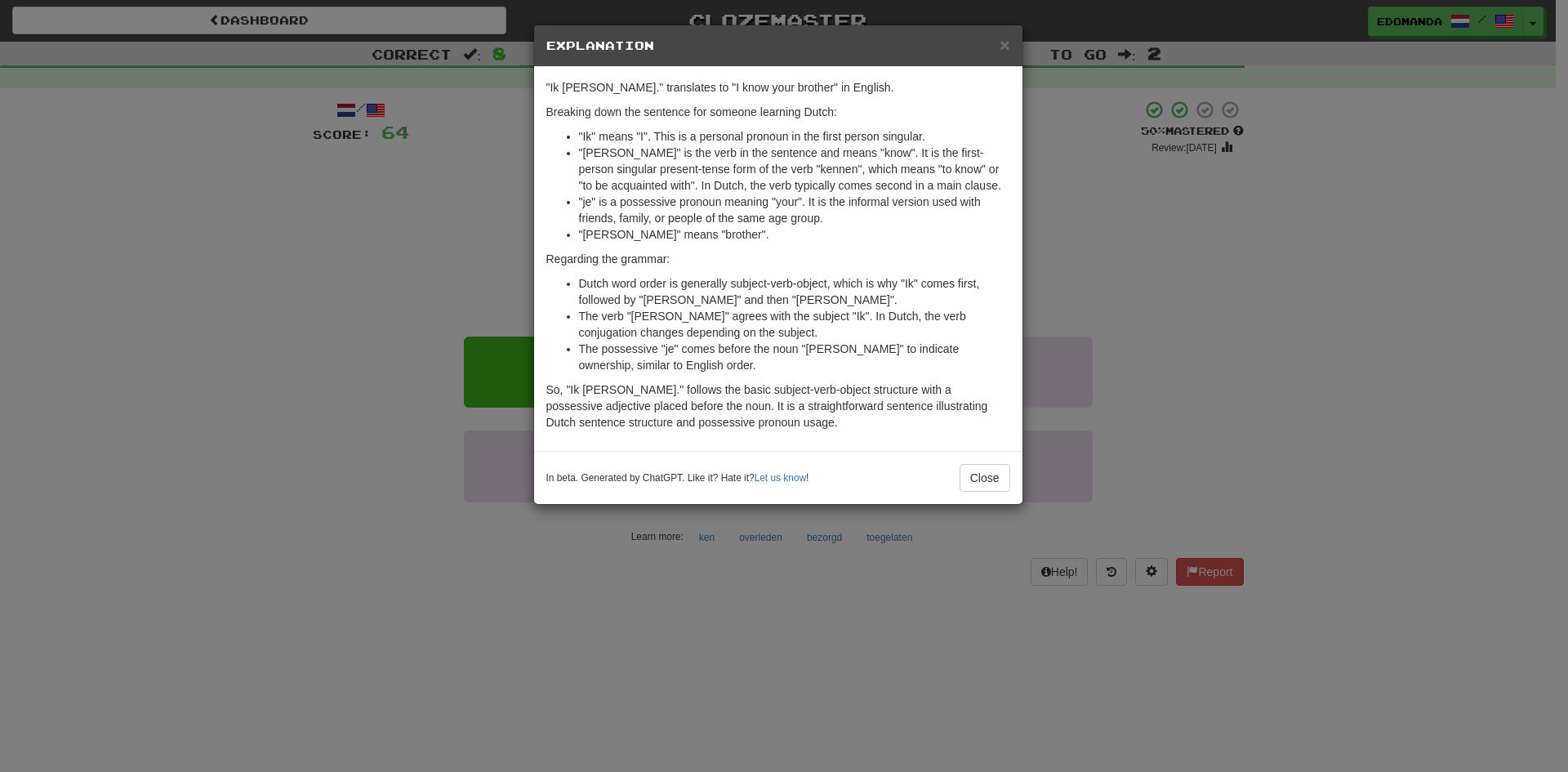
click at [850, 196] on li ""je" is a possessive pronoun meaning "your". It is the informal version used wi…" at bounding box center [795, 210] width 431 height 33
click at [973, 464] on button "Close" at bounding box center [985, 478] width 50 height 28
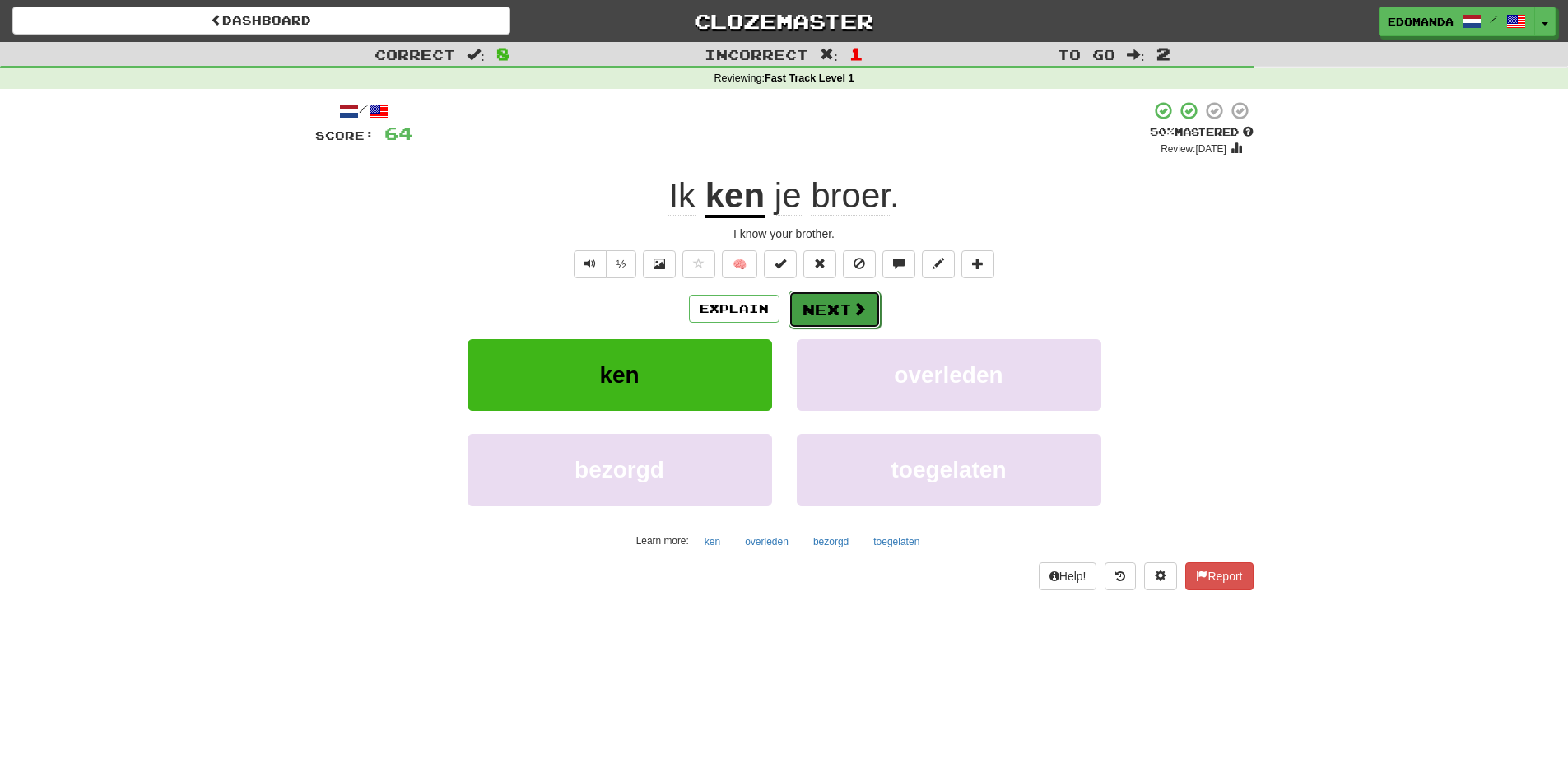
click at [862, 316] on span at bounding box center [859, 308] width 15 height 15
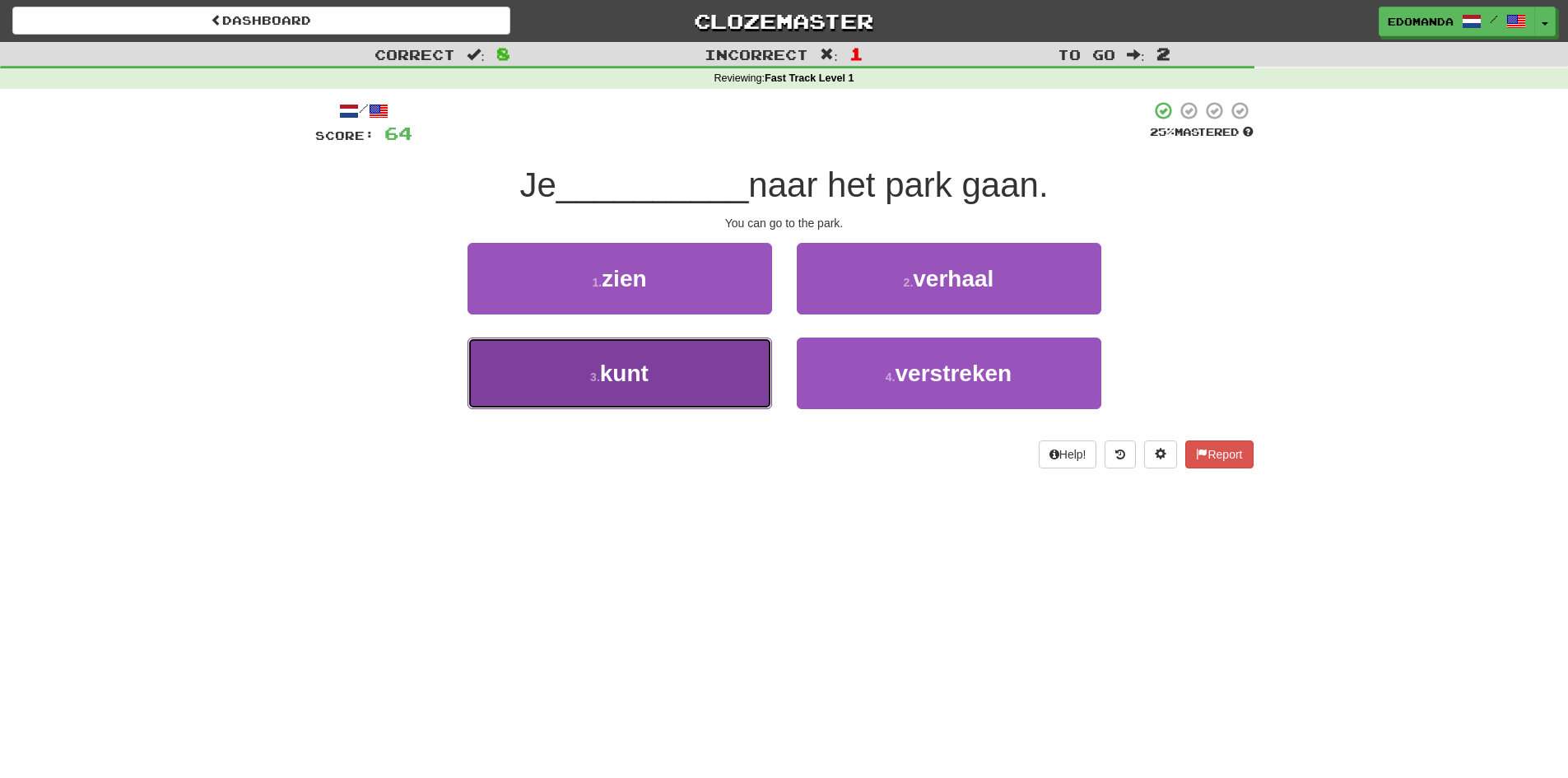
click at [688, 387] on button "3 . kunt" at bounding box center [620, 372] width 304 height 71
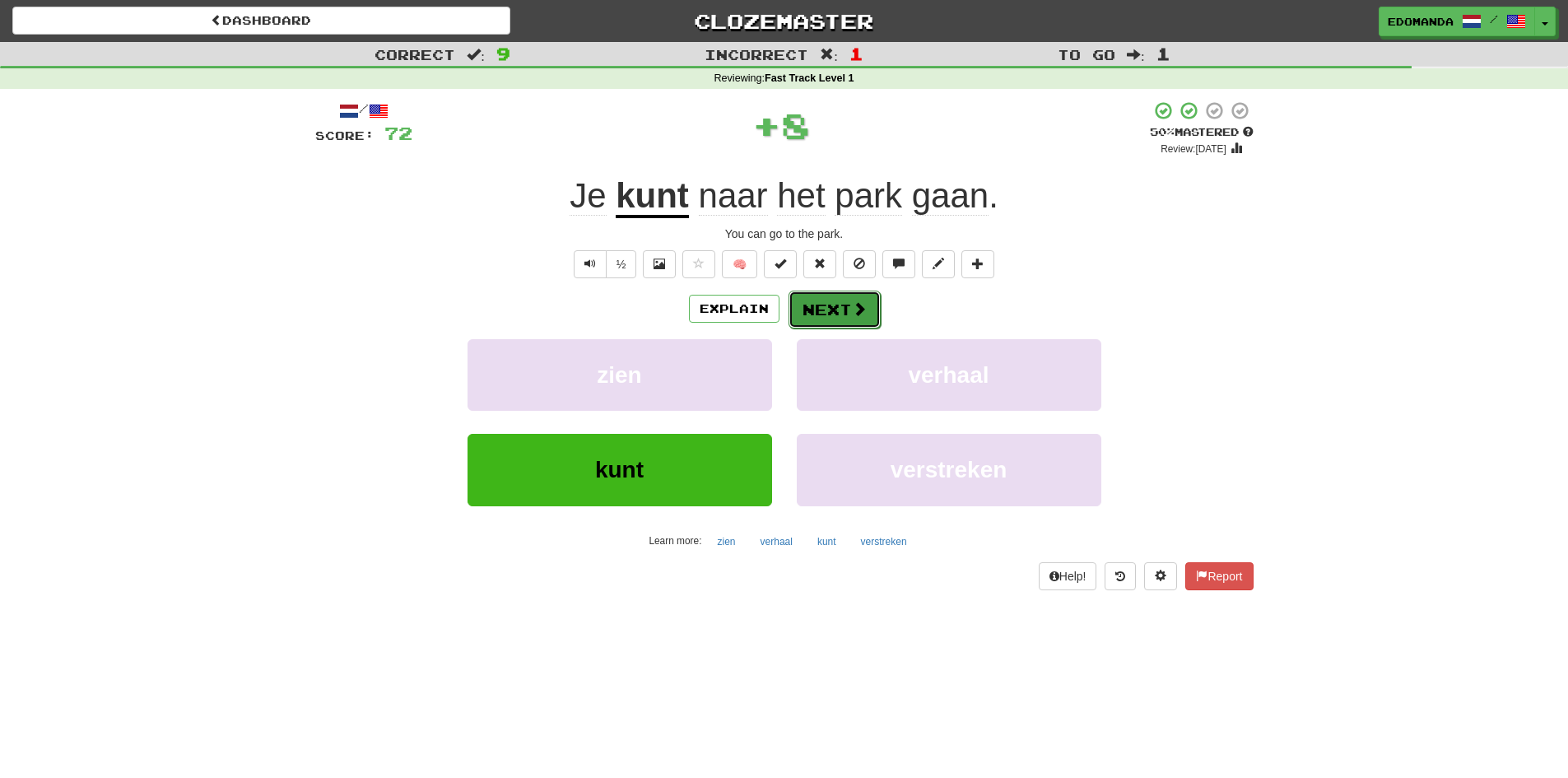
click at [829, 314] on button "Next" at bounding box center [835, 309] width 93 height 38
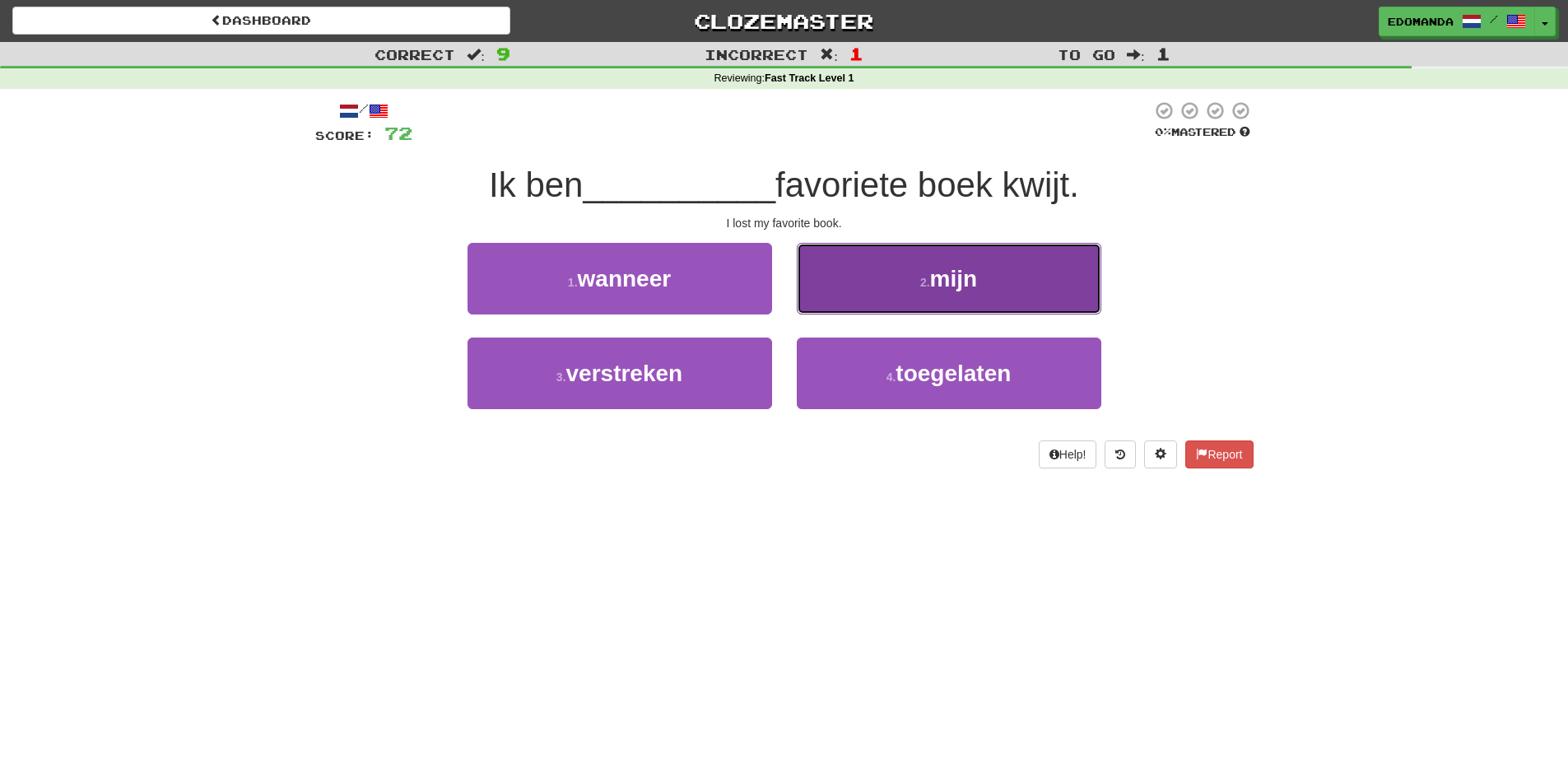
click at [922, 283] on small "2 ." at bounding box center [925, 283] width 10 height 14
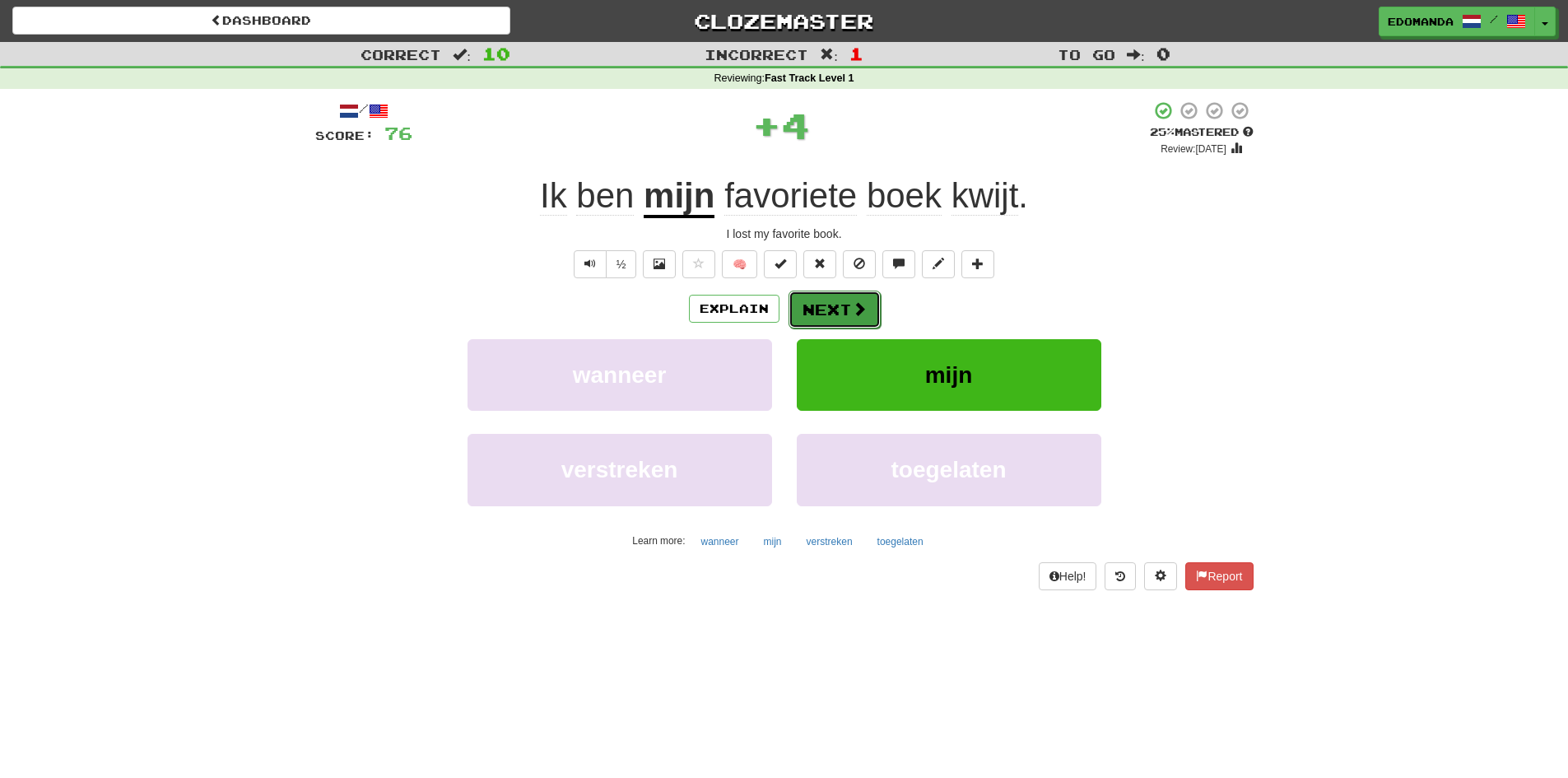
click at [839, 325] on button "Next" at bounding box center [835, 309] width 93 height 38
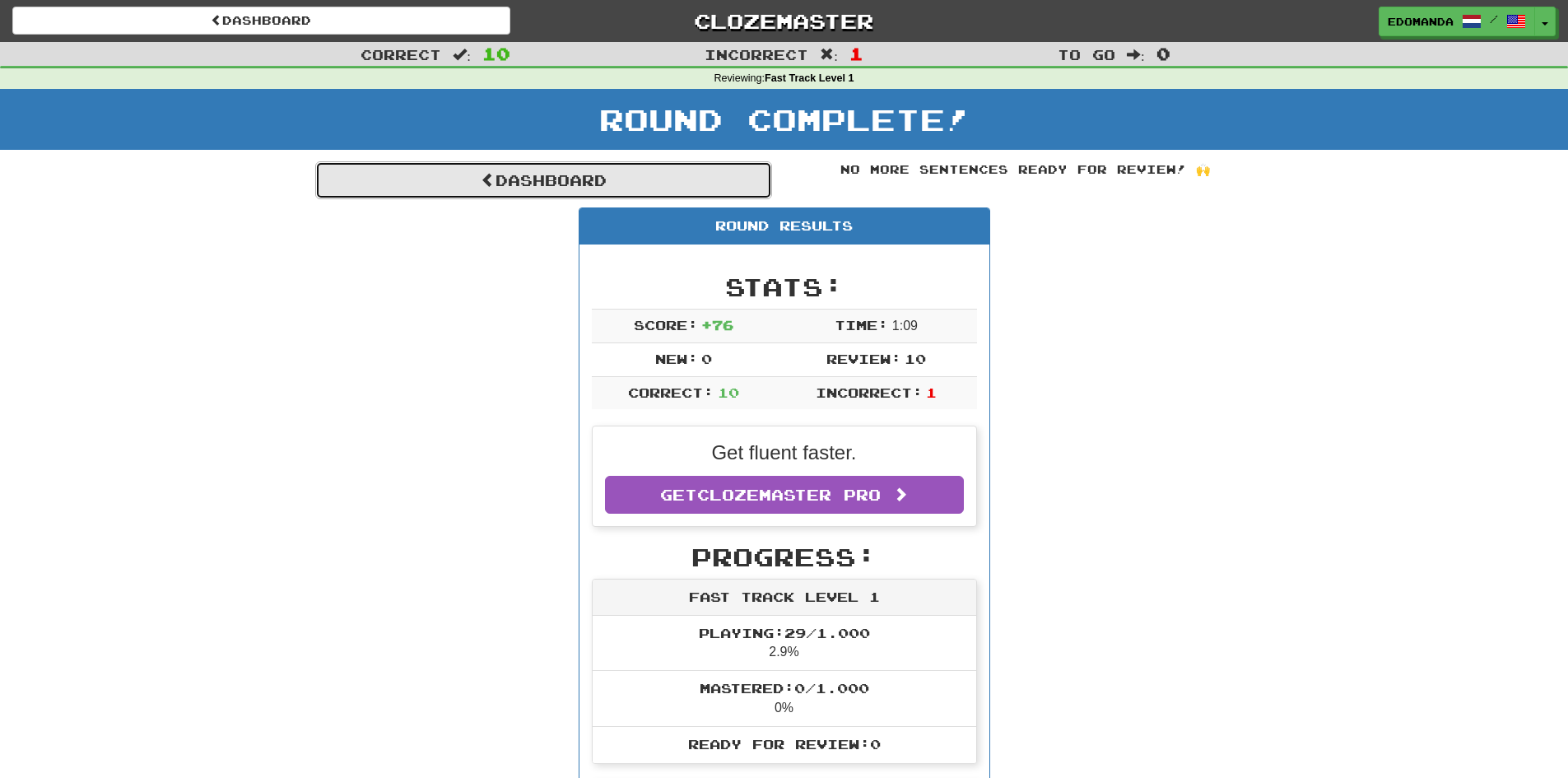
click at [656, 169] on link "Dashboard" at bounding box center [543, 179] width 457 height 38
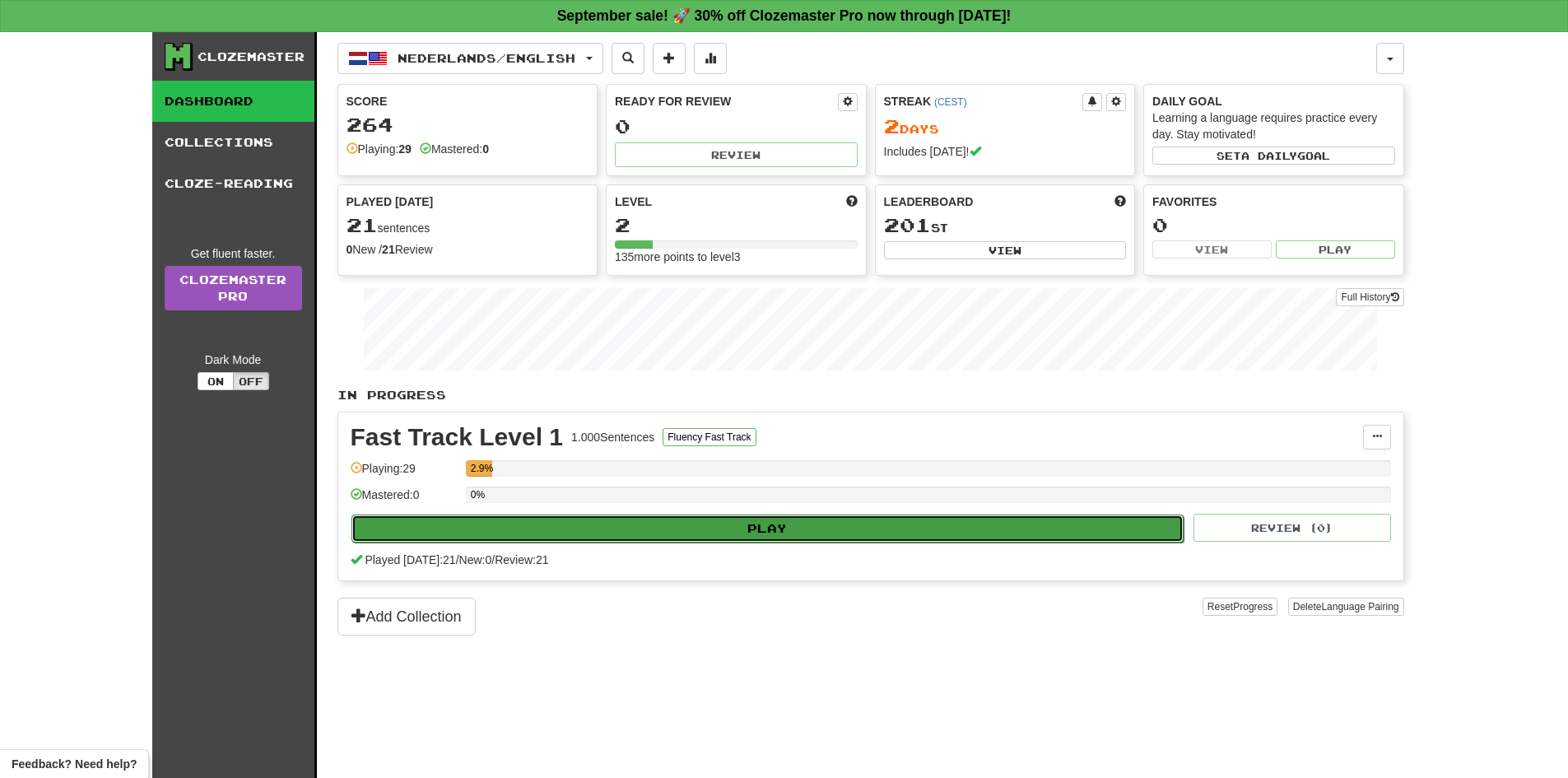
click at [762, 521] on button "Play" at bounding box center [767, 528] width 833 height 28
select select "**"
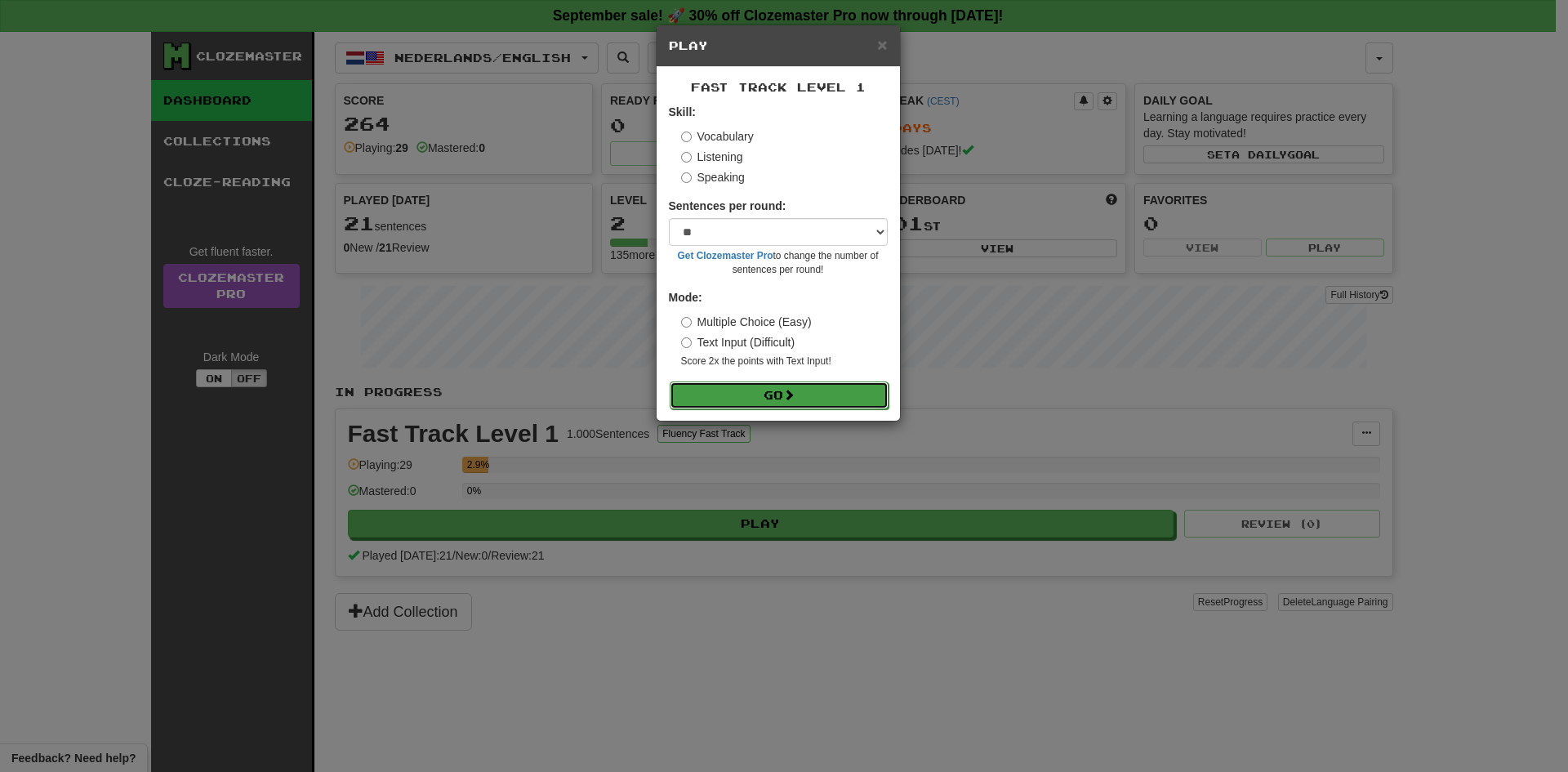
click at [801, 392] on button "Go" at bounding box center [779, 395] width 219 height 28
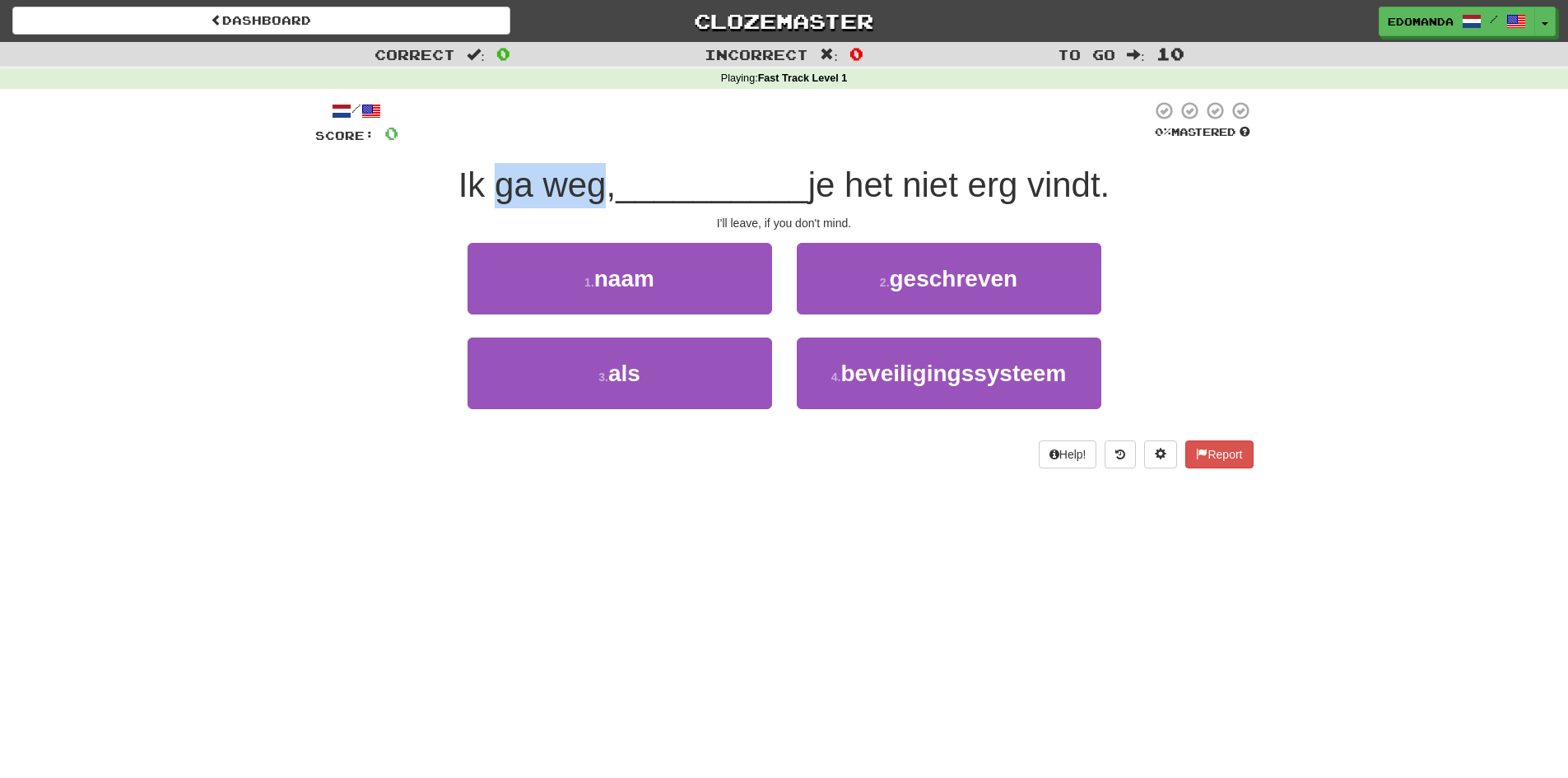
drag, startPoint x: 597, startPoint y: 183, endPoint x: 494, endPoint y: 195, distance: 103.7
click at [494, 195] on span "Ik ga weg," at bounding box center [536, 185] width 157 height 39
click at [875, 192] on span "je het niet erg vindt." at bounding box center [960, 185] width 302 height 39
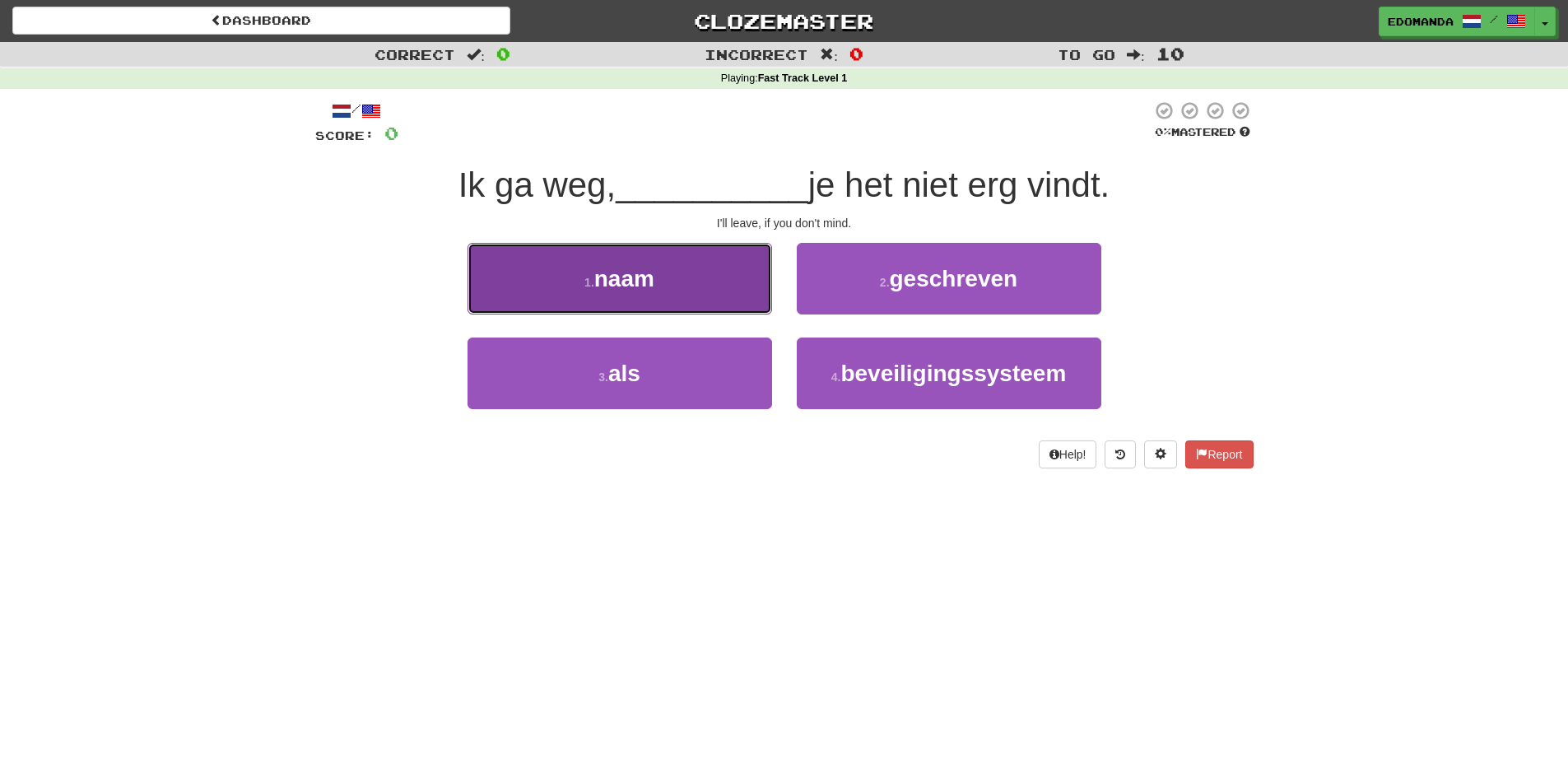
click at [733, 286] on button "1 . naam" at bounding box center [620, 278] width 304 height 71
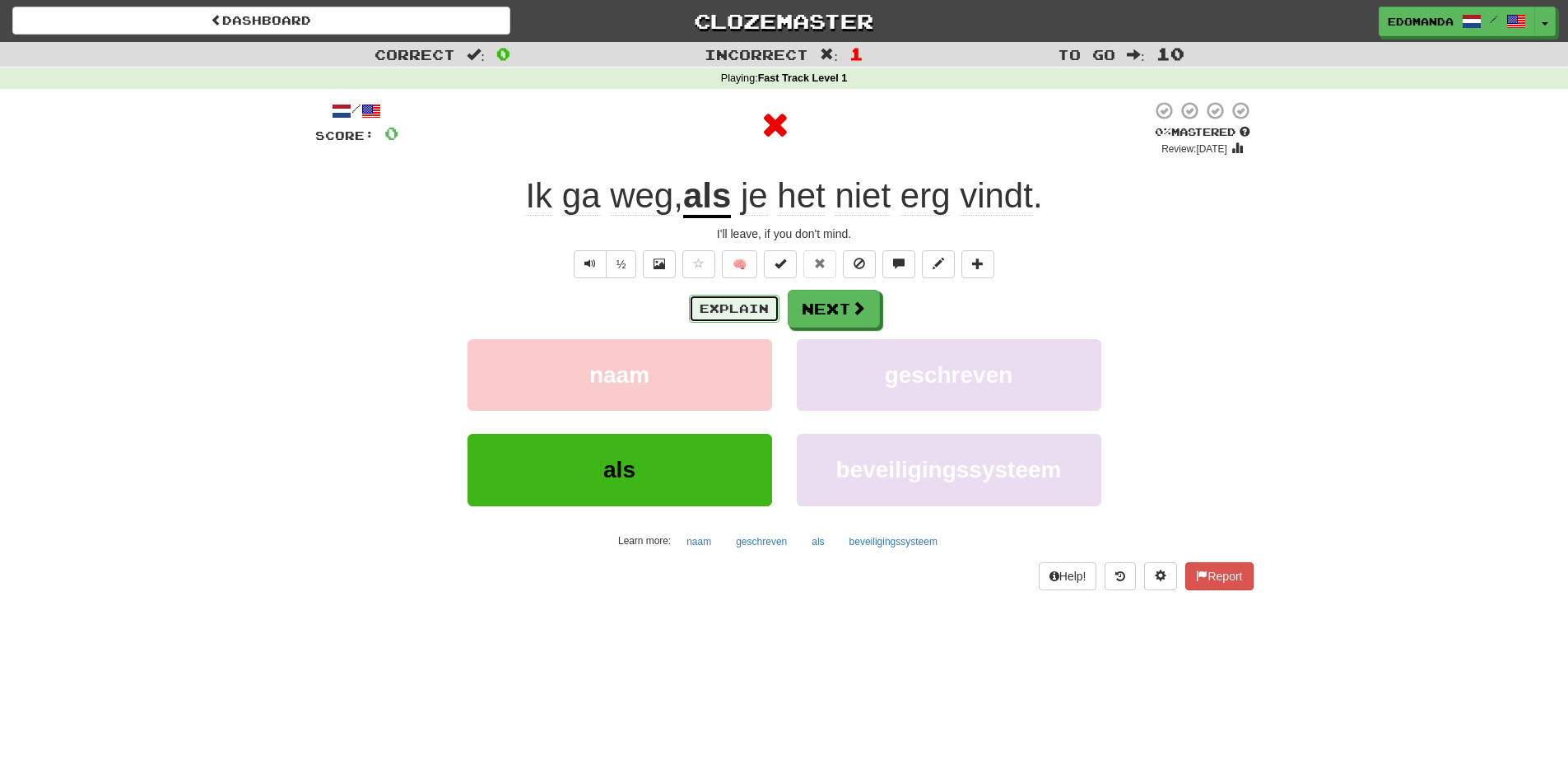
click at [747, 315] on button "Explain" at bounding box center [734, 308] width 91 height 28
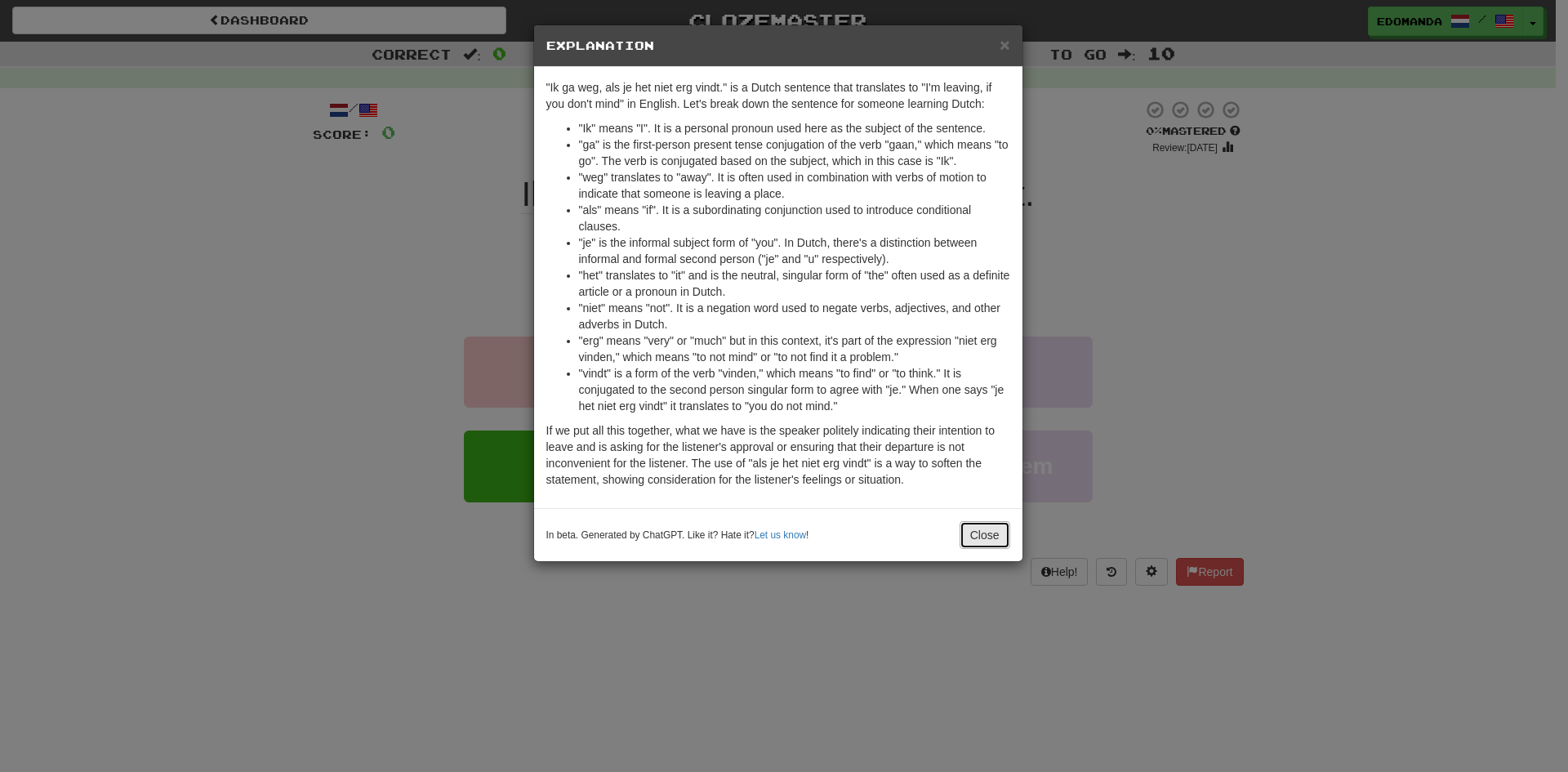
click at [992, 538] on button "Close" at bounding box center [985, 535] width 50 height 28
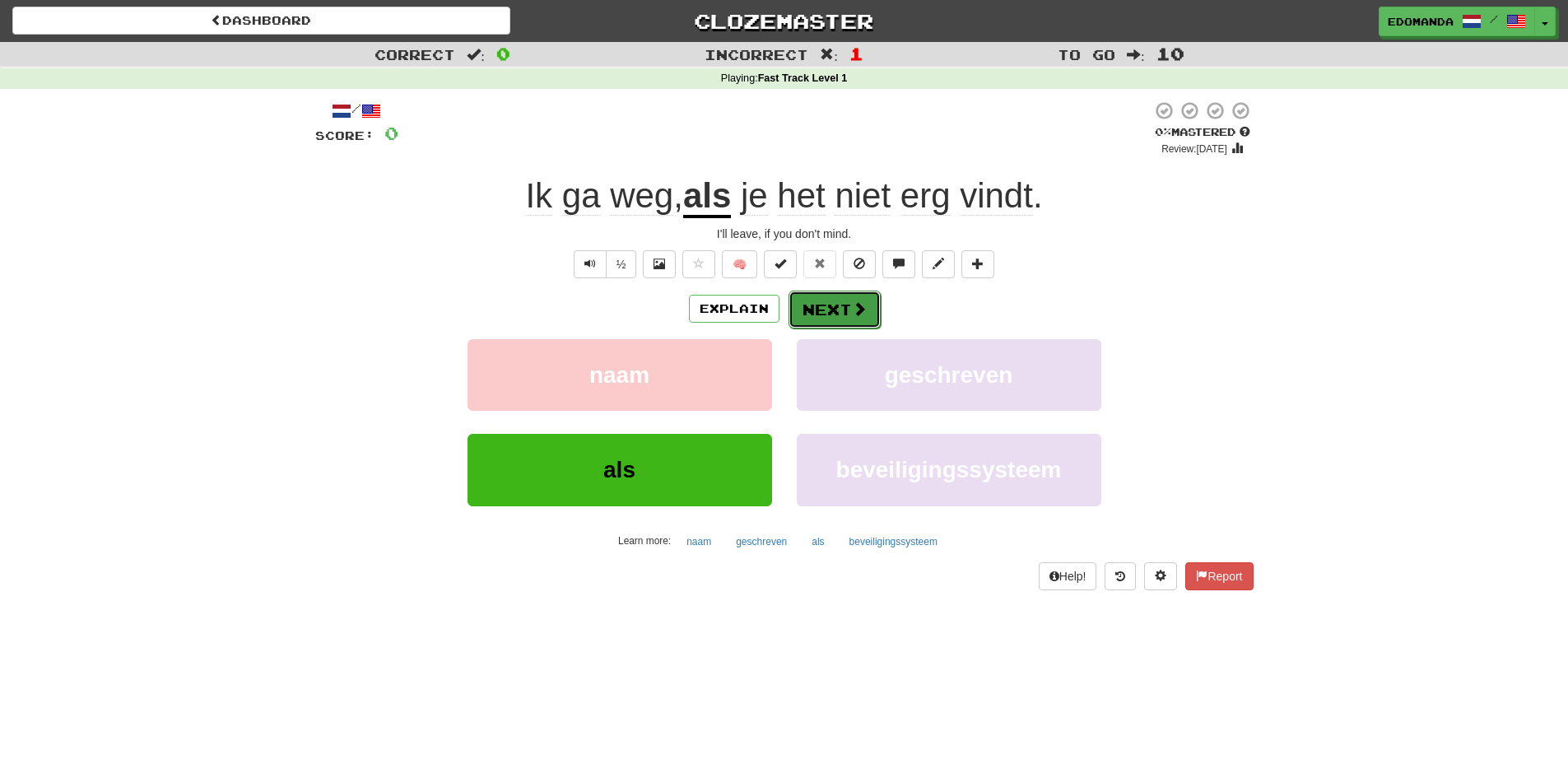
click at [852, 310] on span at bounding box center [859, 308] width 15 height 15
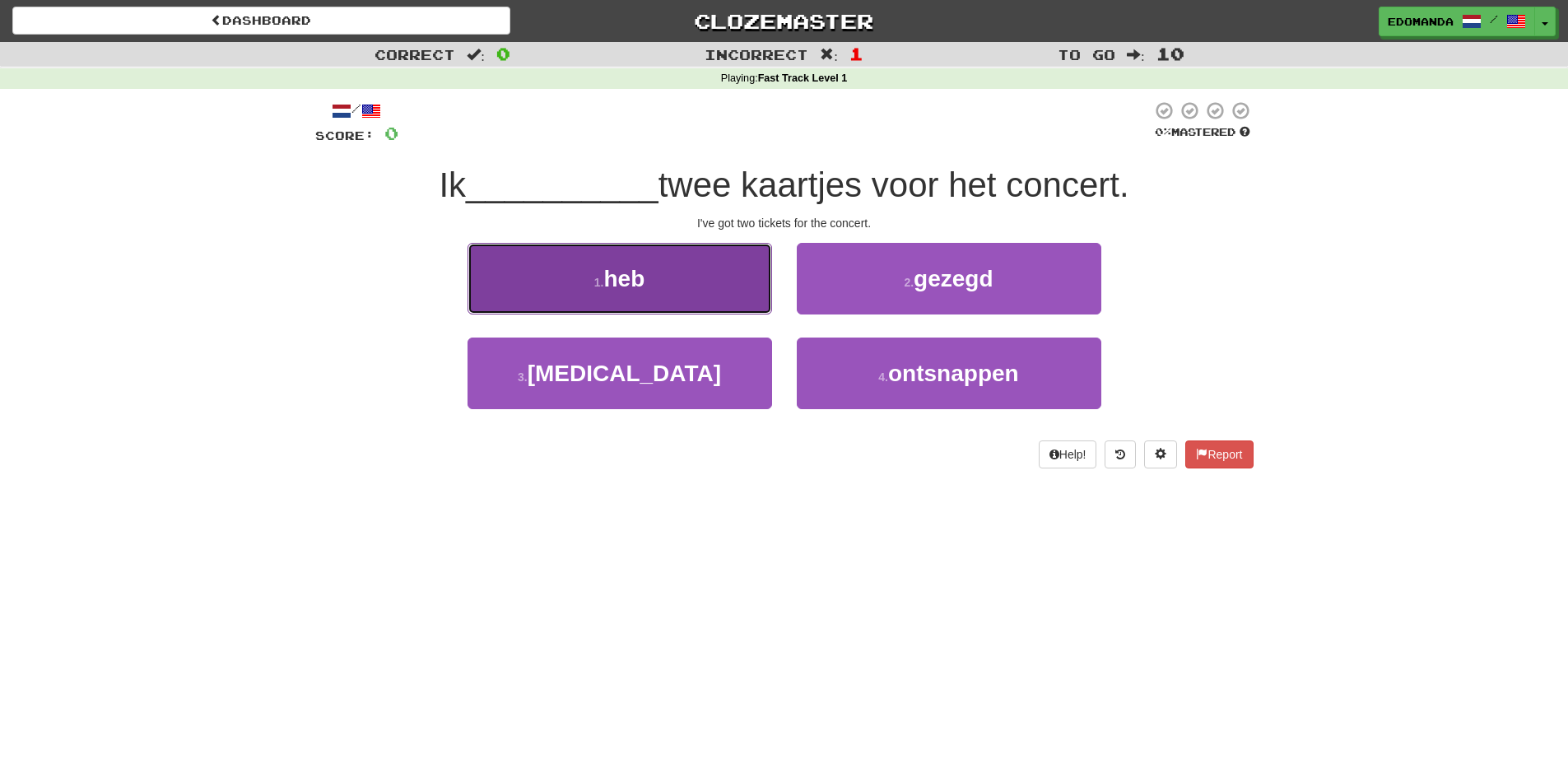
click at [627, 287] on span "heb" at bounding box center [624, 279] width 41 height 25
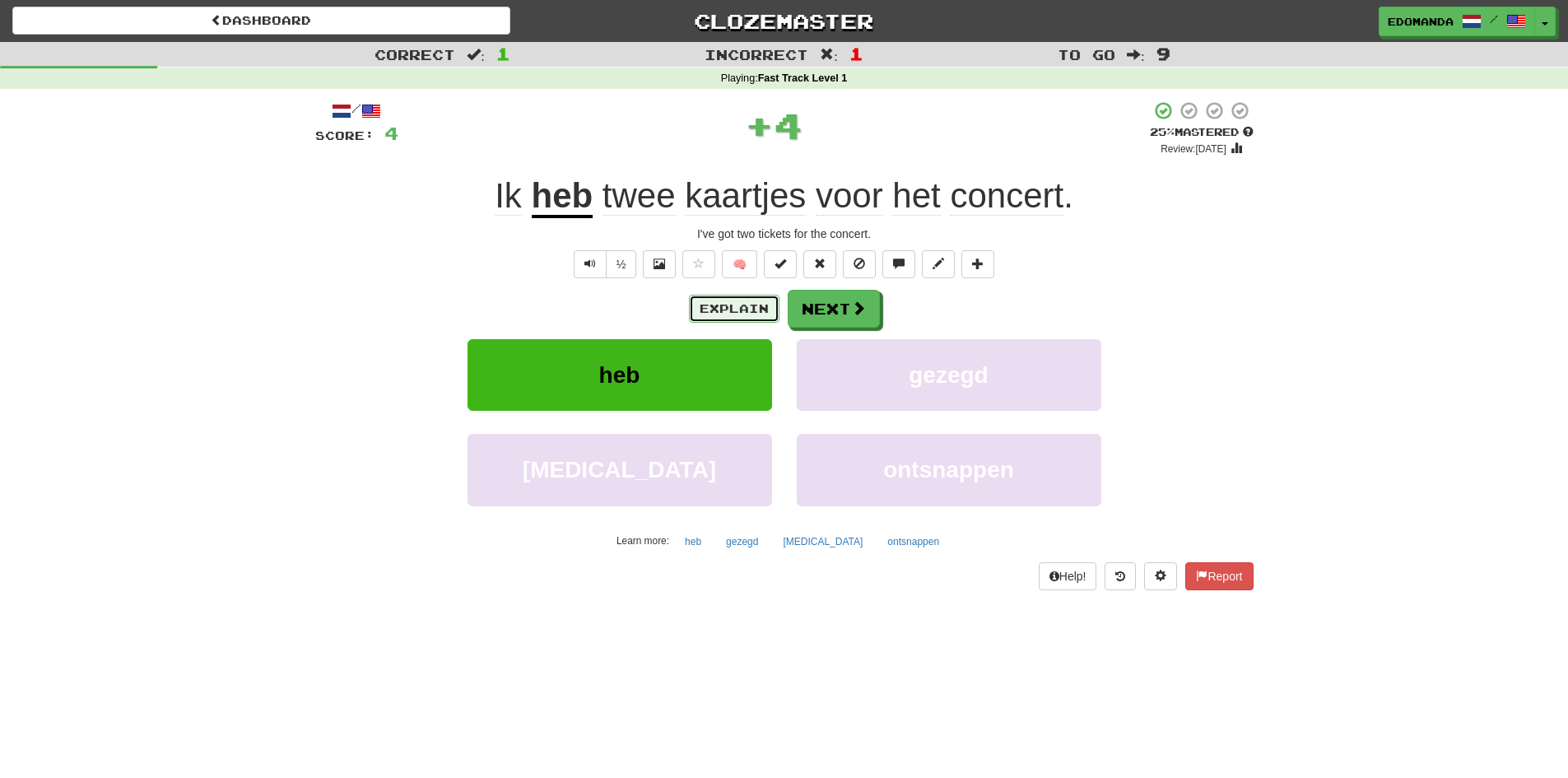
click at [704, 304] on button "Explain" at bounding box center [734, 308] width 91 height 28
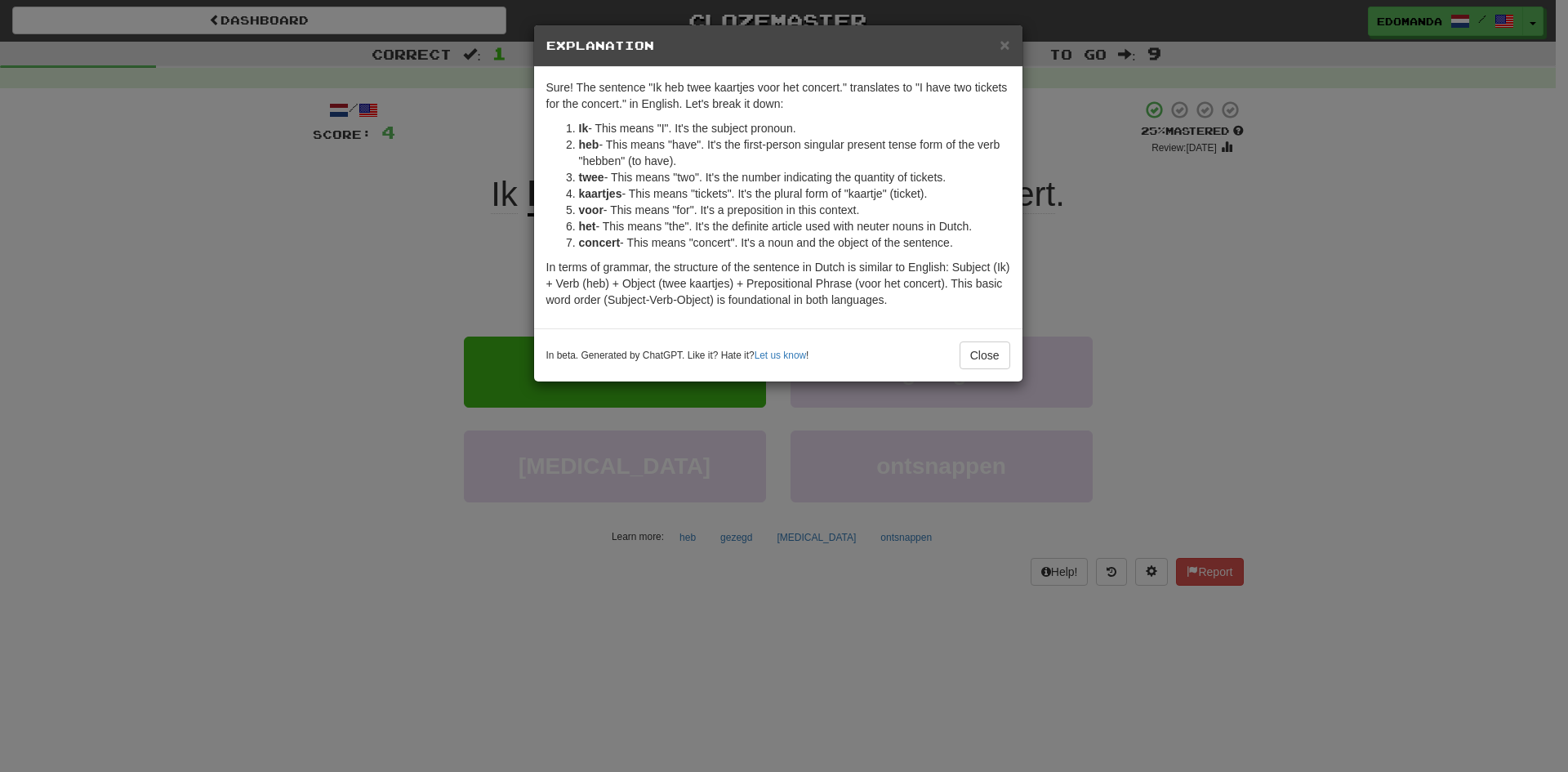
click at [296, 291] on div "× Explanation Sure! The sentence "Ik heb twee kaartjes voor het concert." trans…" at bounding box center [784, 386] width 1568 height 772
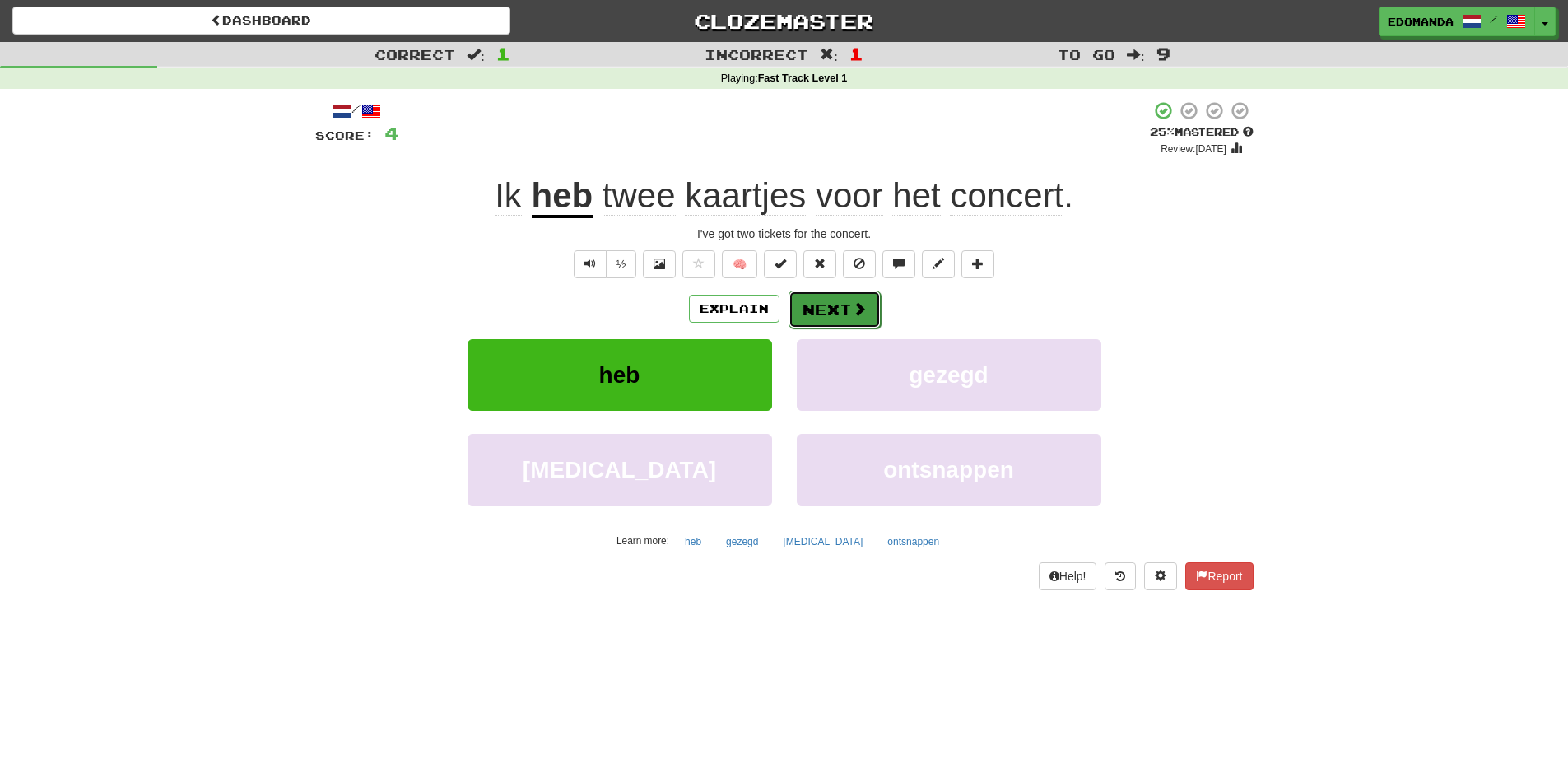
click at [834, 305] on button "Next" at bounding box center [835, 309] width 93 height 38
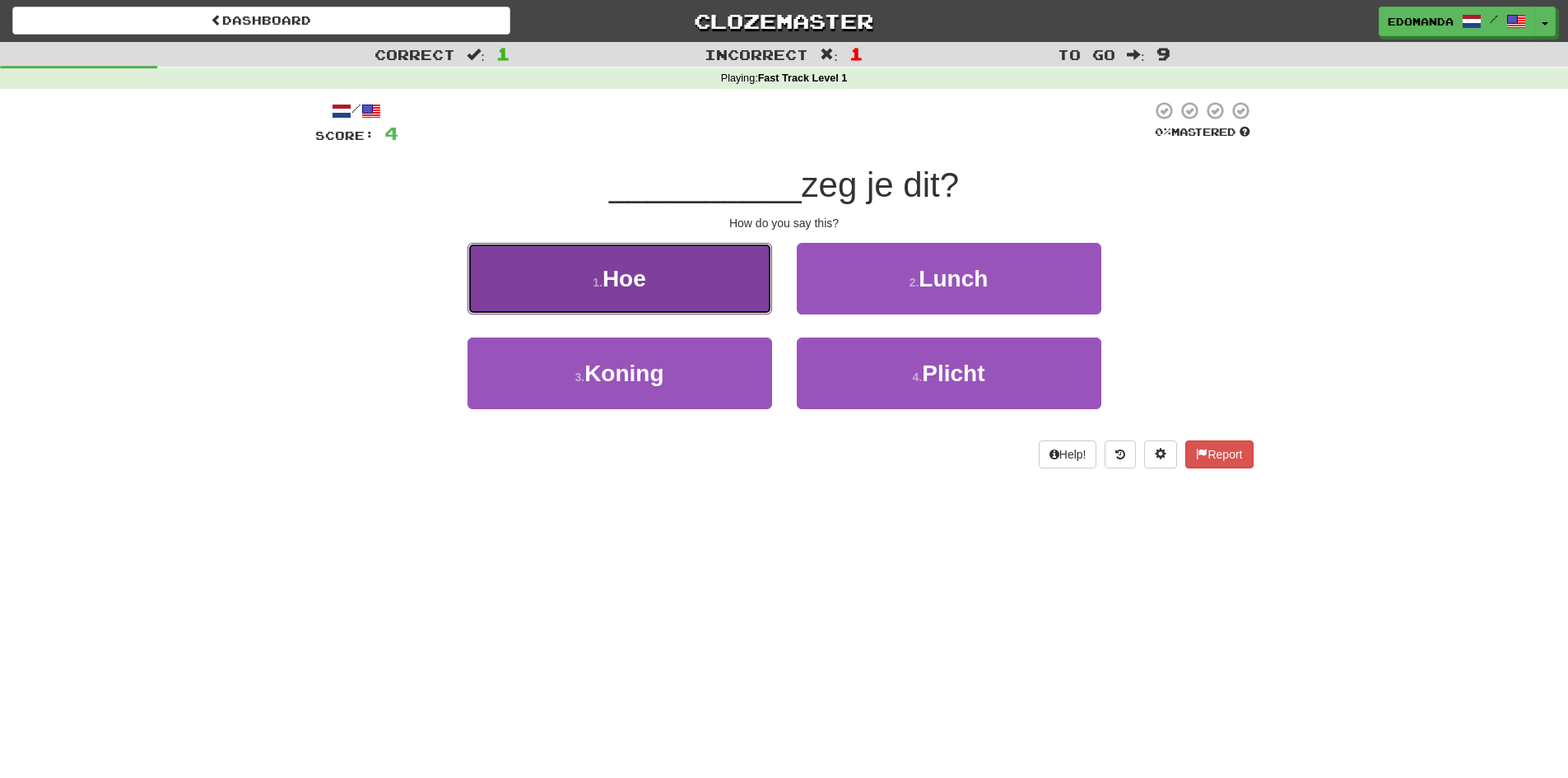
click at [621, 261] on button "1 . Hoe" at bounding box center [620, 278] width 304 height 71
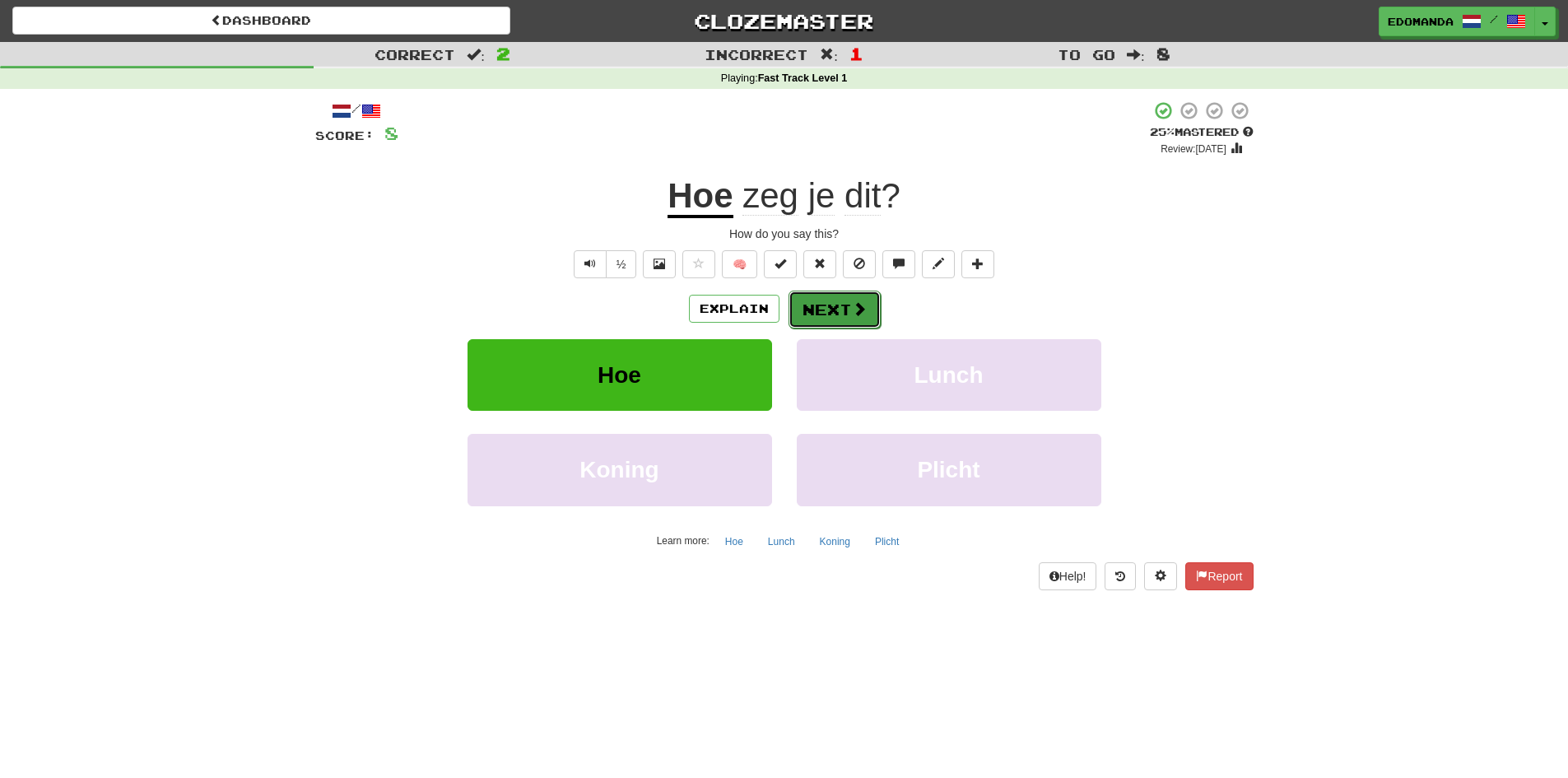
click at [835, 307] on button "Next" at bounding box center [835, 309] width 93 height 38
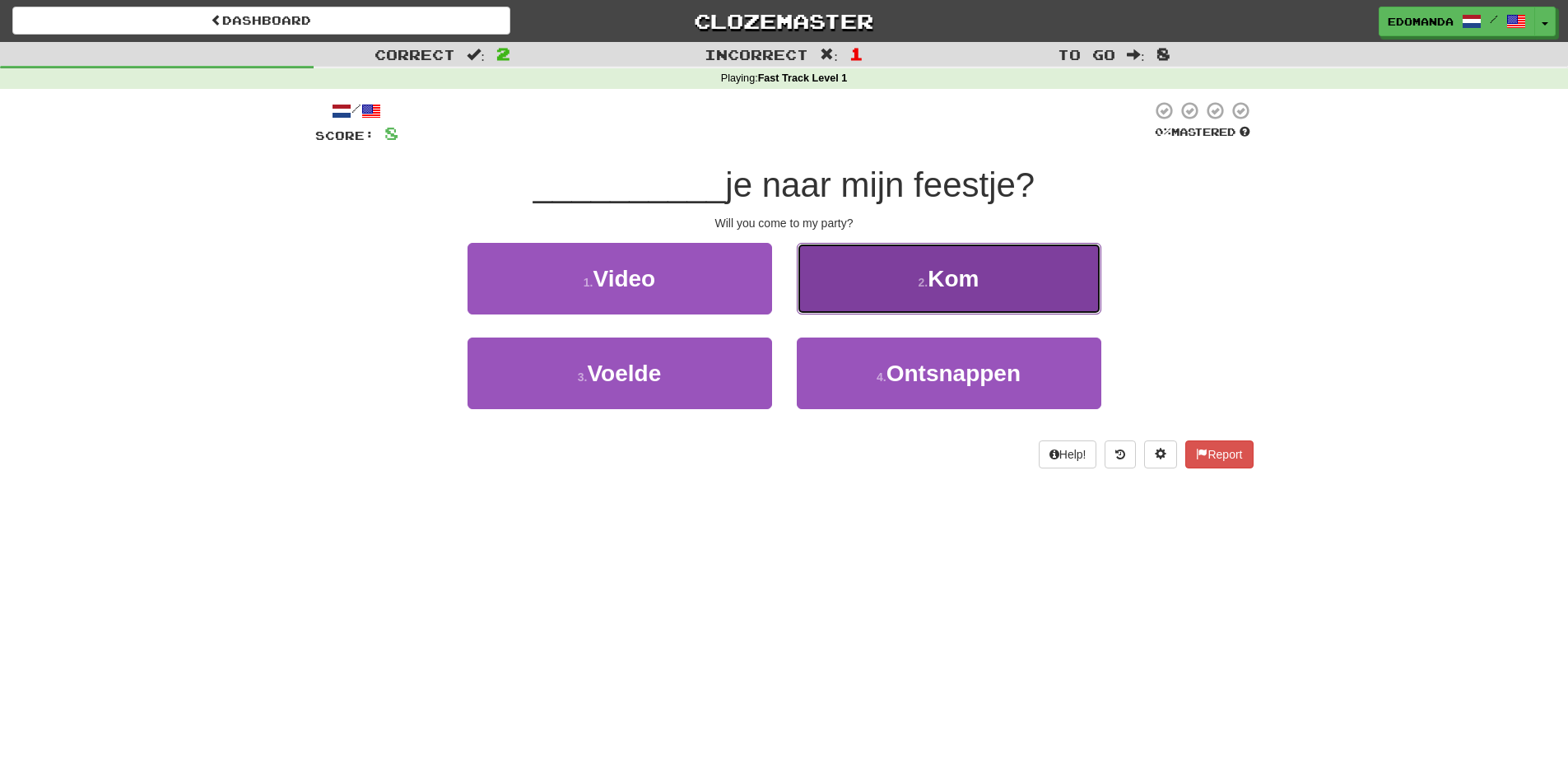
click at [907, 292] on button "2 . Kom" at bounding box center [949, 278] width 304 height 71
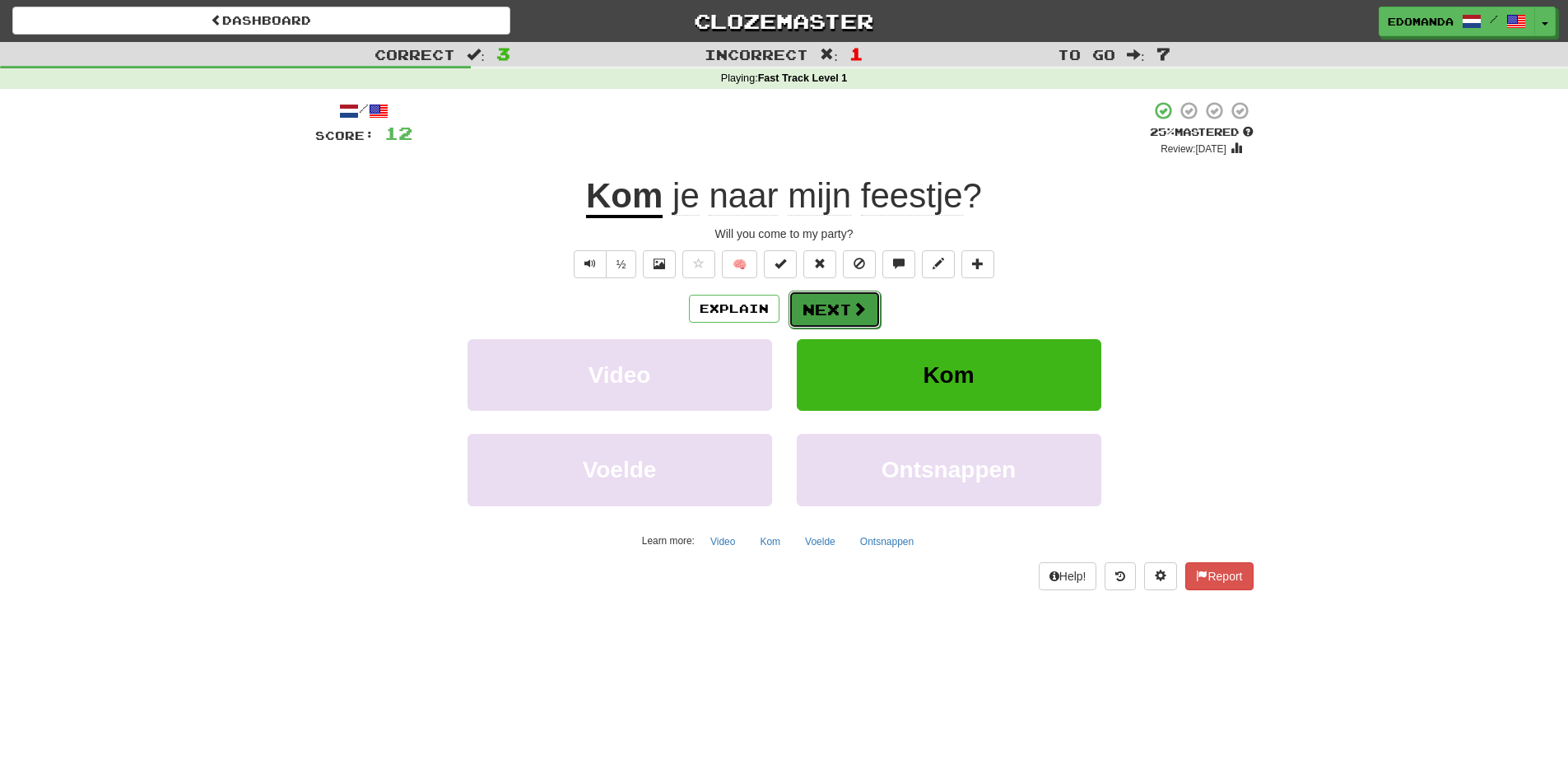
click at [835, 307] on button "Next" at bounding box center [835, 309] width 93 height 38
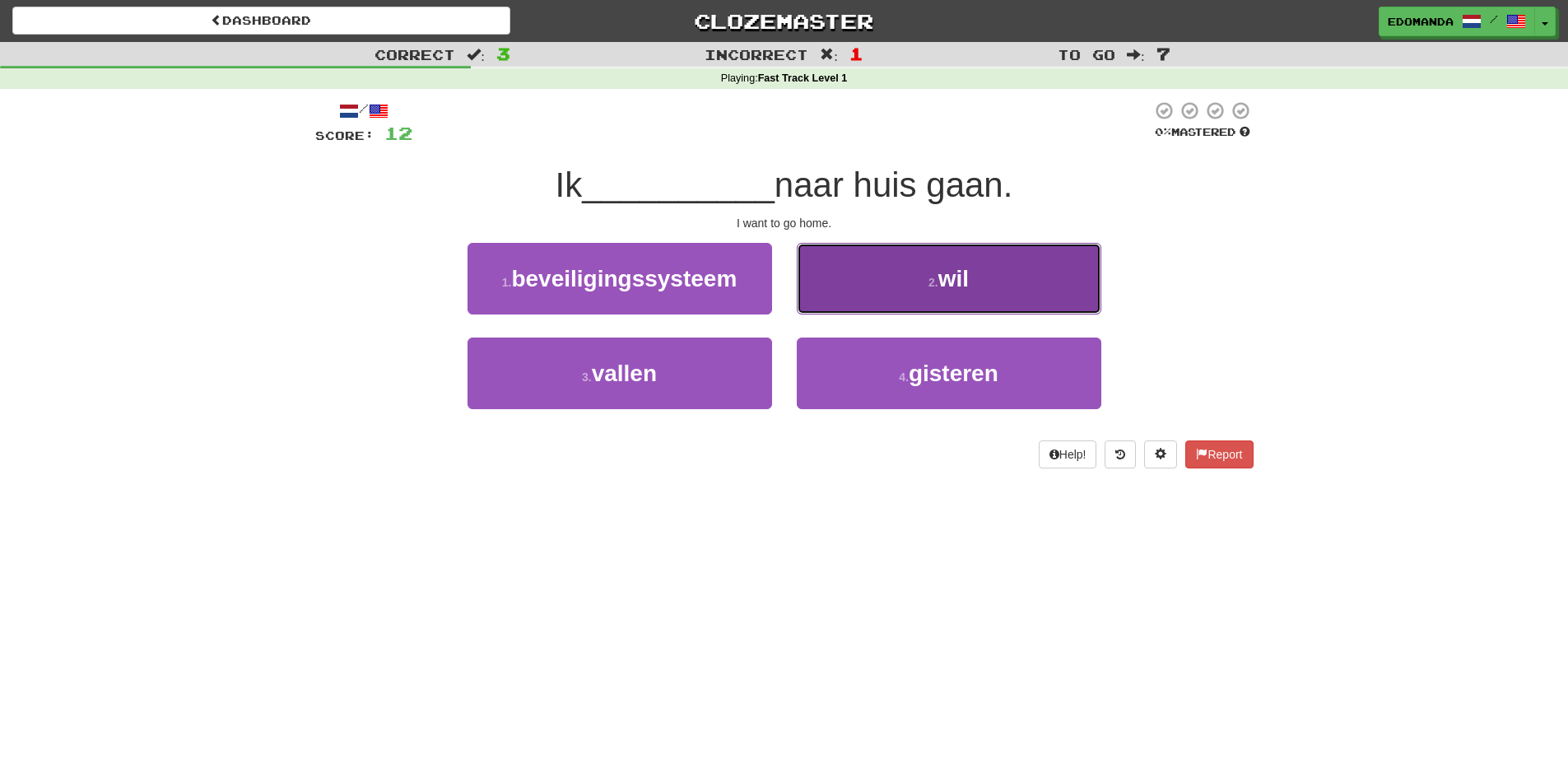
click at [871, 287] on button "2 . wil" at bounding box center [949, 278] width 304 height 71
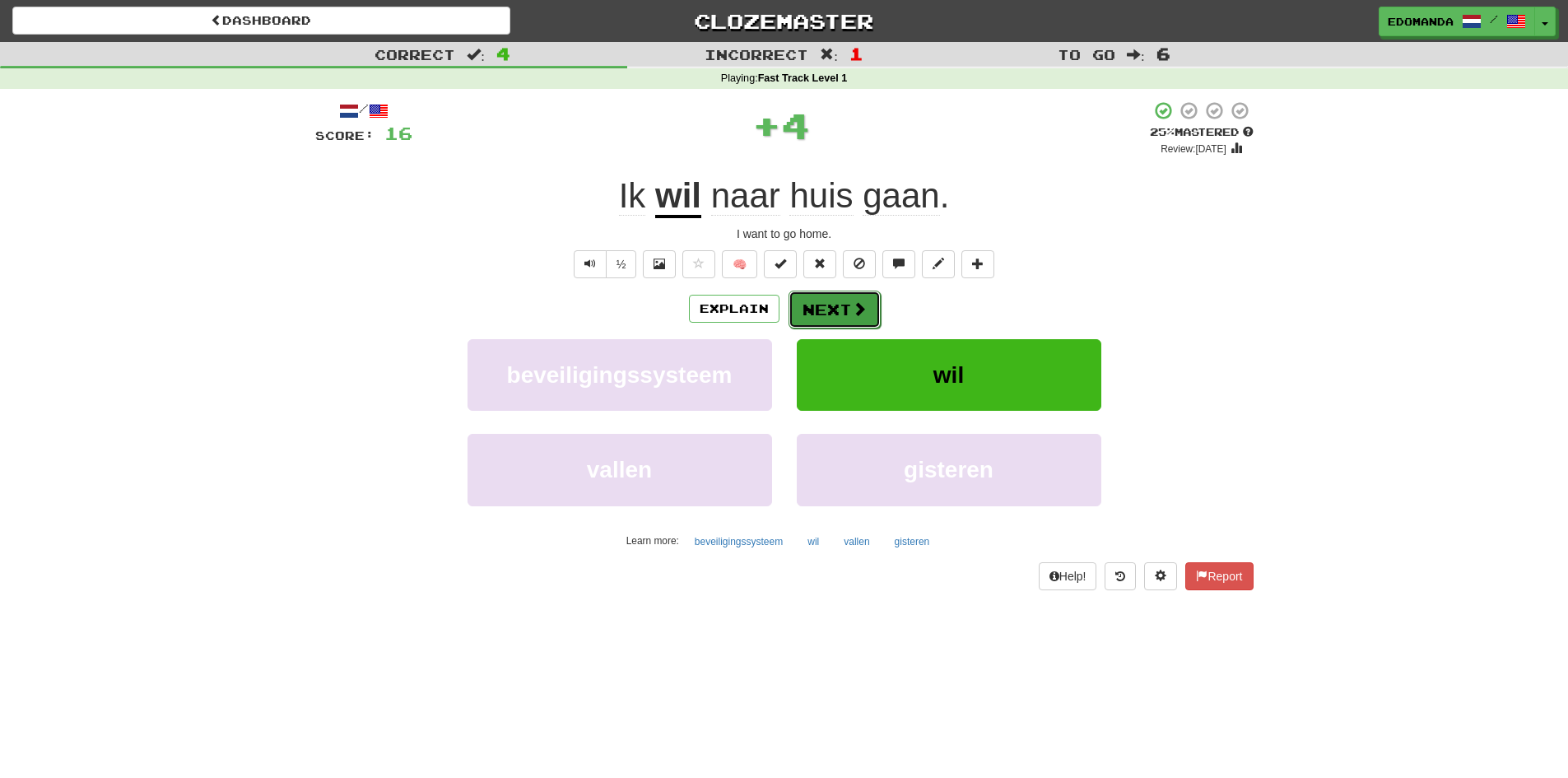
click at [812, 304] on button "Next" at bounding box center [835, 309] width 93 height 38
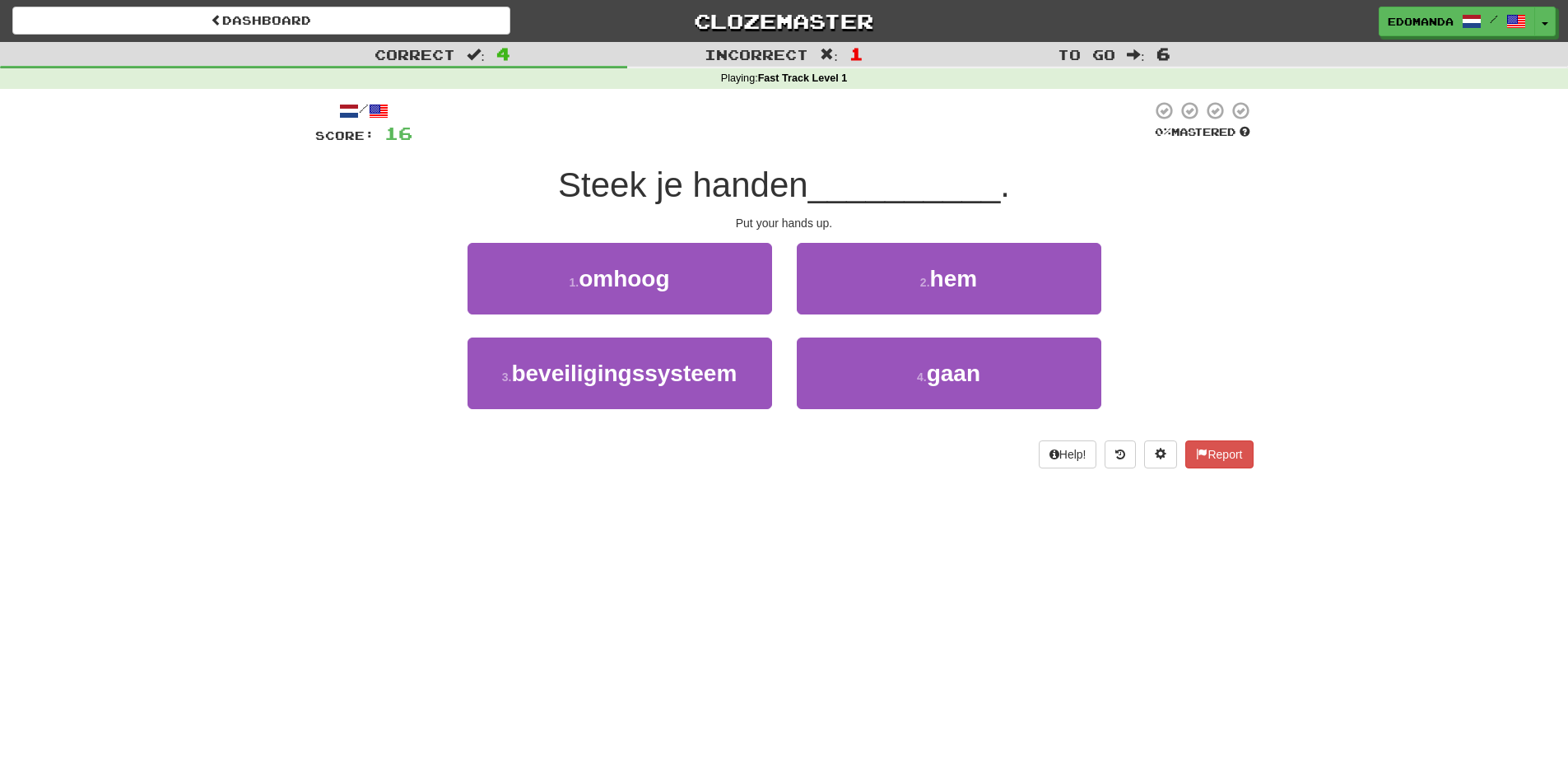
click at [793, 225] on div "Put your hands up." at bounding box center [784, 222] width 938 height 17
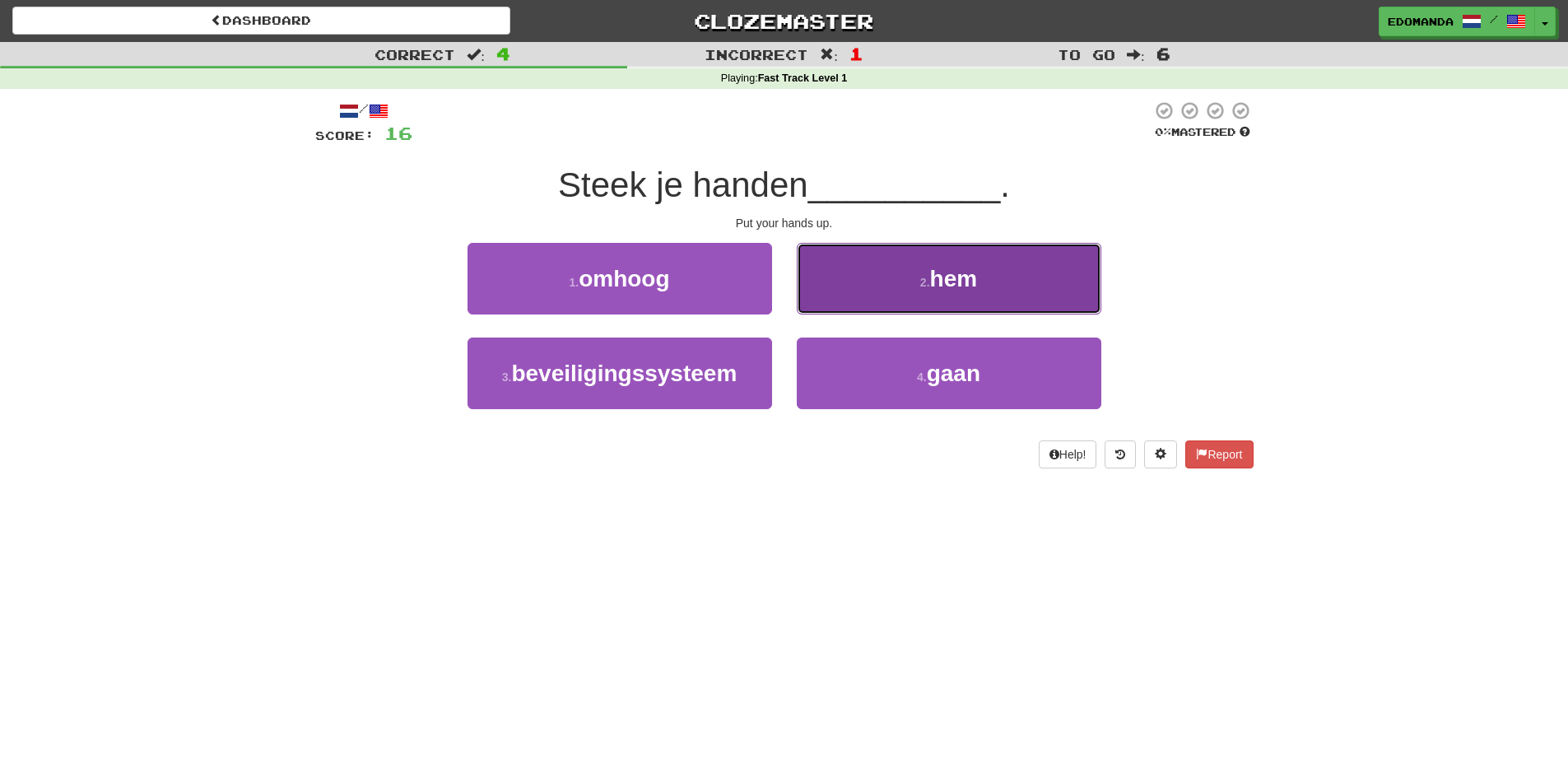
click at [859, 304] on button "2 . hem" at bounding box center [949, 278] width 304 height 71
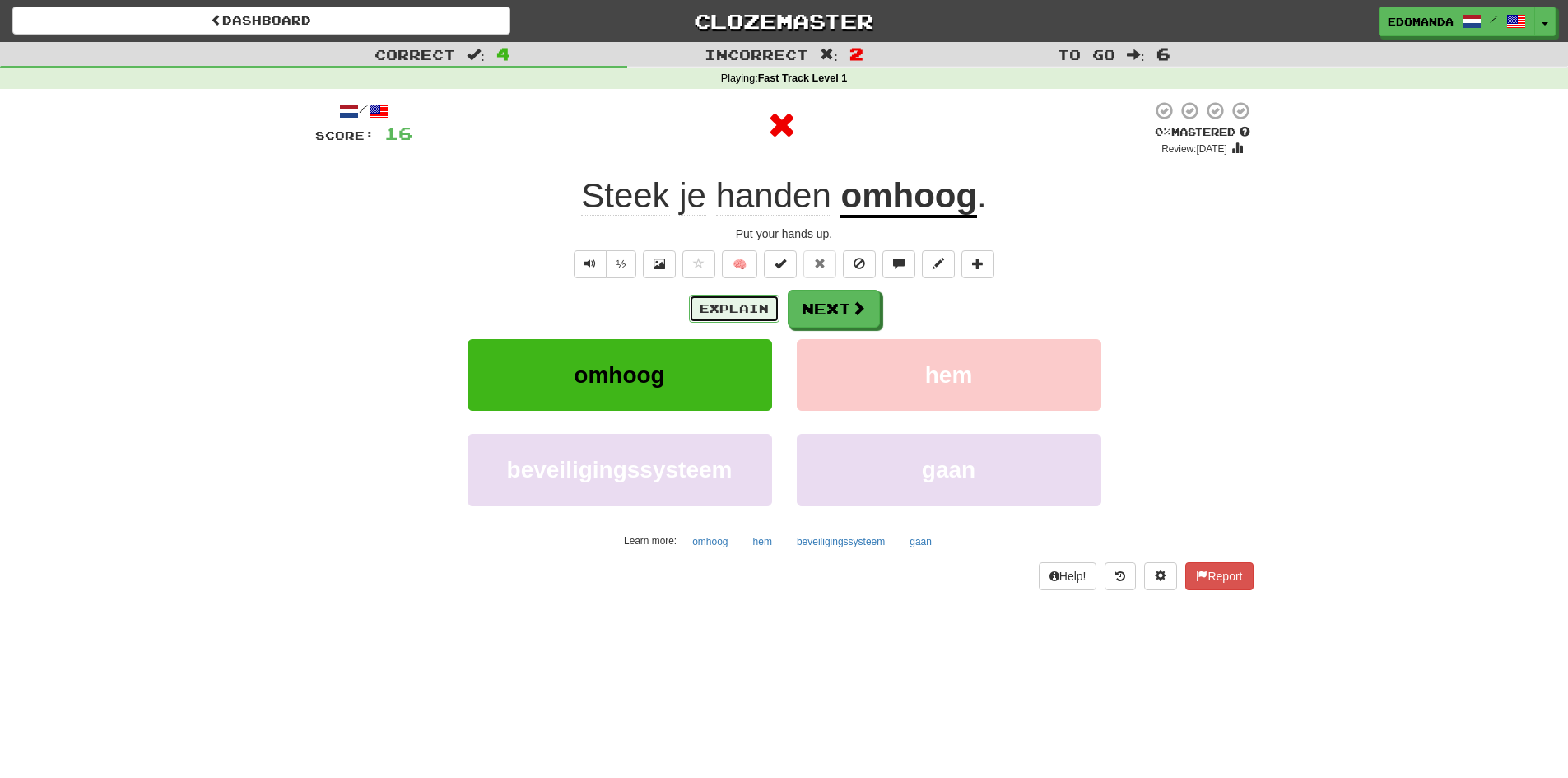
click at [746, 310] on button "Explain" at bounding box center [734, 308] width 91 height 28
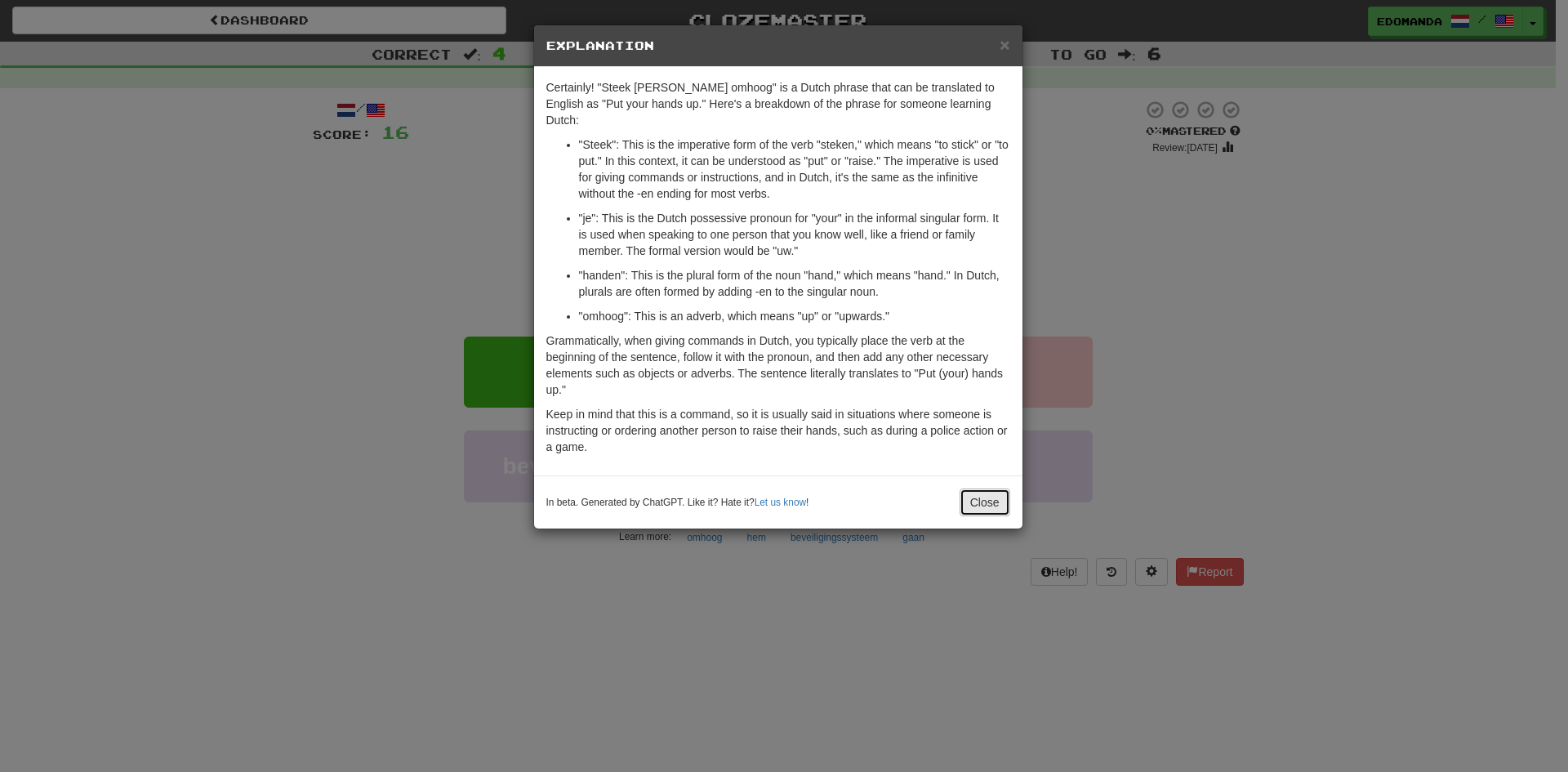
click at [976, 489] on button "Close" at bounding box center [985, 502] width 50 height 28
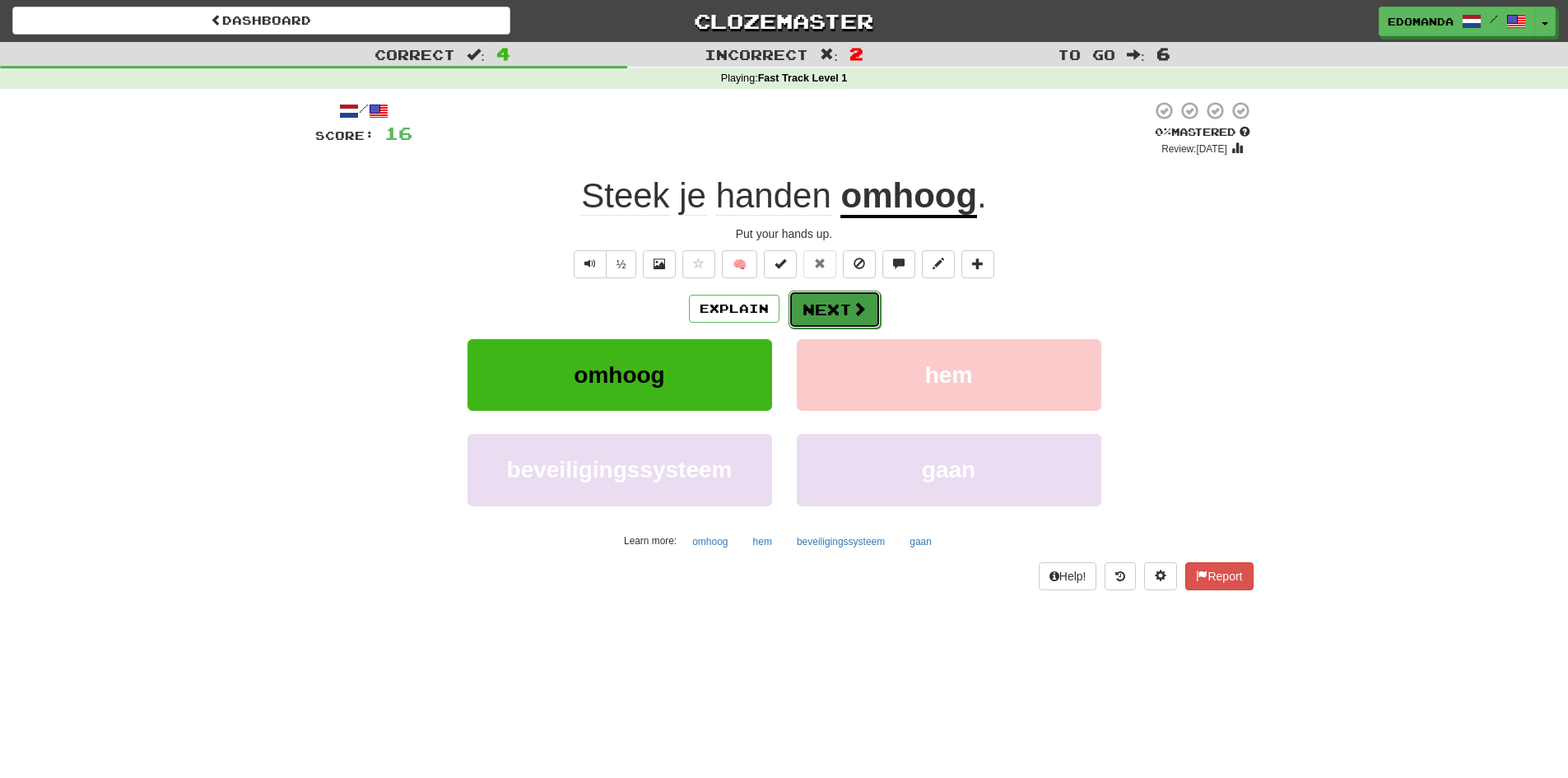
click at [836, 312] on button "Next" at bounding box center [835, 309] width 93 height 38
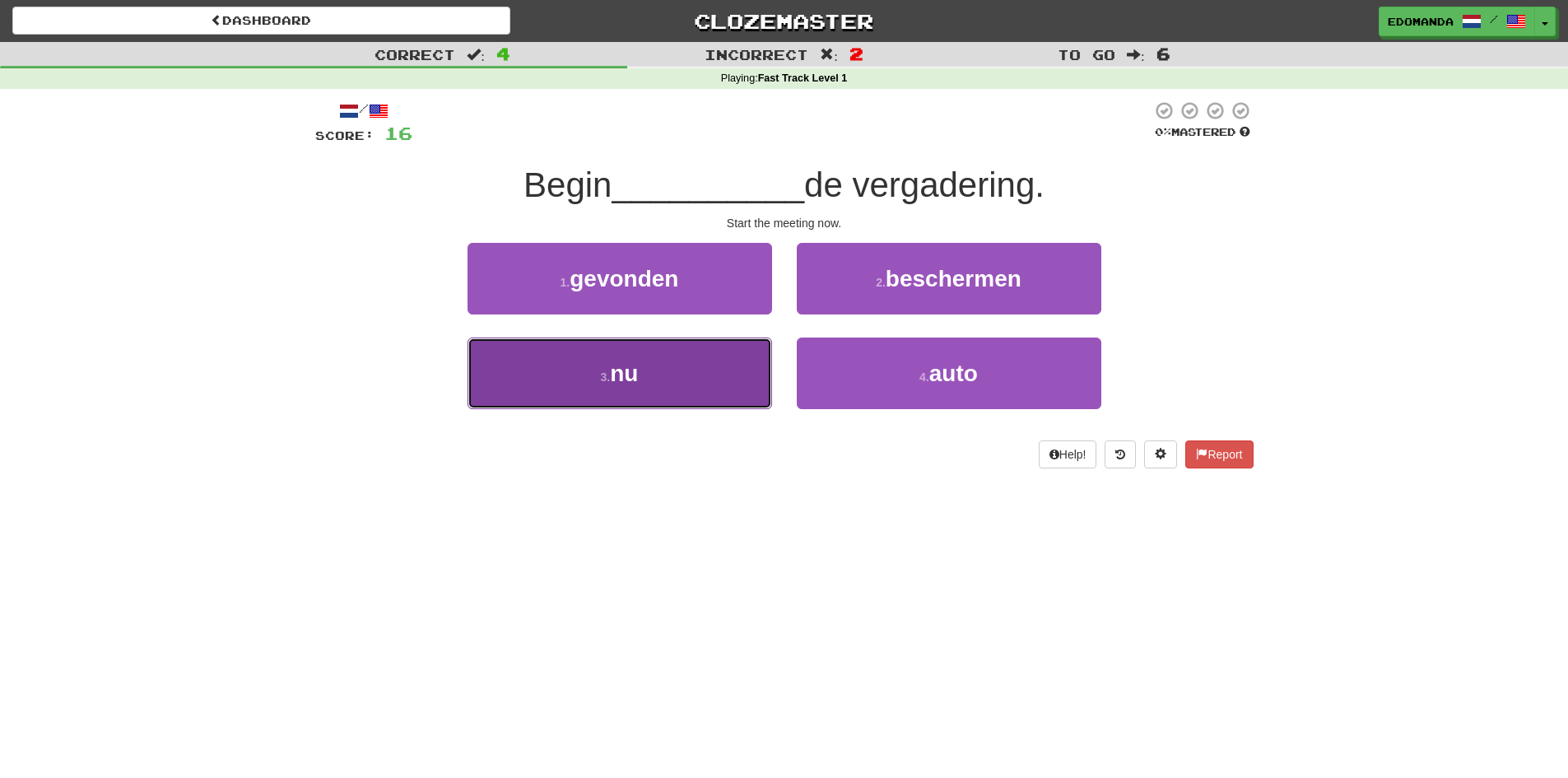
click at [563, 368] on button "3 . nu" at bounding box center [620, 372] width 304 height 71
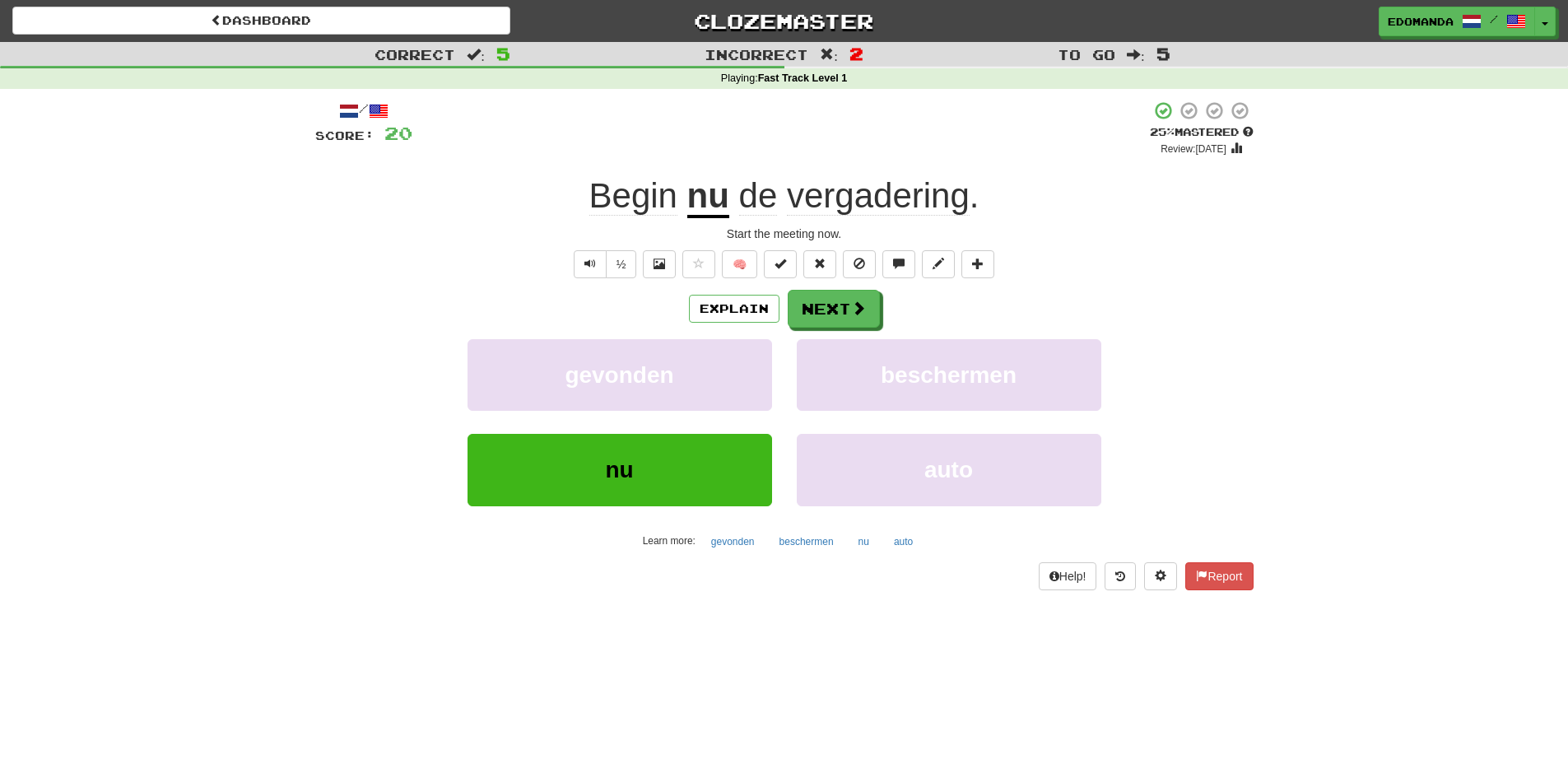
click at [886, 195] on span "vergadering" at bounding box center [878, 196] width 182 height 40
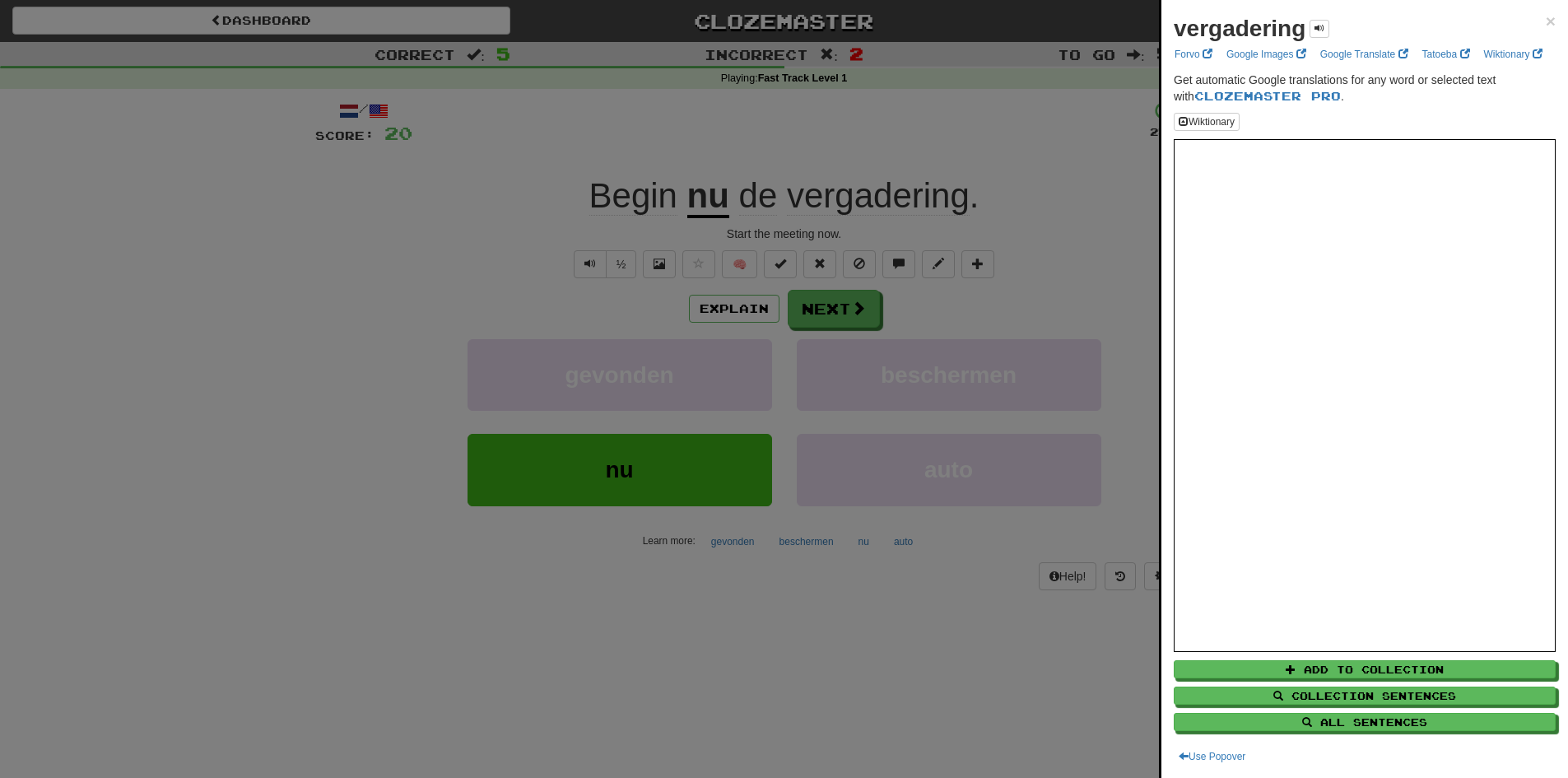
click at [852, 298] on div at bounding box center [784, 389] width 1568 height 778
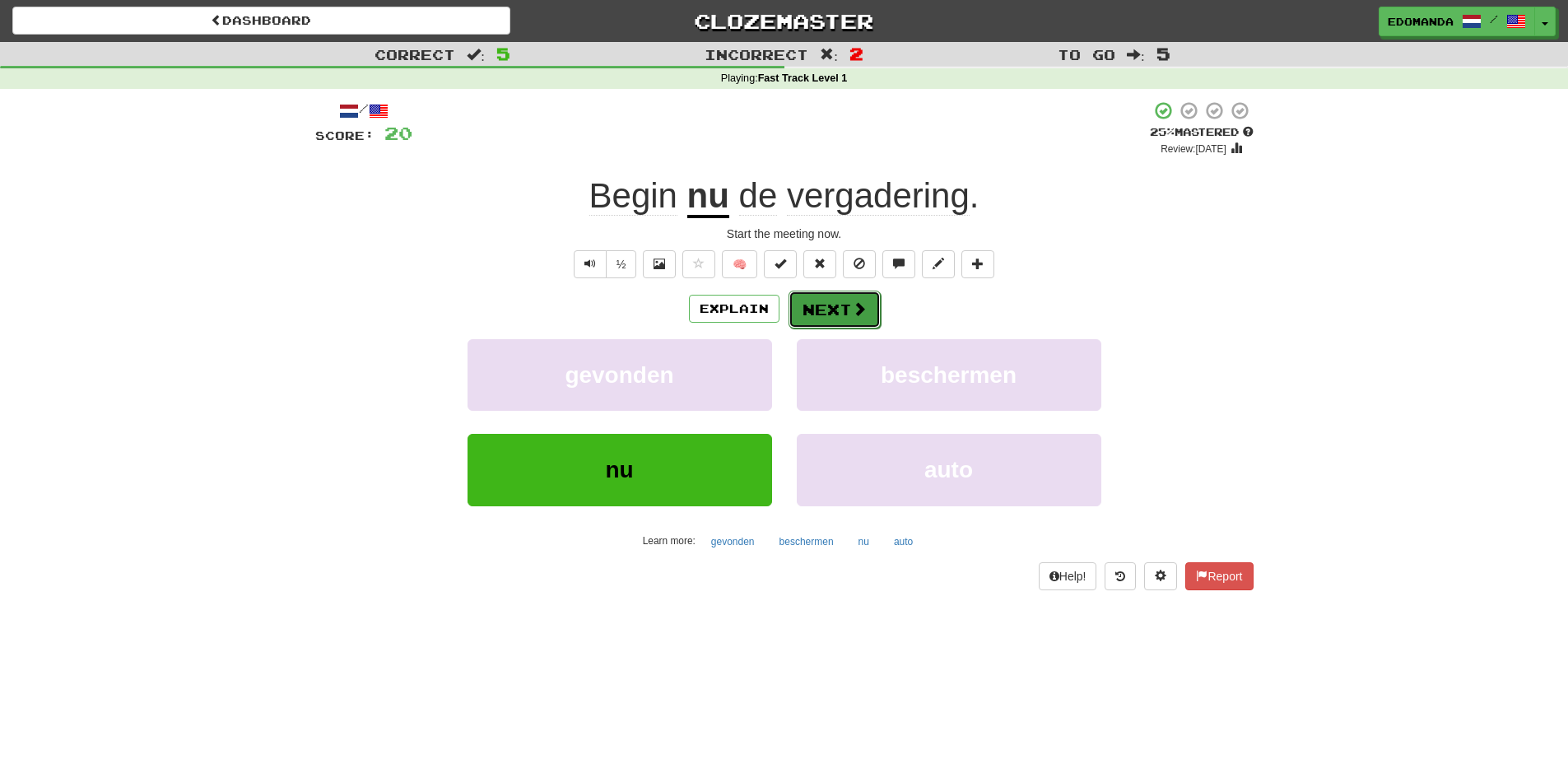
click at [825, 309] on button "Next" at bounding box center [835, 309] width 93 height 38
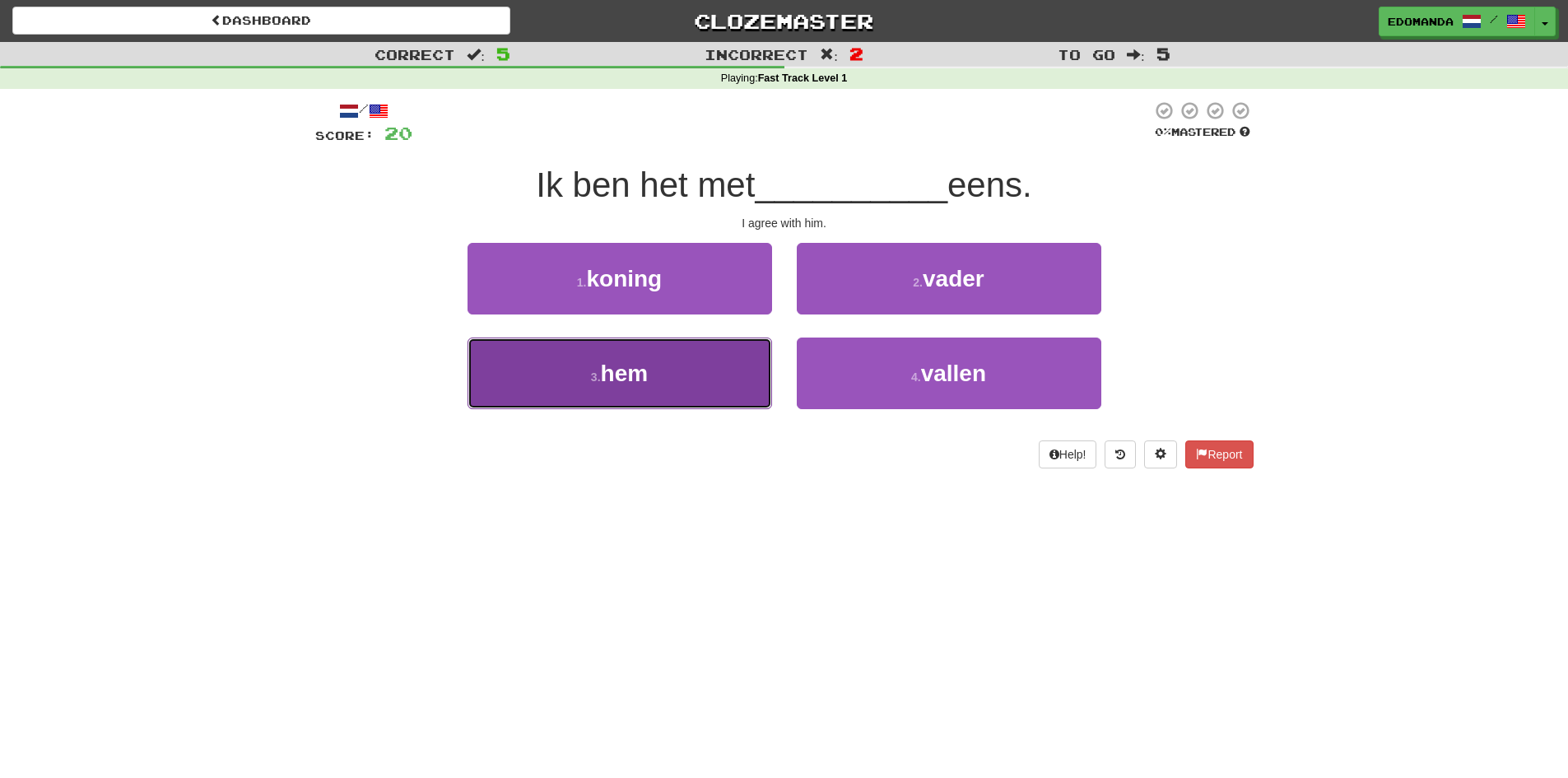
click at [639, 378] on span "hem" at bounding box center [624, 373] width 48 height 25
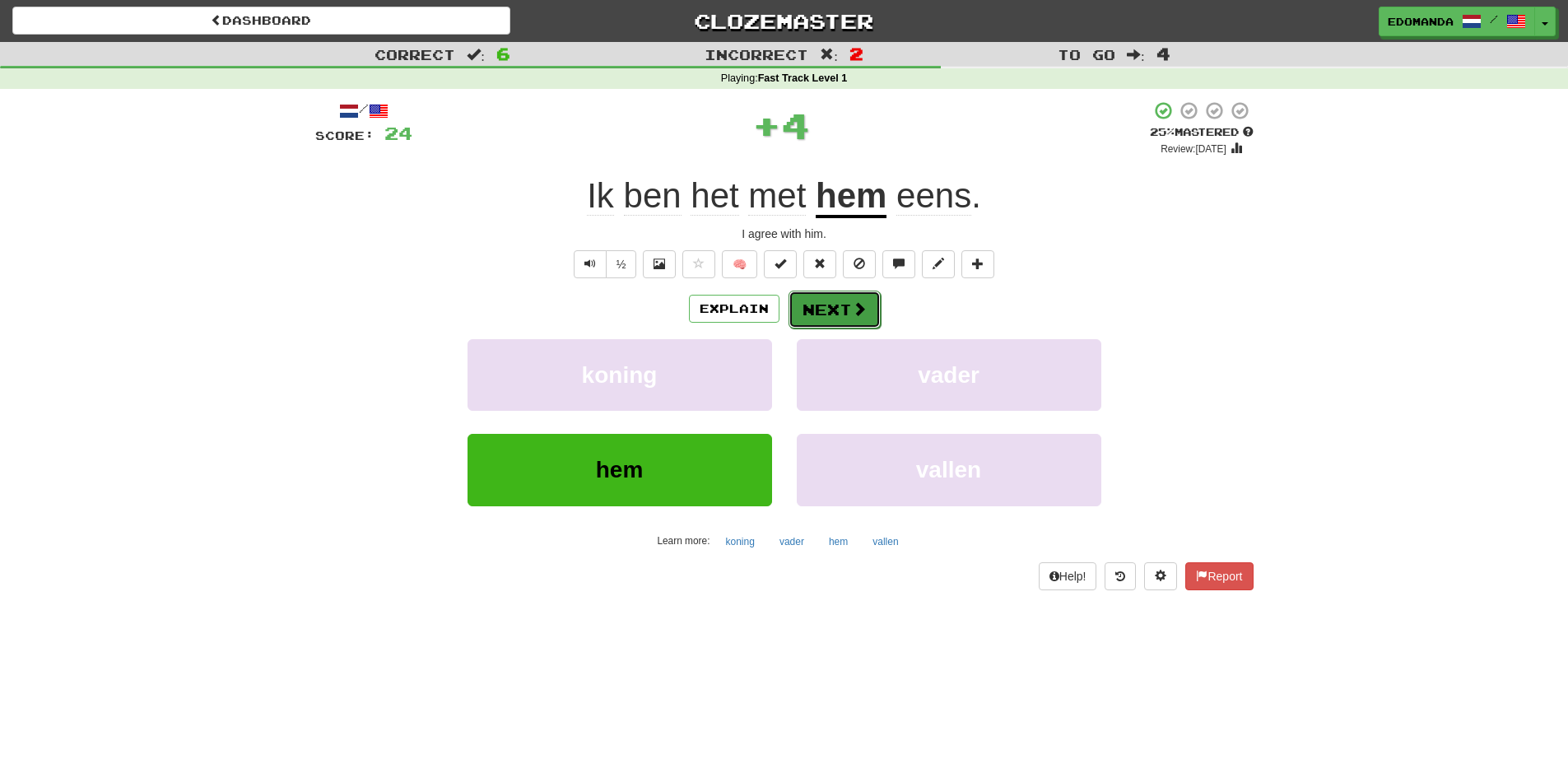
click at [836, 312] on button "Next" at bounding box center [835, 309] width 93 height 38
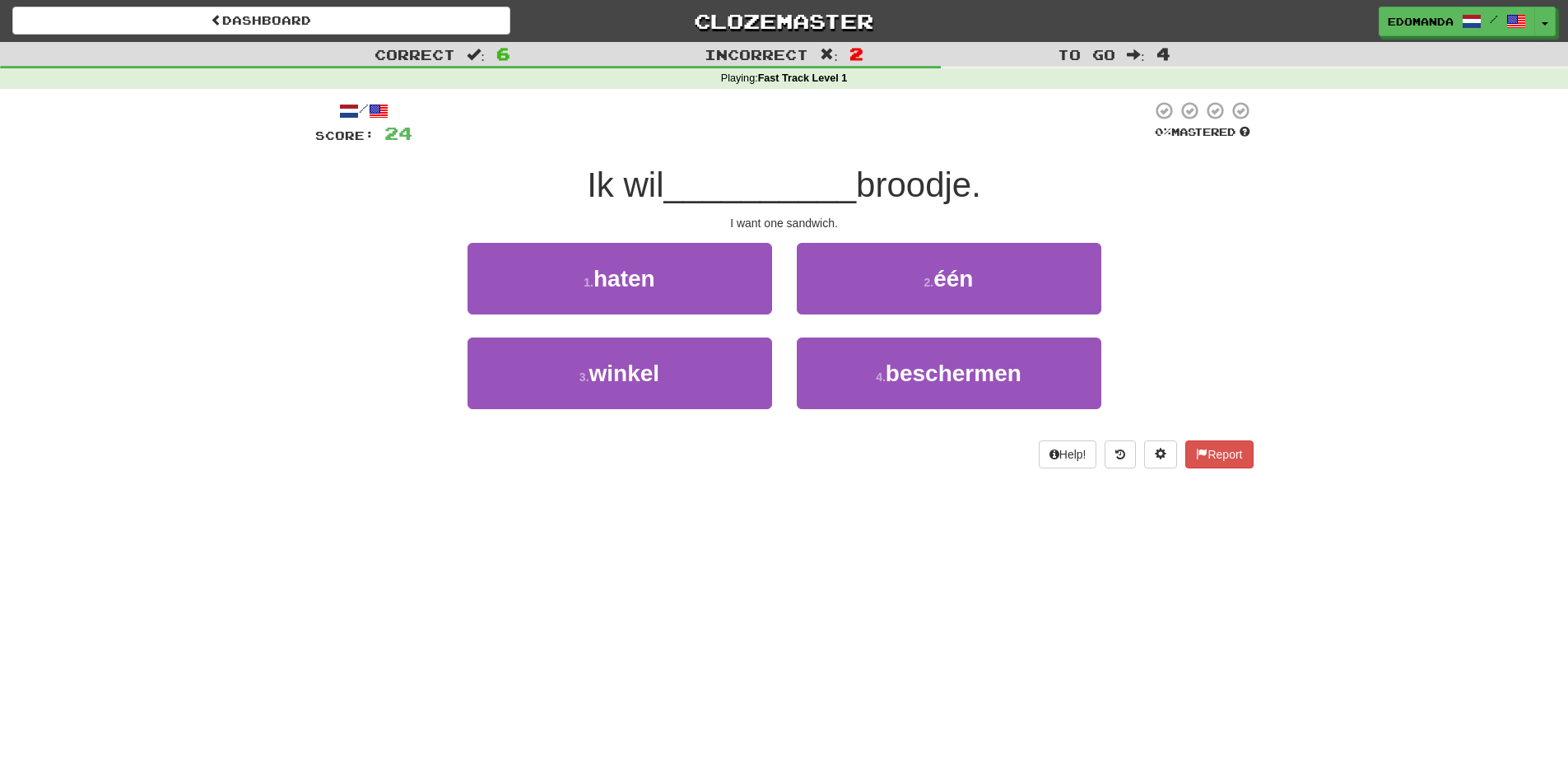
click at [912, 185] on span "broodje." at bounding box center [919, 185] width 125 height 39
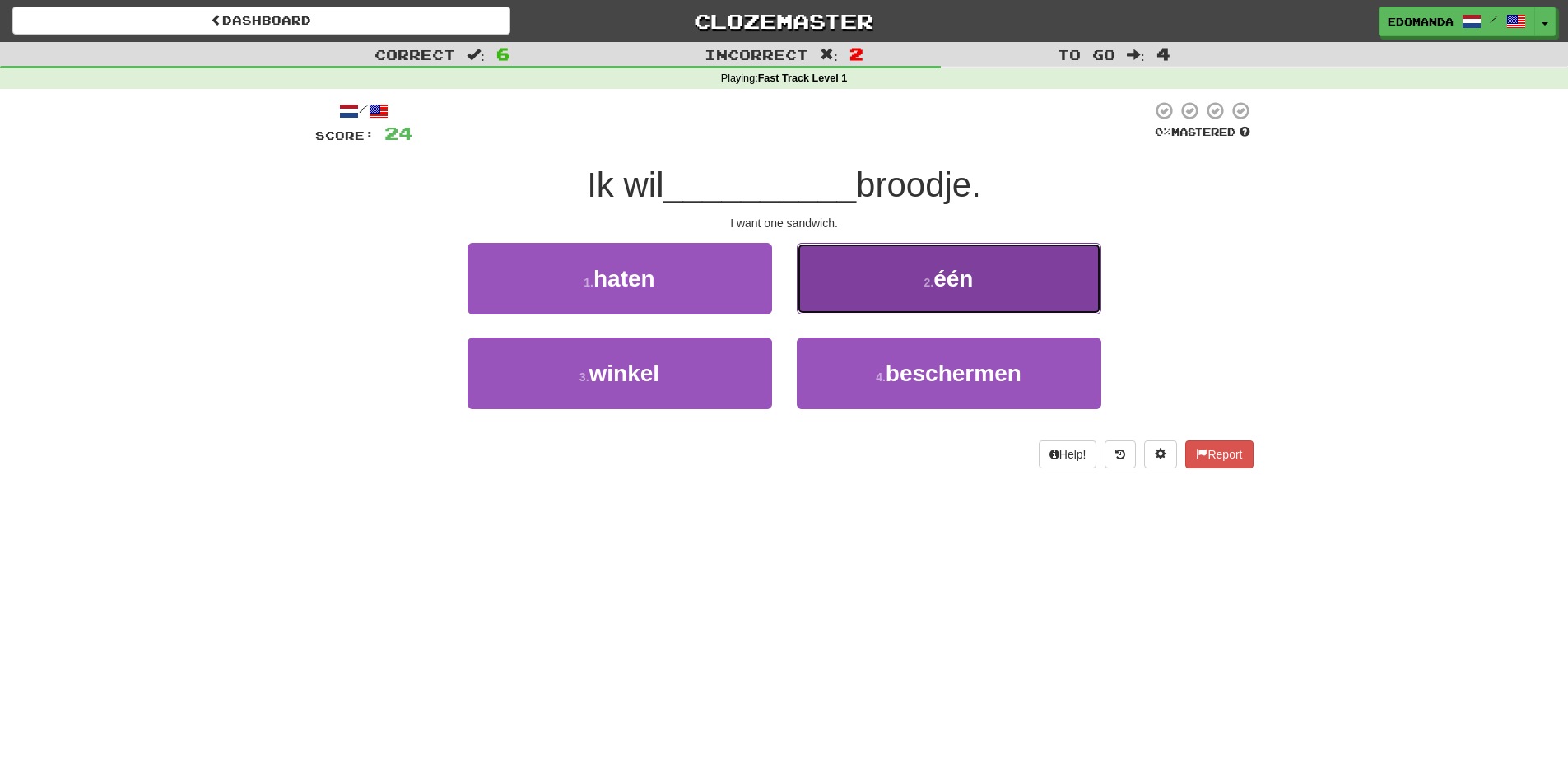
click at [905, 288] on button "2 . één" at bounding box center [949, 278] width 304 height 71
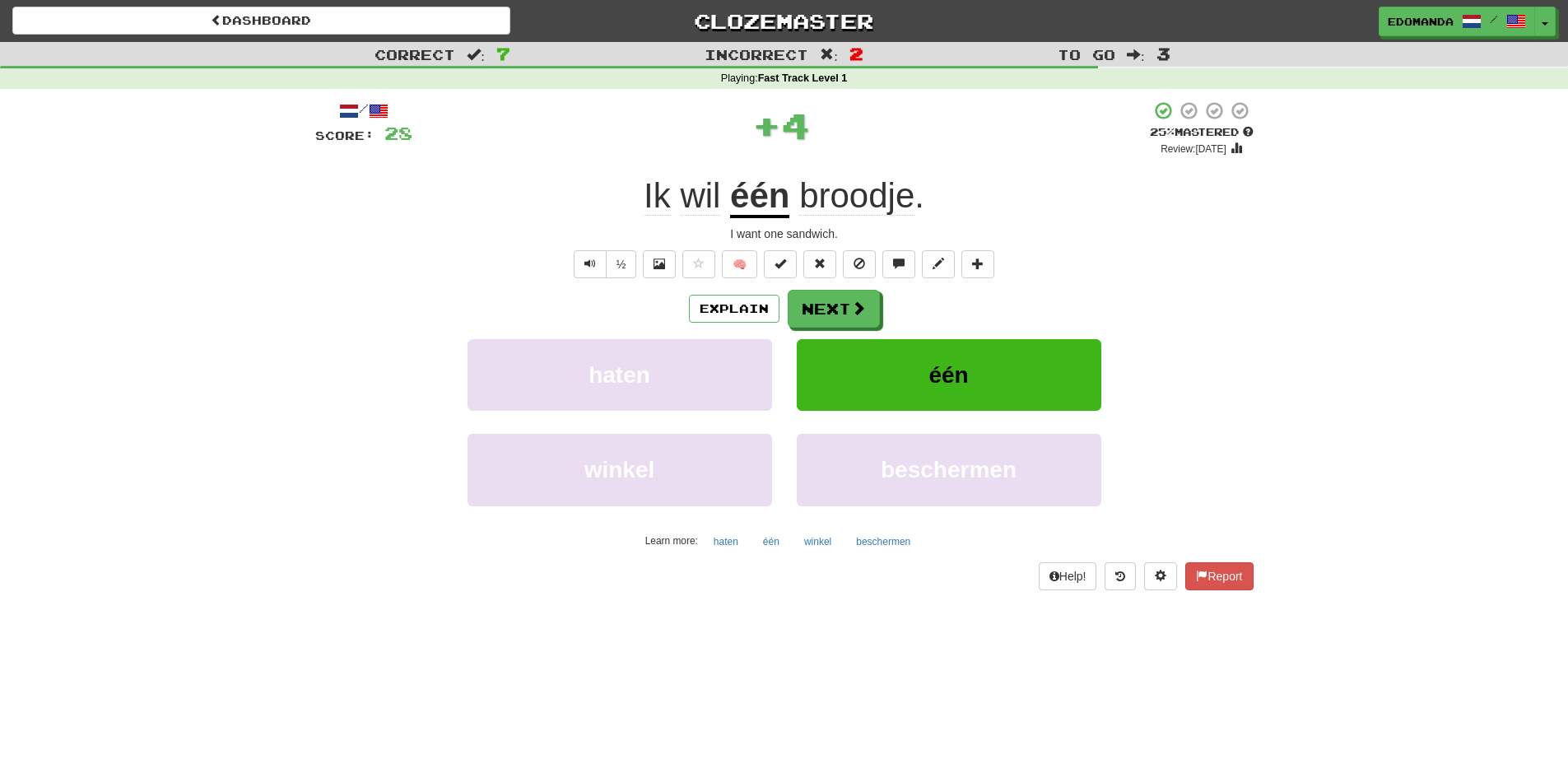
click at [843, 196] on span "broodje" at bounding box center [857, 196] width 115 height 40
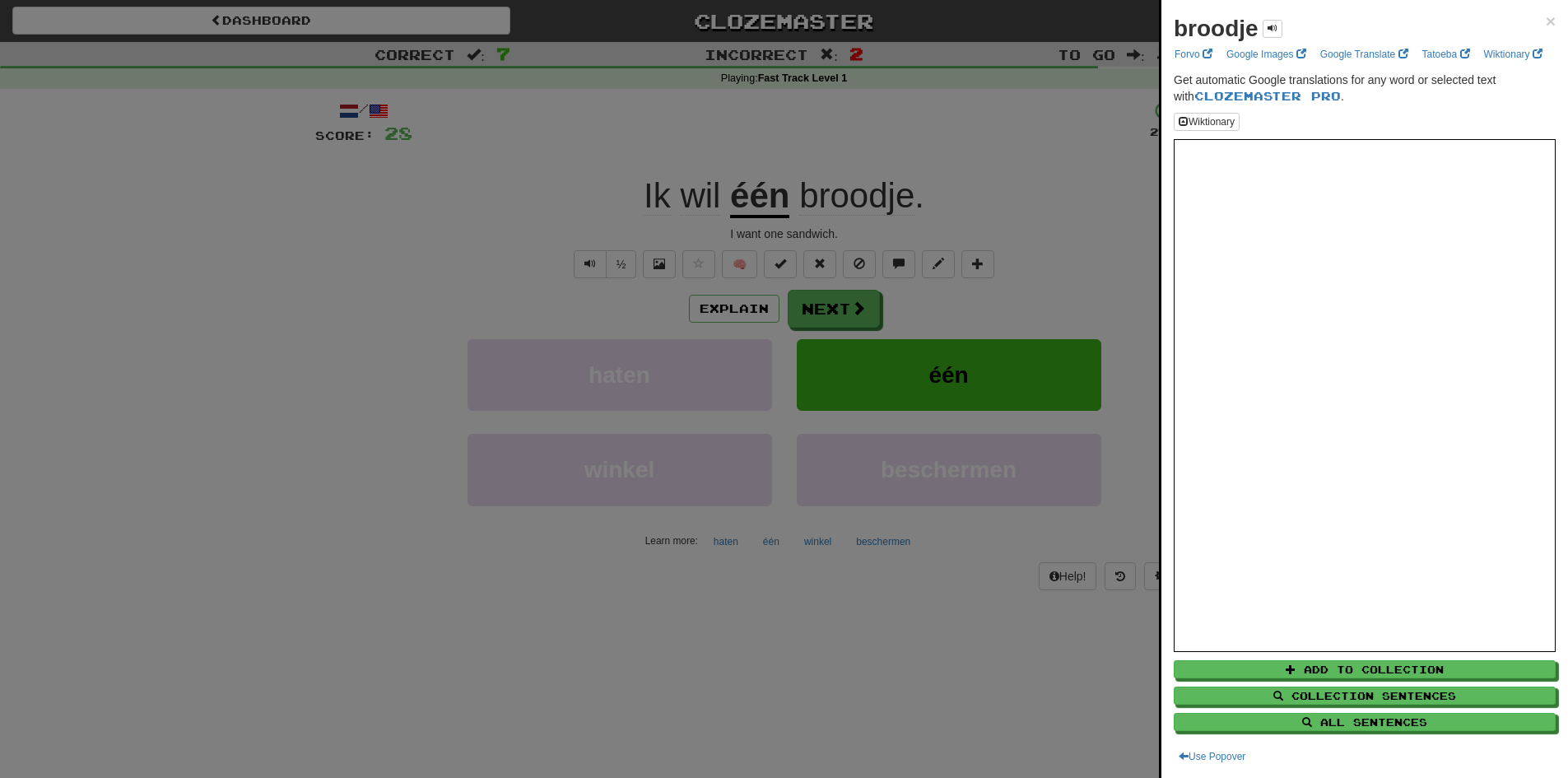
click at [641, 596] on div at bounding box center [784, 389] width 1568 height 778
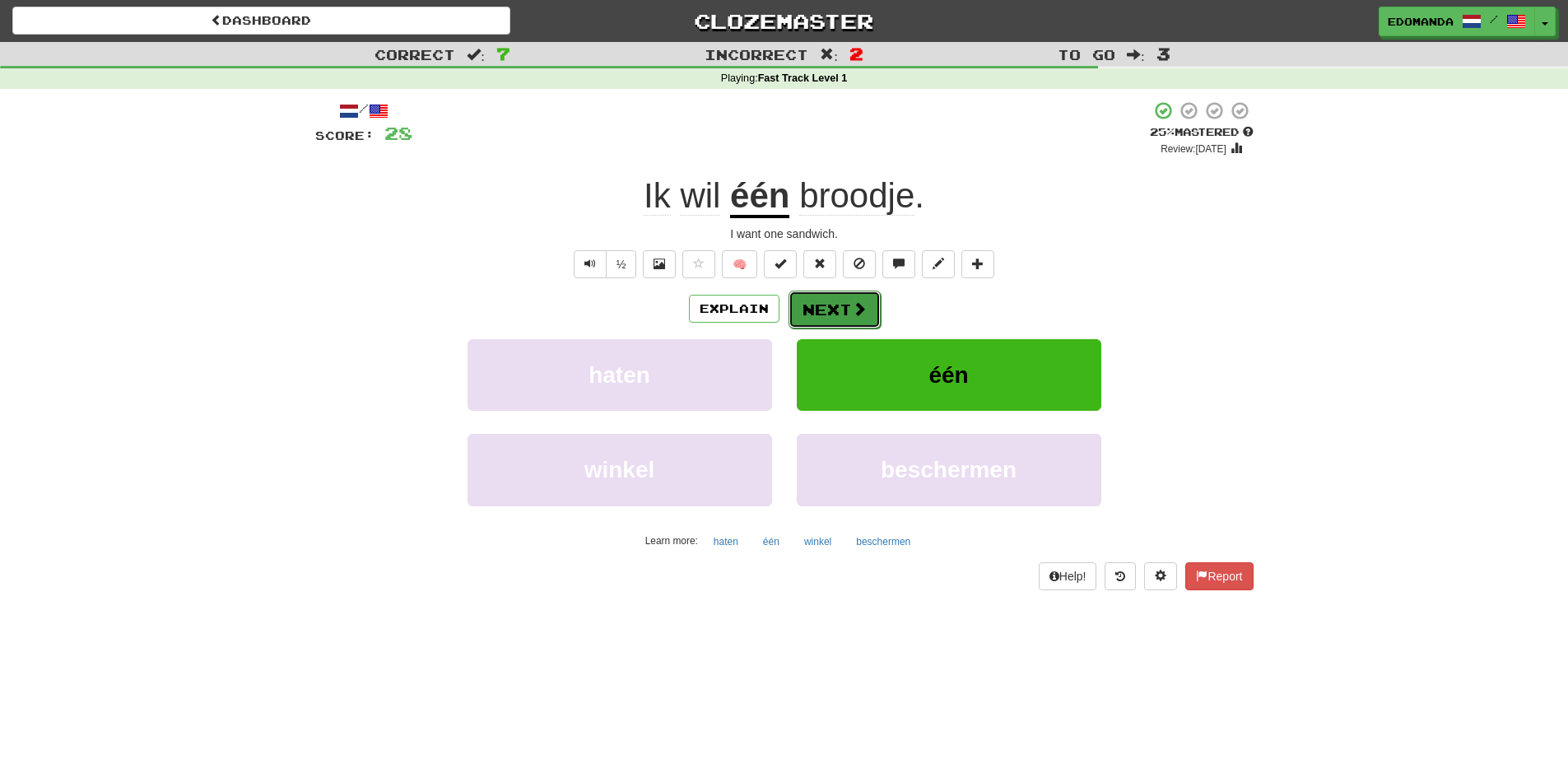
click at [843, 301] on button "Next" at bounding box center [835, 309] width 93 height 38
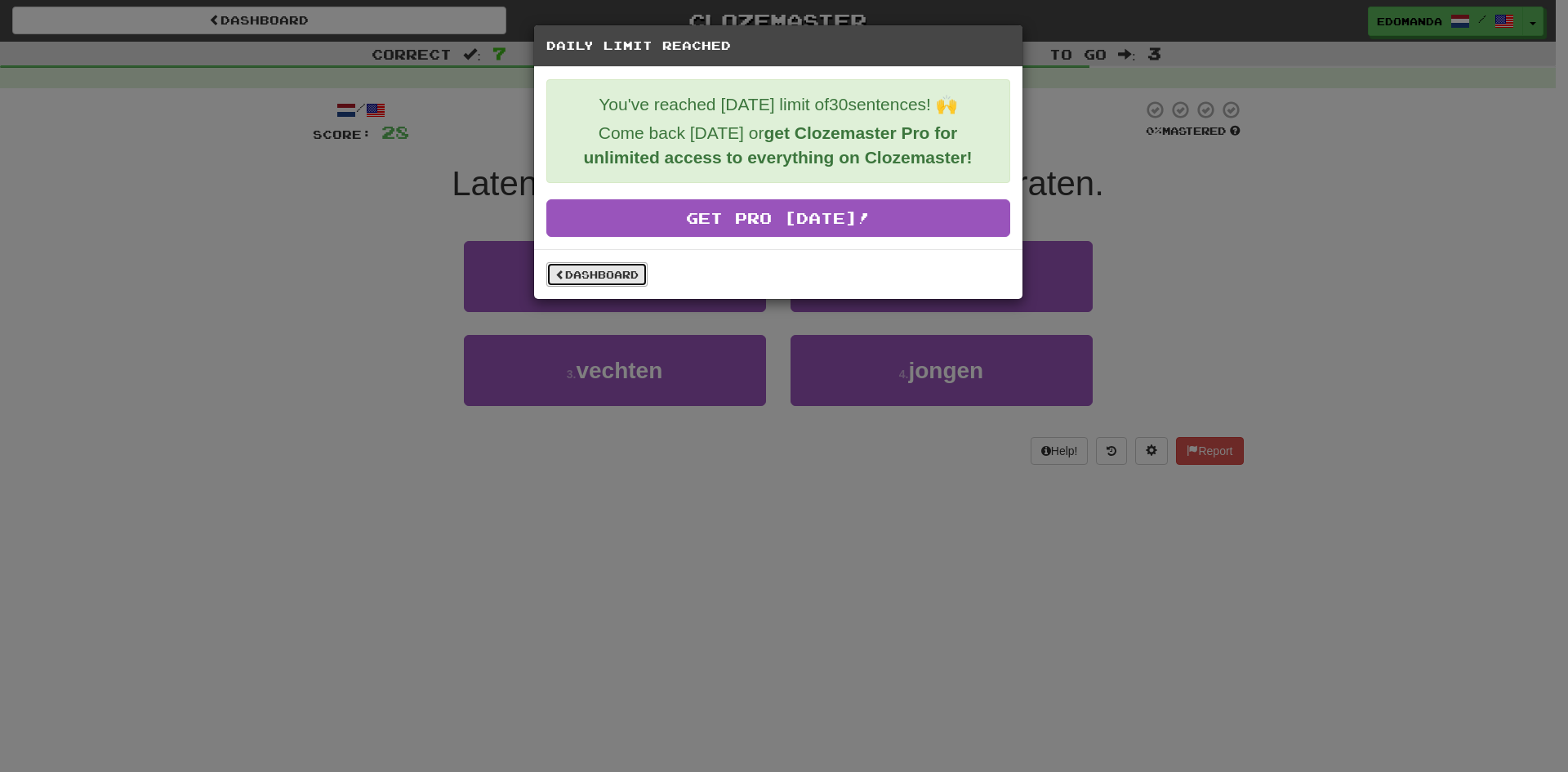
click at [602, 283] on link "Dashboard" at bounding box center [597, 274] width 102 height 24
